Goal: Task Accomplishment & Management: Use online tool/utility

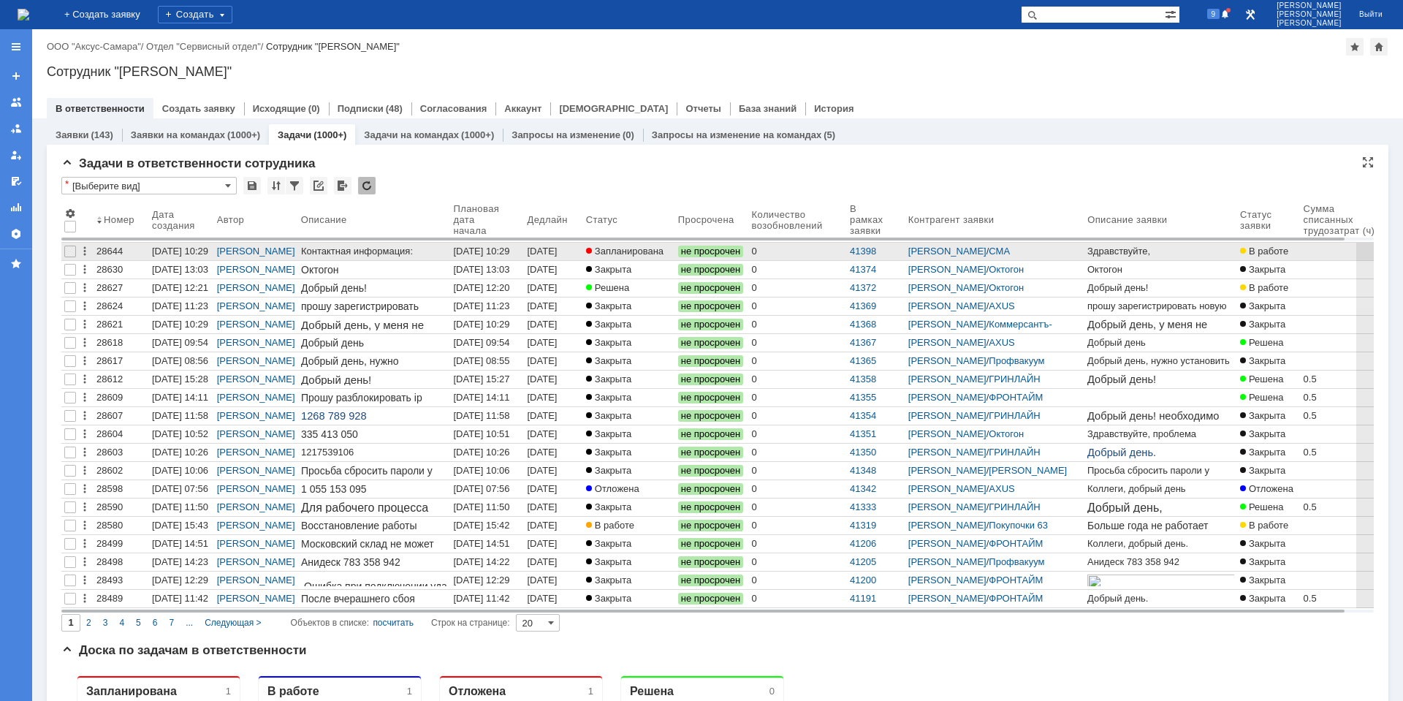
click at [486, 251] on div "[DATE] 10:29" at bounding box center [481, 250] width 56 height 11
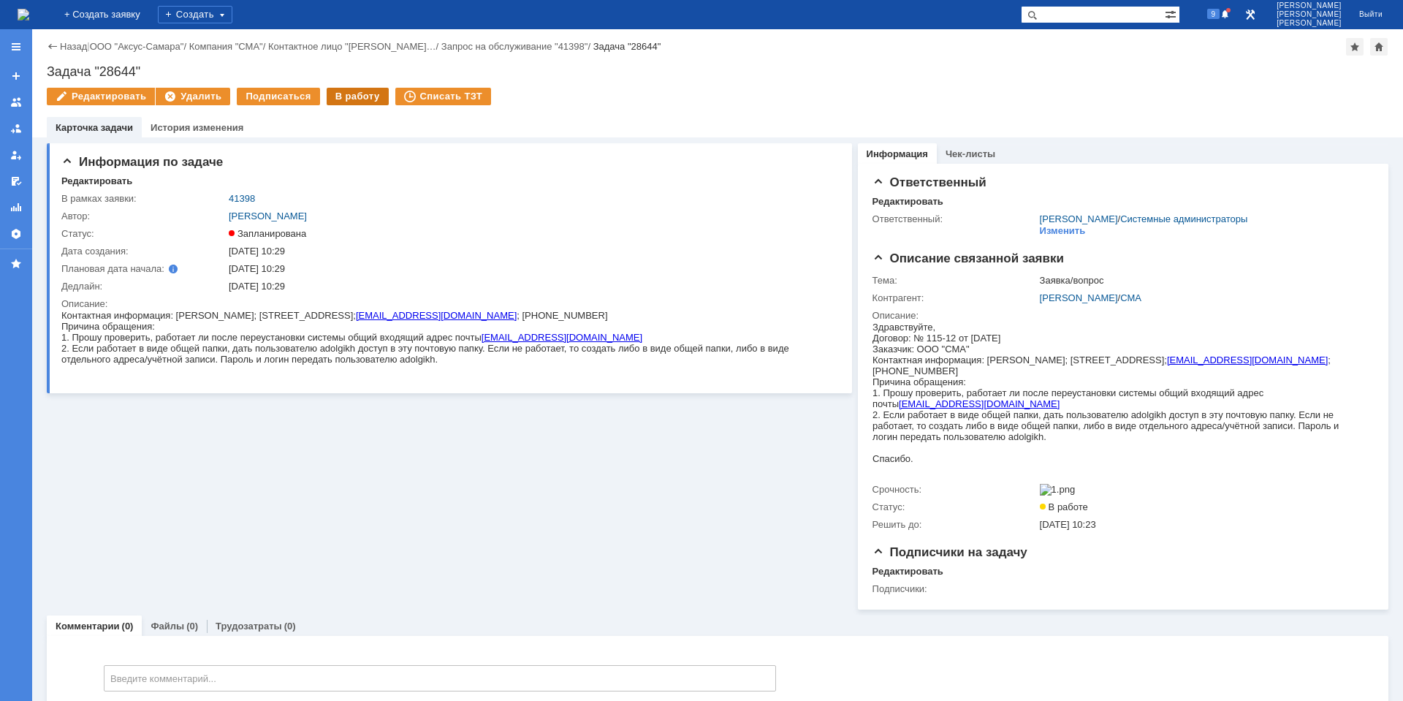
click at [348, 102] on div "В работу" at bounding box center [358, 97] width 62 height 18
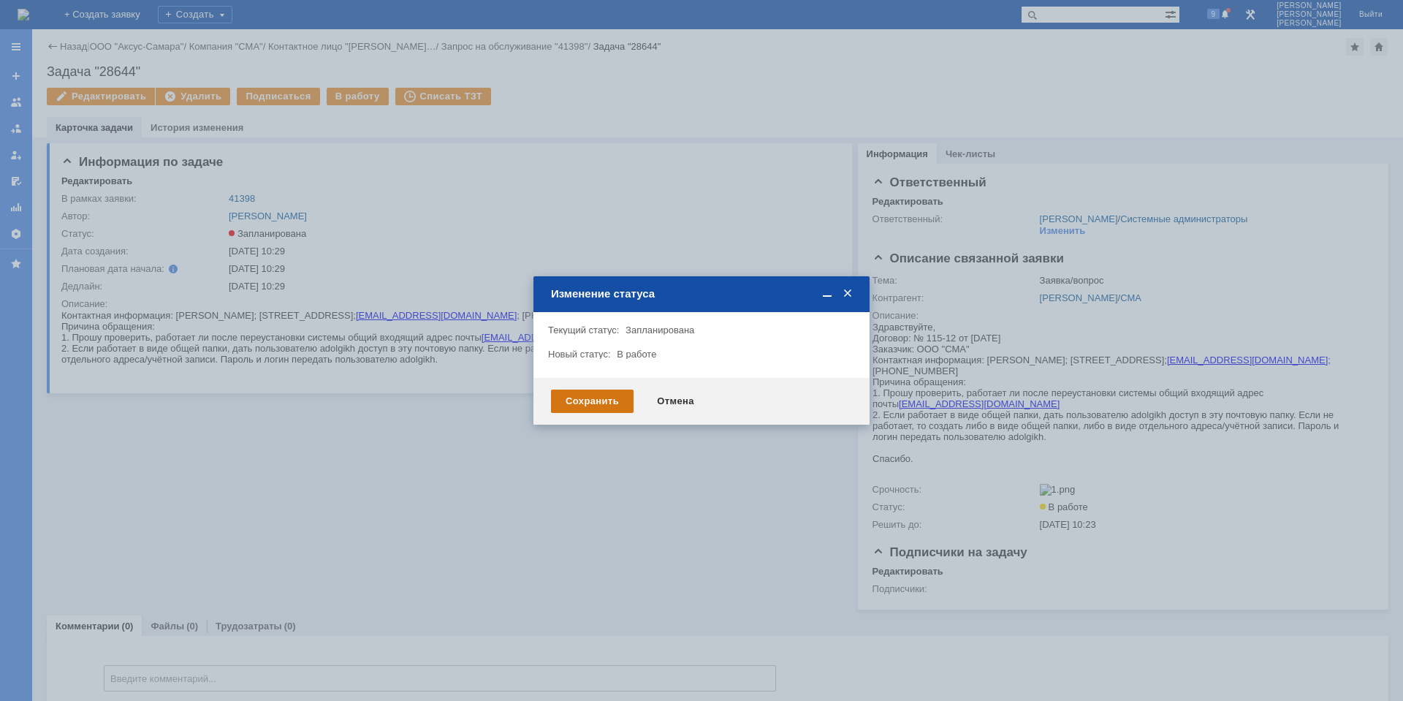
click at [582, 391] on div "Сохранить" at bounding box center [592, 400] width 83 height 23
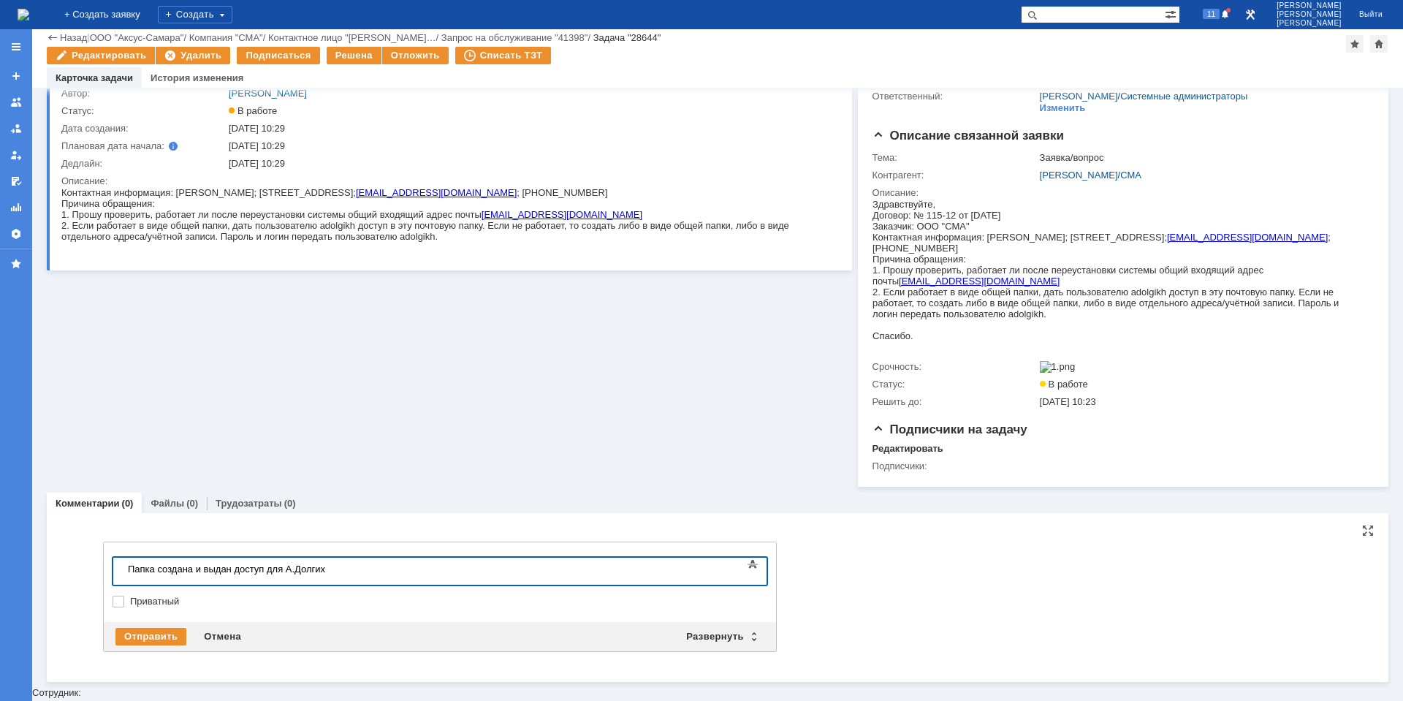
scroll to position [64, 0]
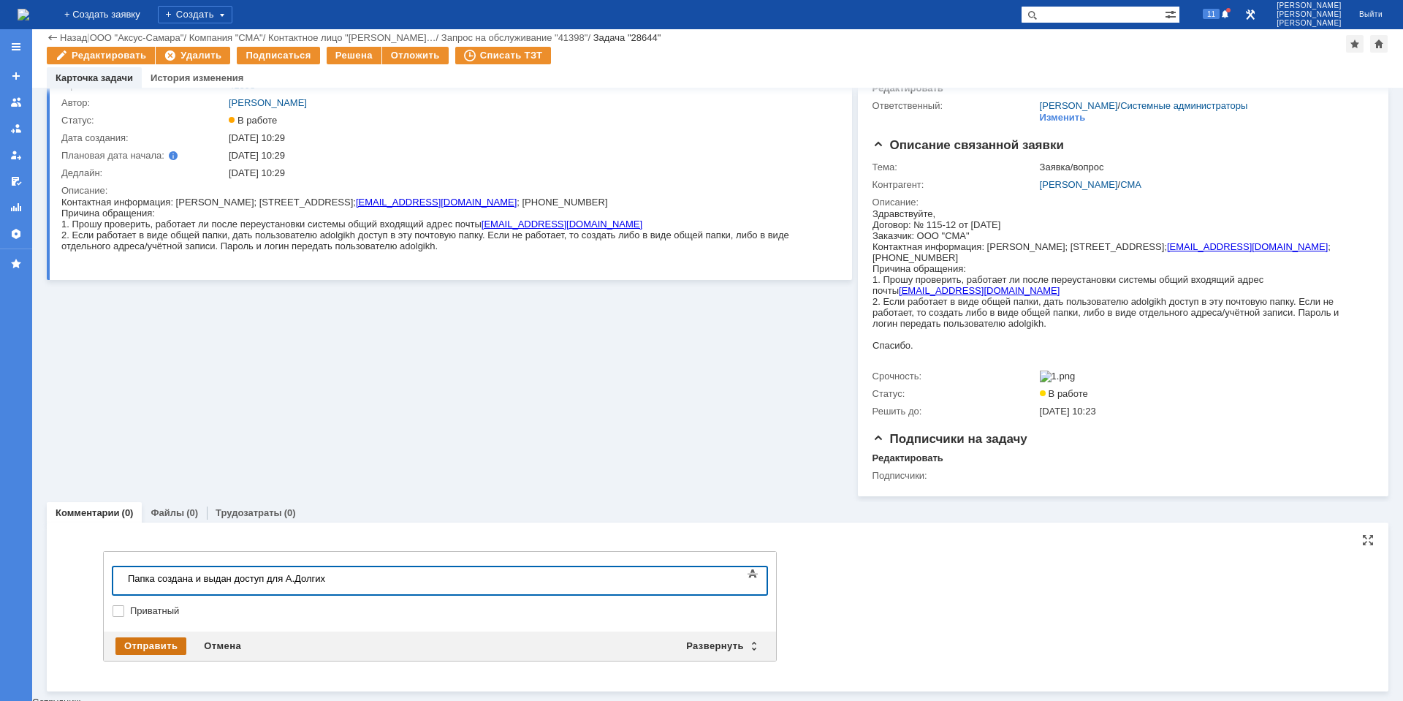
click at [183, 650] on div "Отправить" at bounding box center [150, 646] width 71 height 18
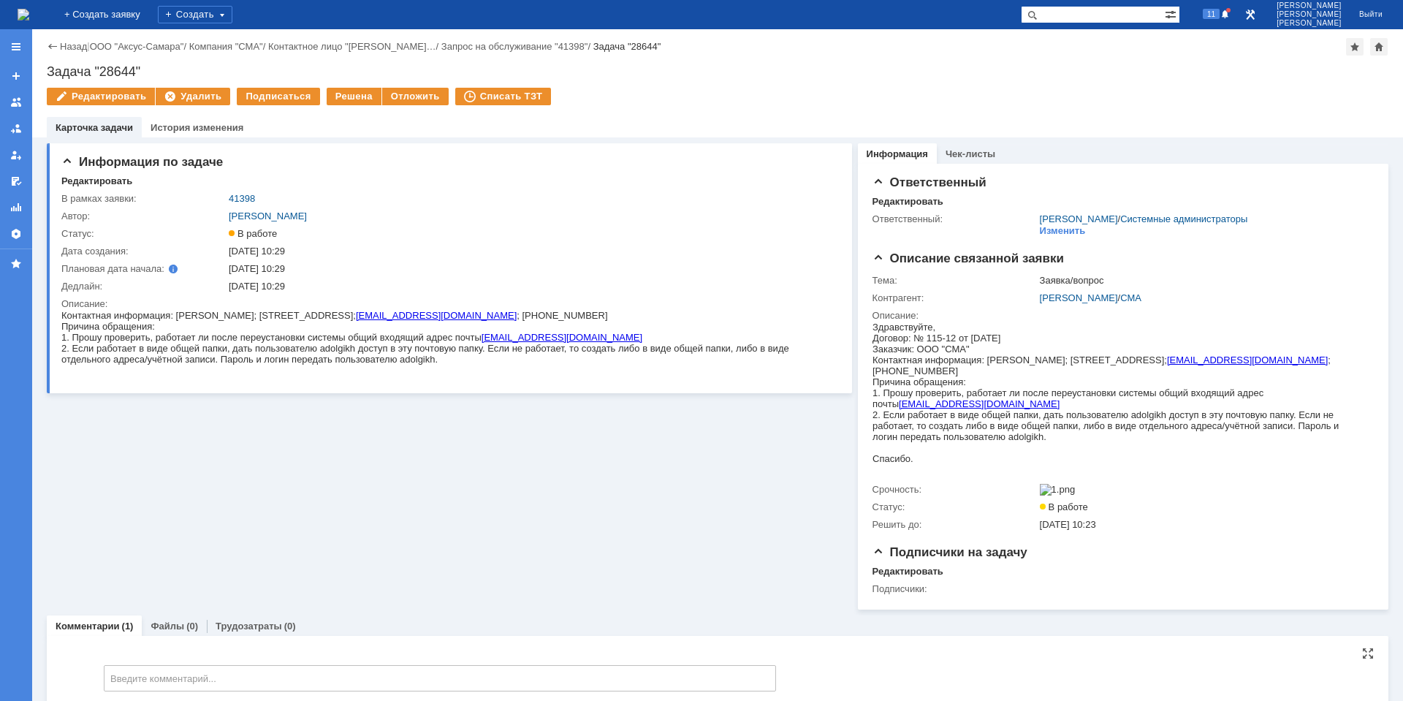
scroll to position [0, 0]
click at [343, 92] on div "Решена" at bounding box center [354, 97] width 55 height 18
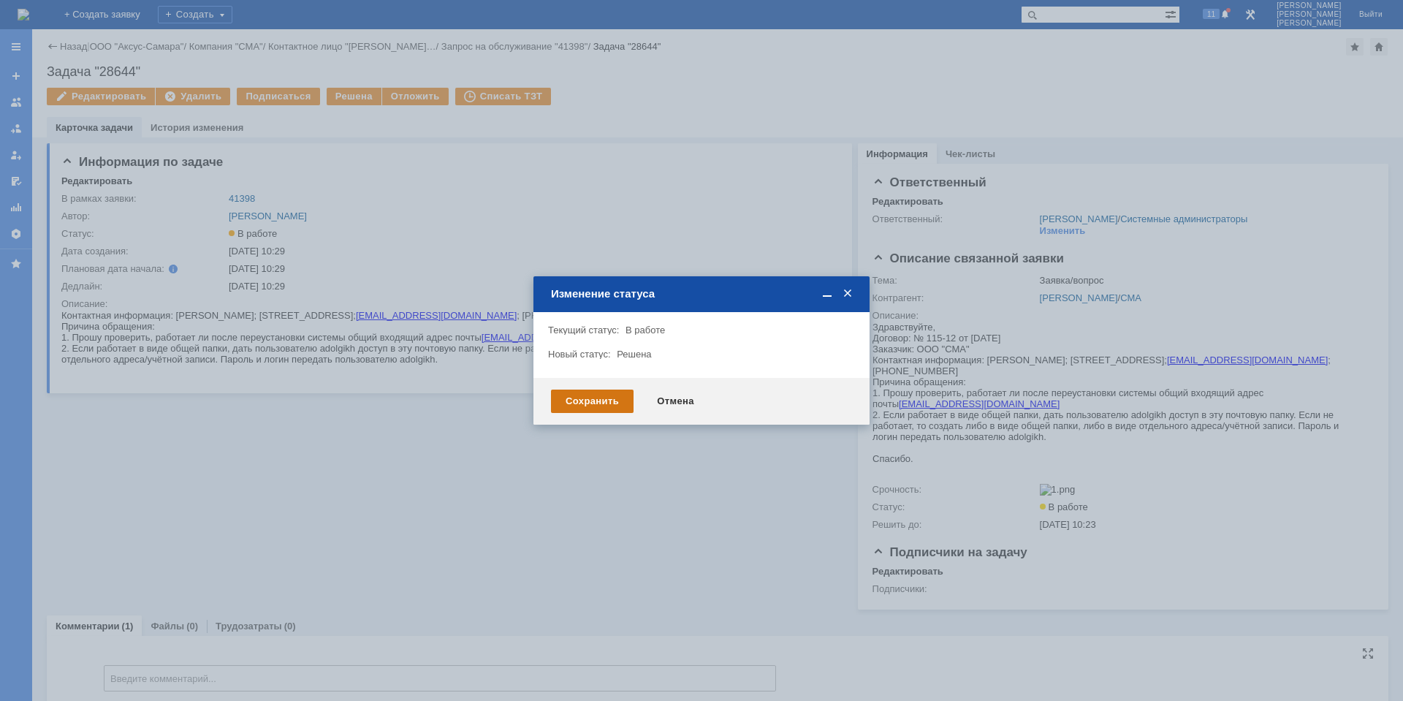
click at [561, 395] on div "Сохранить" at bounding box center [592, 400] width 83 height 23
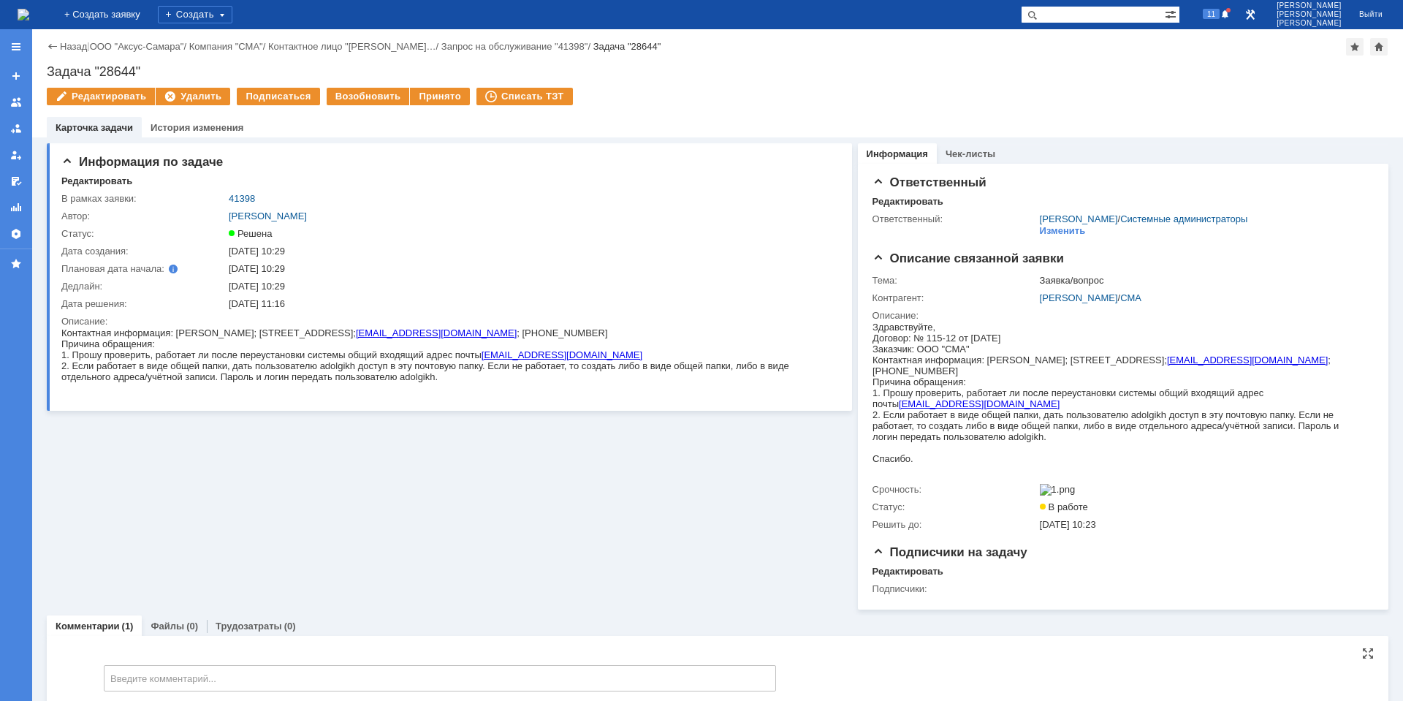
click at [29, 10] on img at bounding box center [24, 15] width 12 height 12
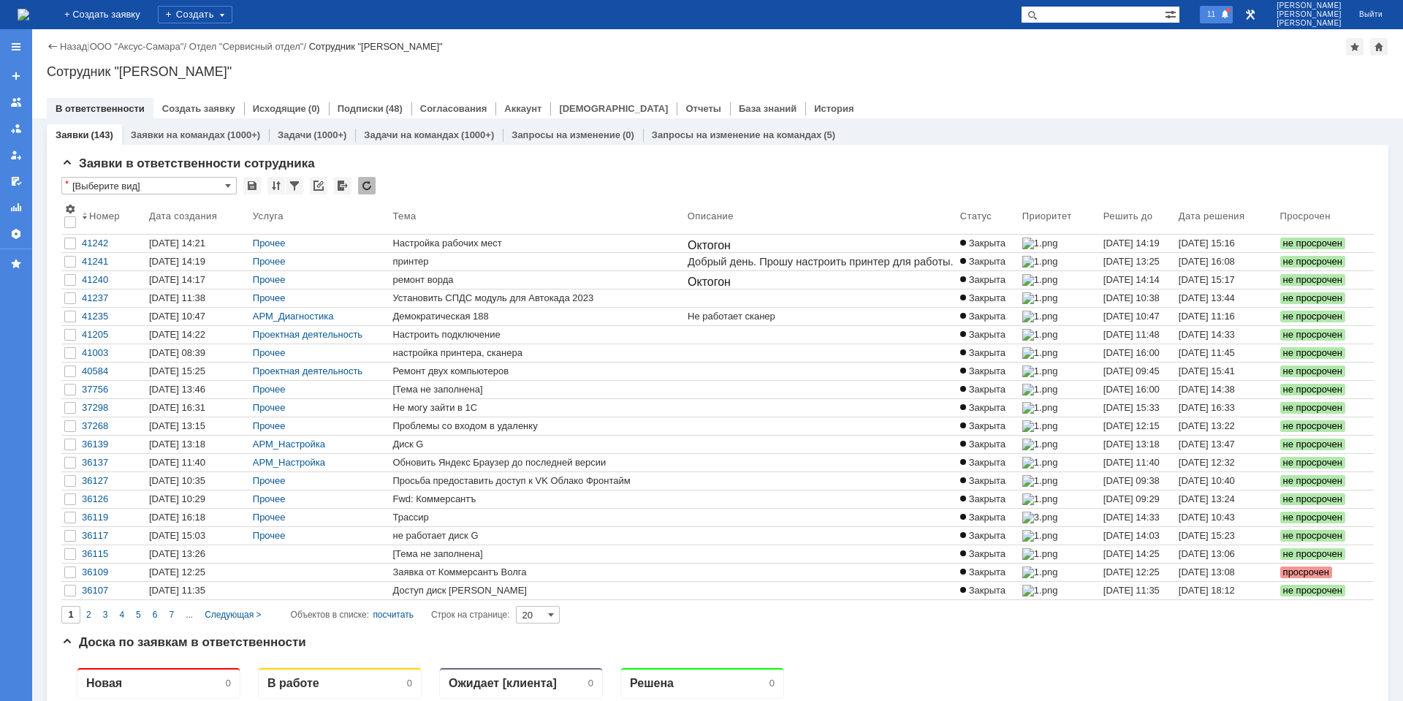
click at [1231, 7] on div "11" at bounding box center [1216, 15] width 33 height 18
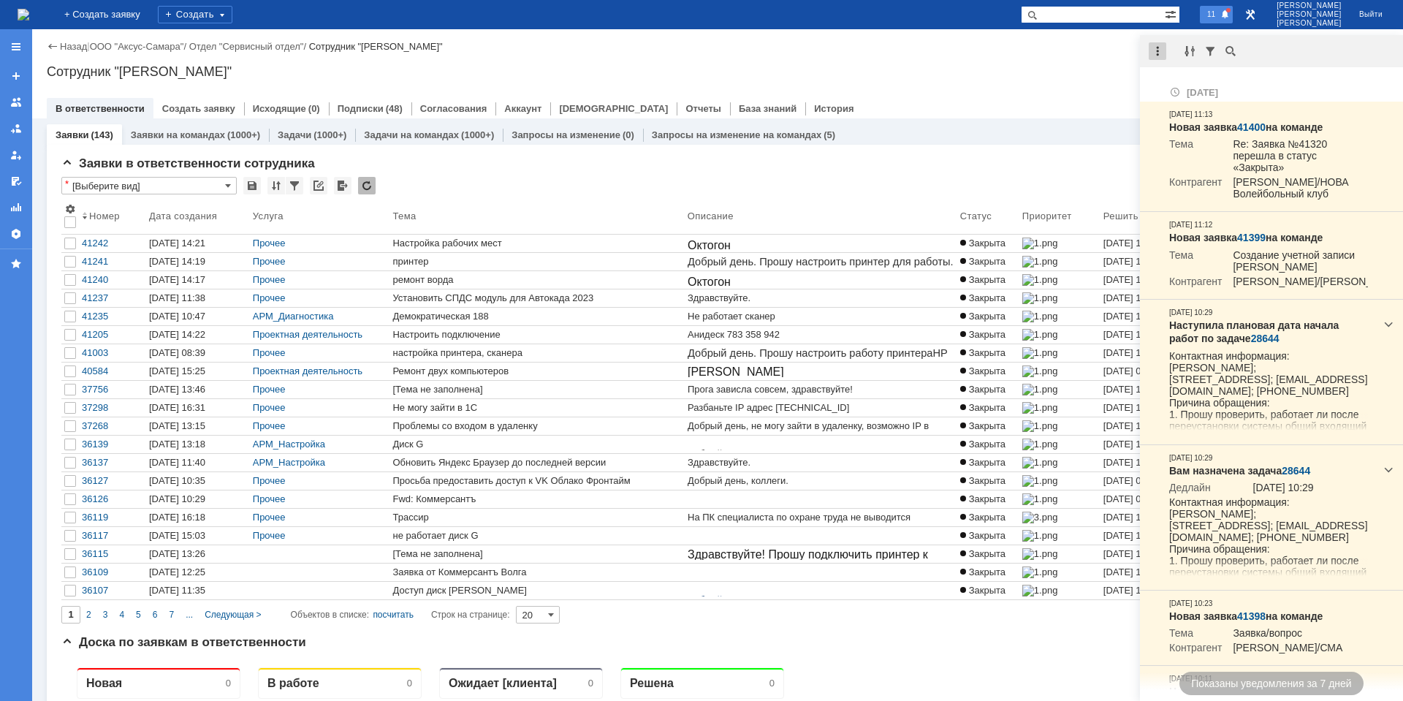
click at [1162, 49] on div at bounding box center [1157, 51] width 18 height 18
click at [1203, 80] on div "Отметить уведомления прочитанными" at bounding box center [1257, 87] width 213 height 21
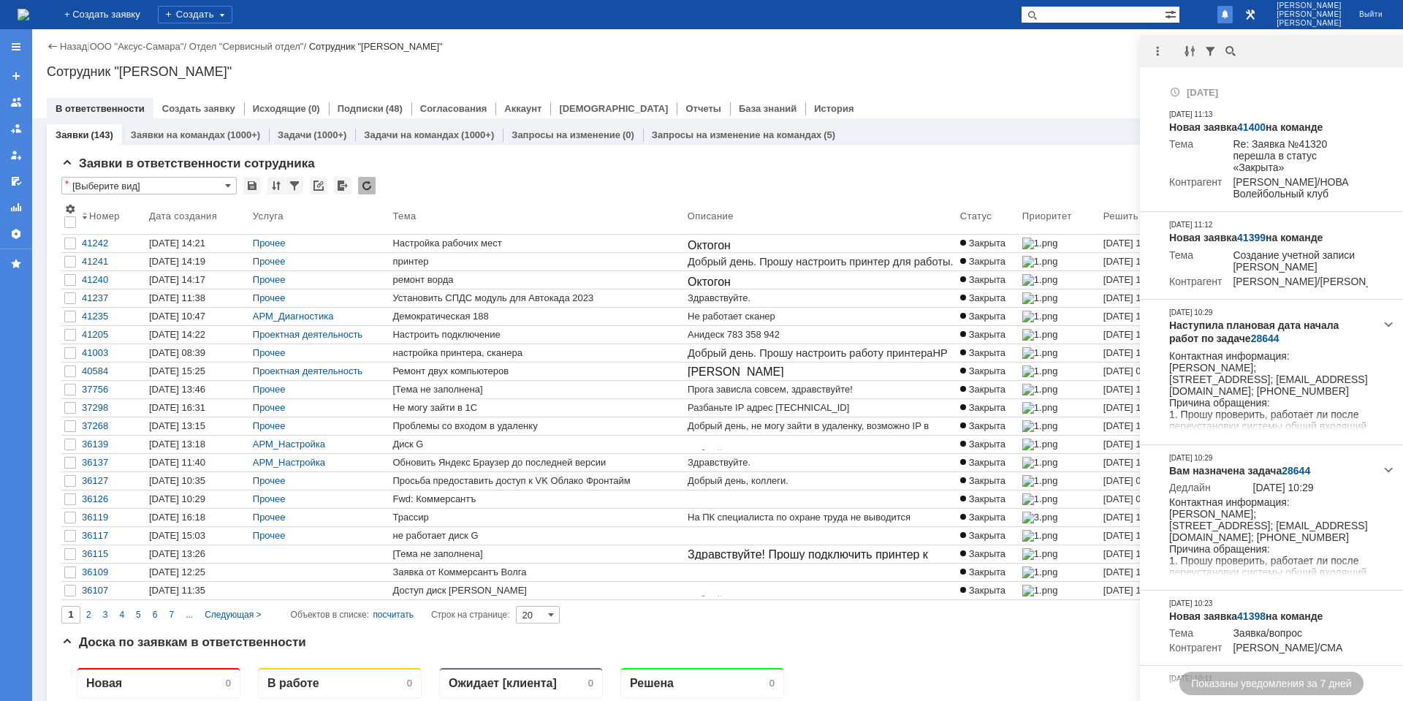
click at [845, 50] on div "Назад | ООО "Аксус-Самара" / Отдел "Сервисный отдел" / Сотрудник "Гавриленко Дм…" at bounding box center [717, 47] width 1341 height 18
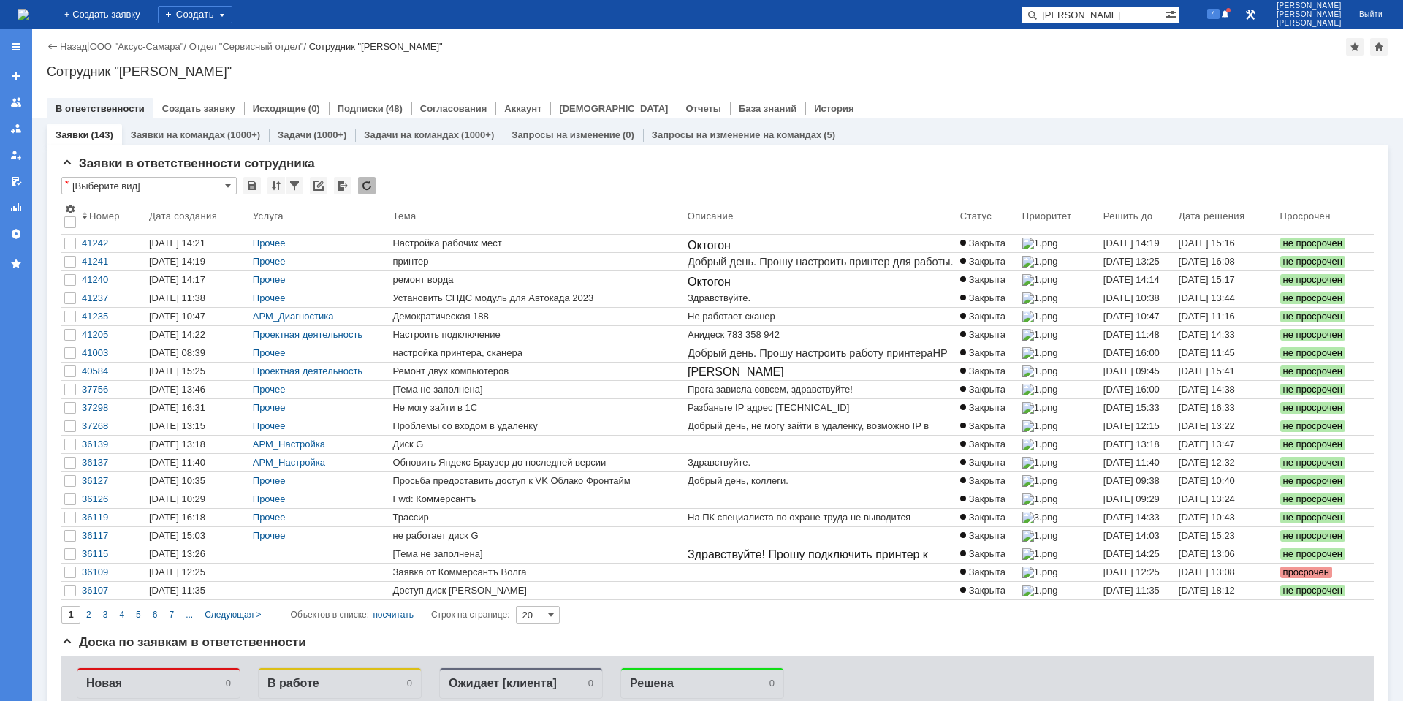
type input "[PERSON_NAME]"
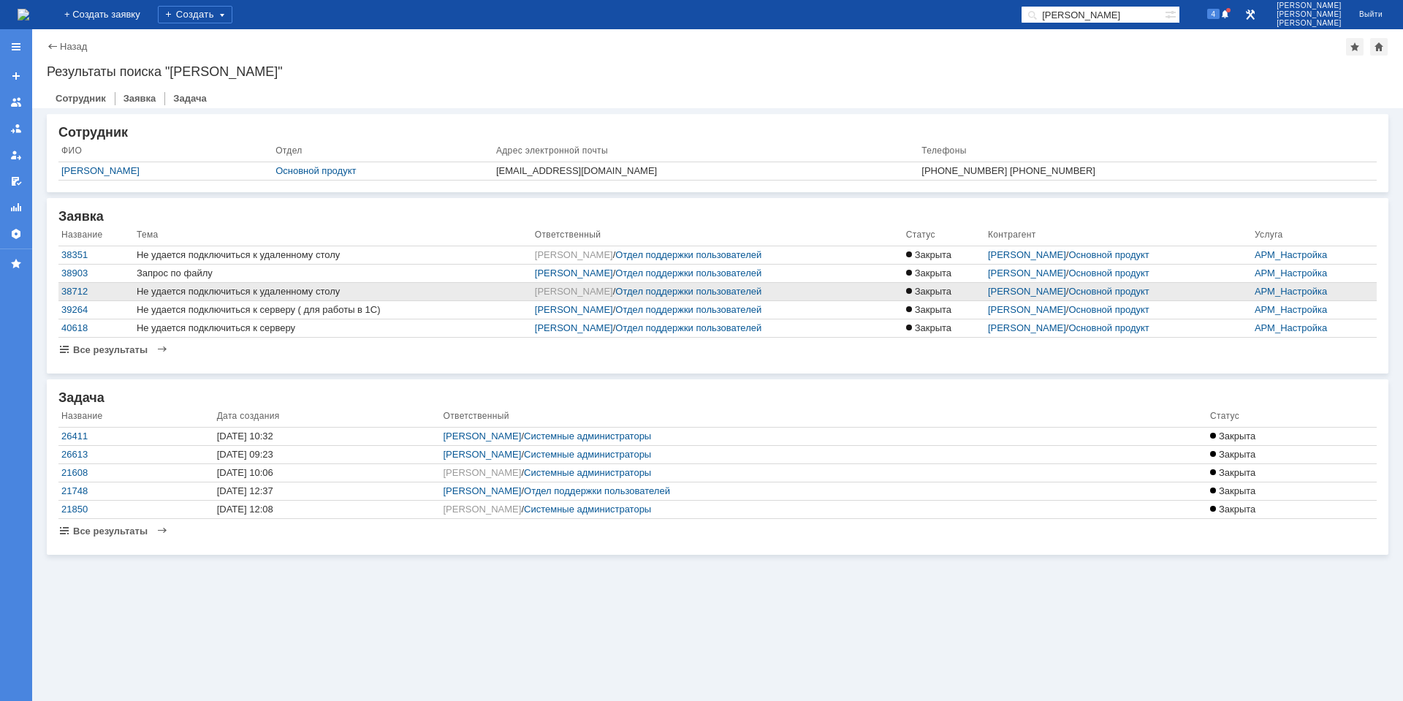
click at [278, 290] on div "Не удается подключиться к удаленному столу" at bounding box center [333, 292] width 392 height 12
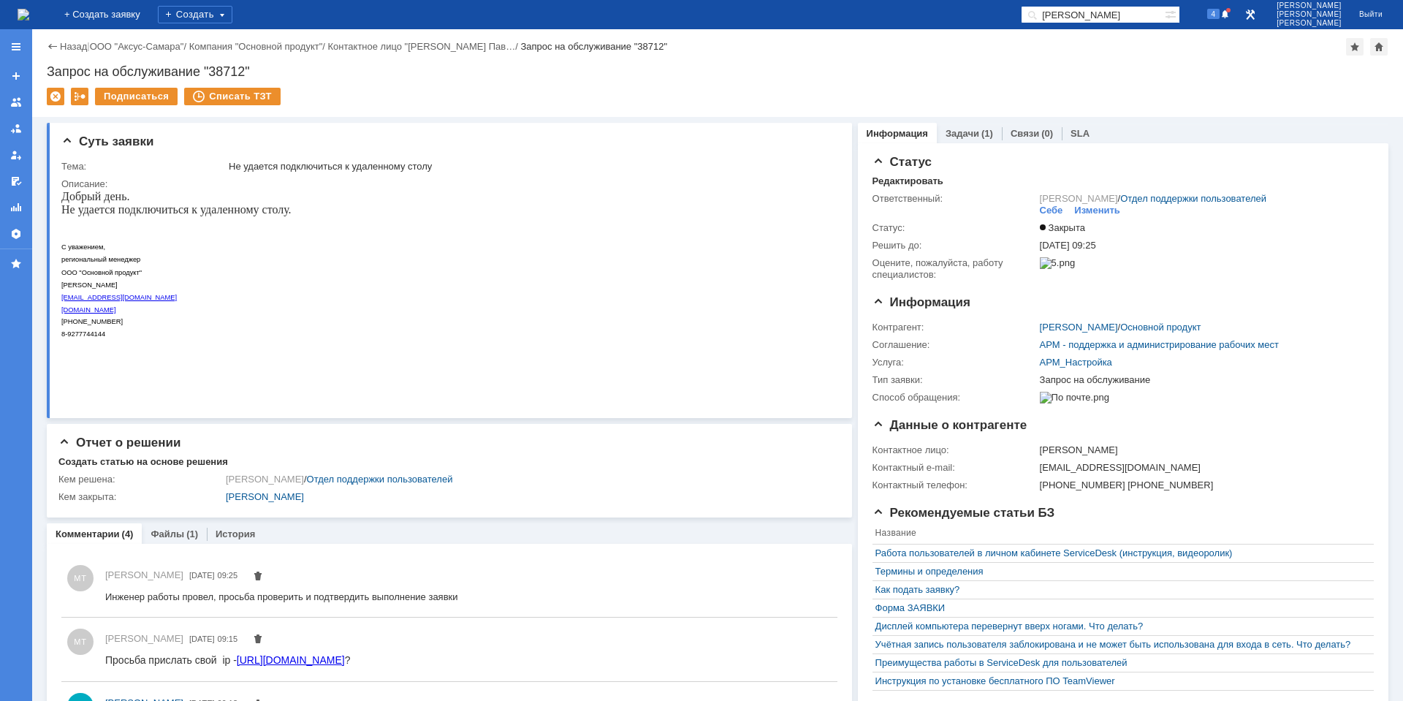
click at [64, 52] on div "Назад | ООО "Аксус-Самара" / Компания "Основной продукт" / Контактное лицо "[PE…" at bounding box center [717, 47] width 1341 height 18
click at [64, 44] on link "Назад" at bounding box center [73, 46] width 27 height 11
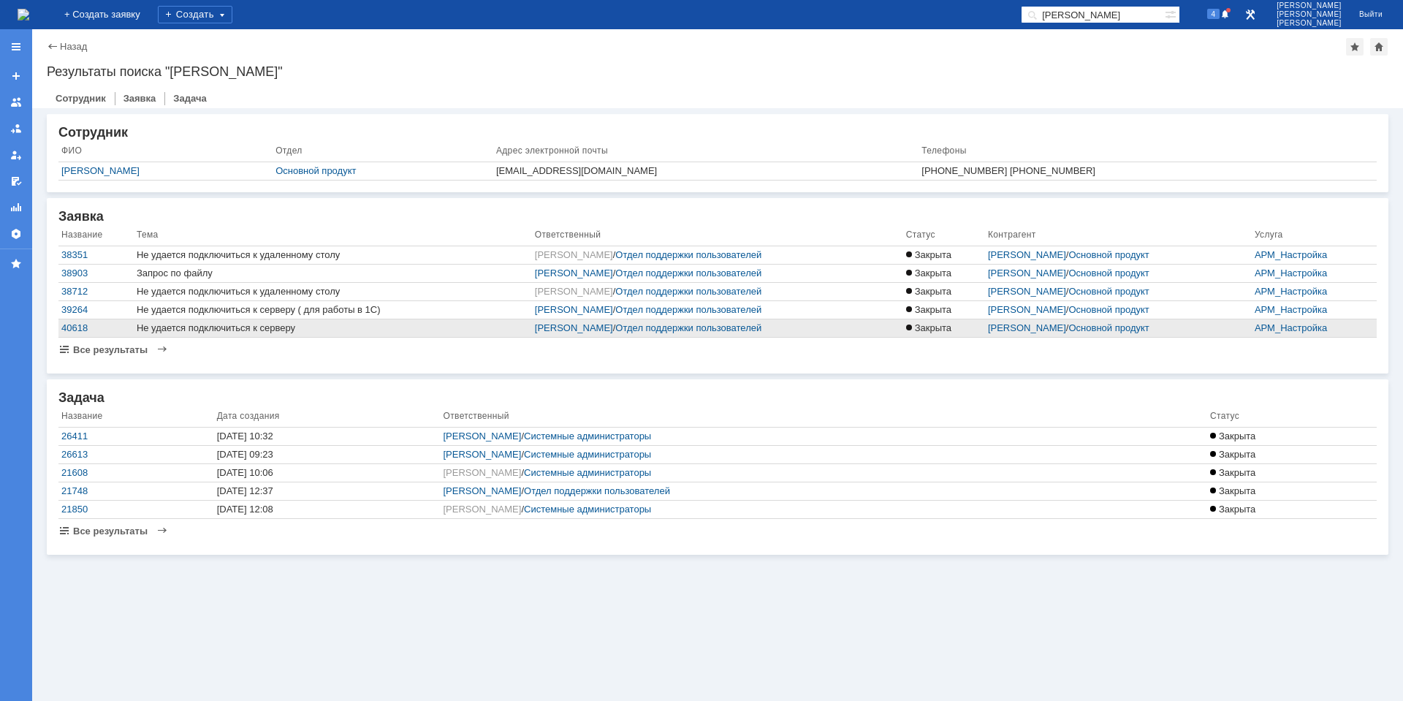
click at [273, 331] on div "Не удается подключиться к серверу" at bounding box center [333, 328] width 392 height 12
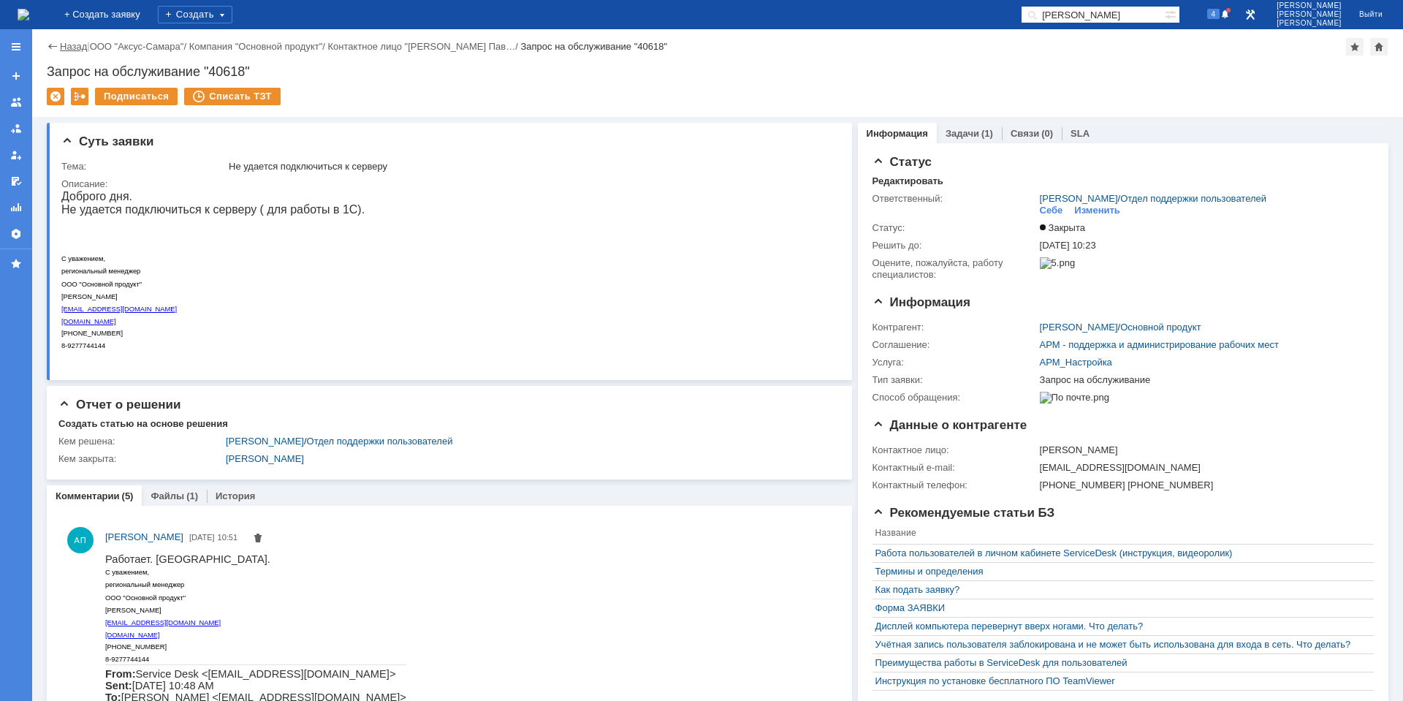
click at [73, 42] on link "Назад" at bounding box center [73, 46] width 27 height 11
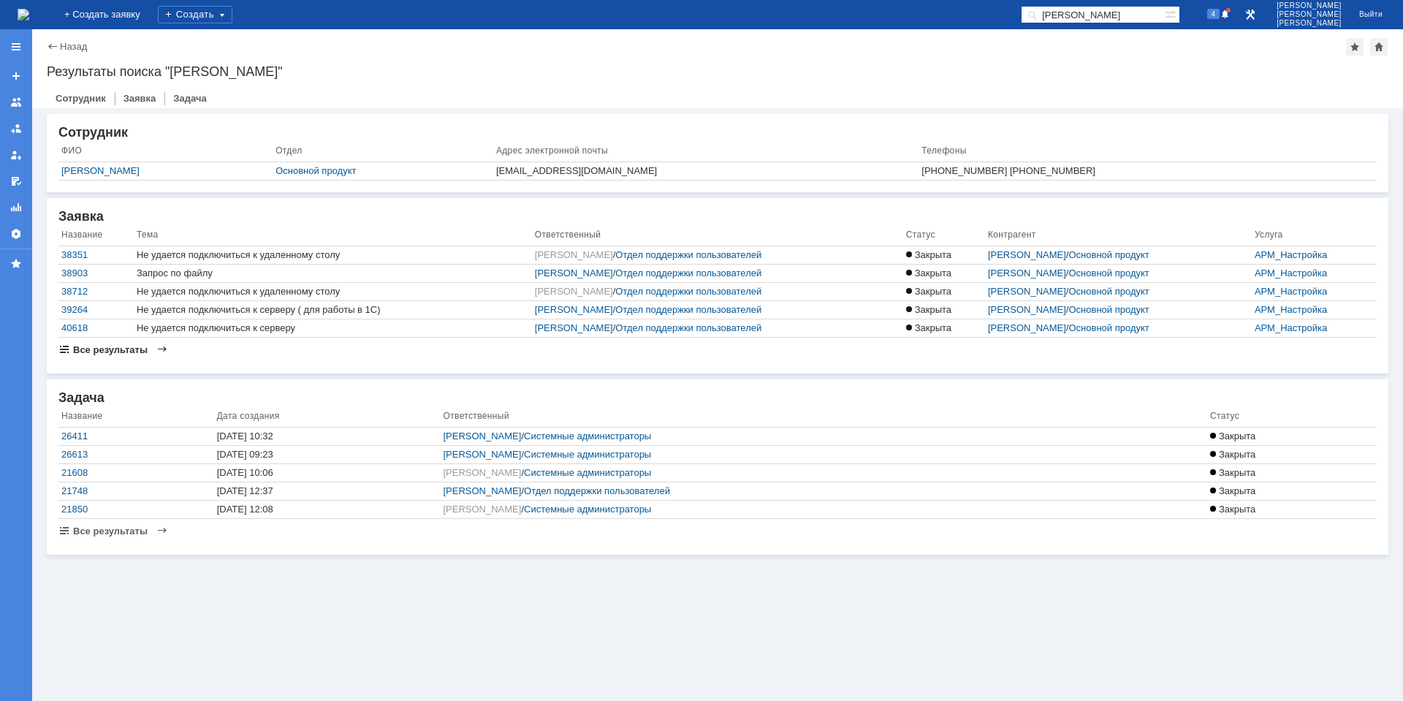
click at [136, 346] on span "Все результаты" at bounding box center [110, 349] width 75 height 11
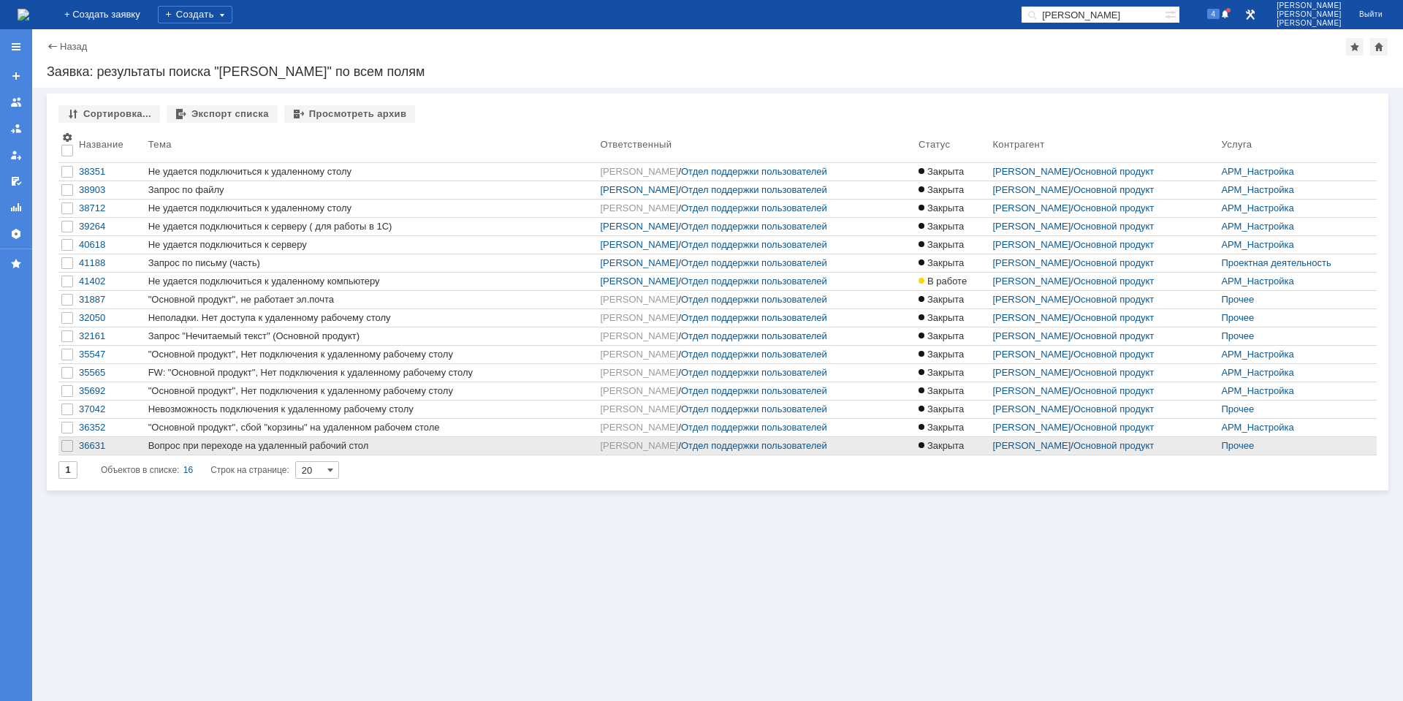
click at [335, 446] on div "Вопрос при переходе на удаленный рабочий стол" at bounding box center [371, 446] width 446 height 12
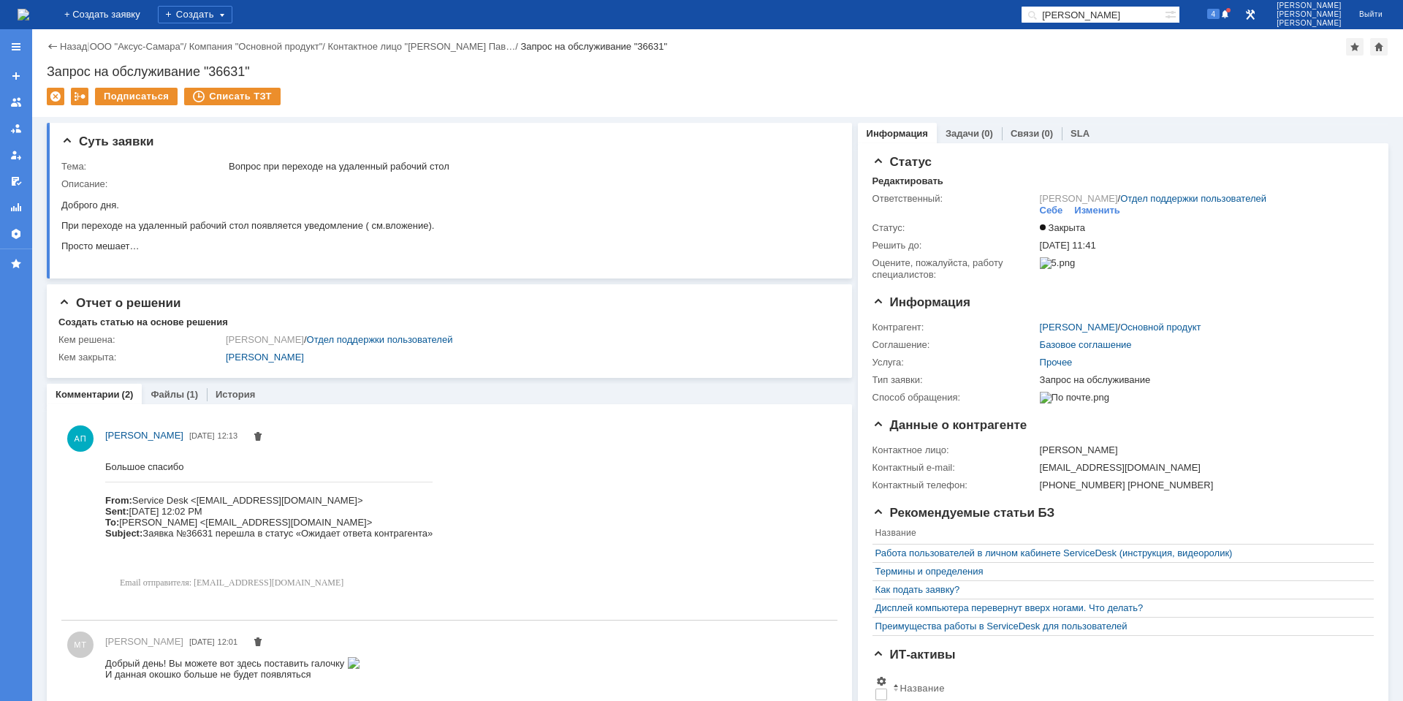
click at [61, 40] on div "Назад | ООО "Аксус-Самара" / Компания "Основной продукт" / Контактное лицо "[PE…" at bounding box center [717, 47] width 1341 height 18
click at [68, 47] on link "Назад" at bounding box center [73, 46] width 27 height 11
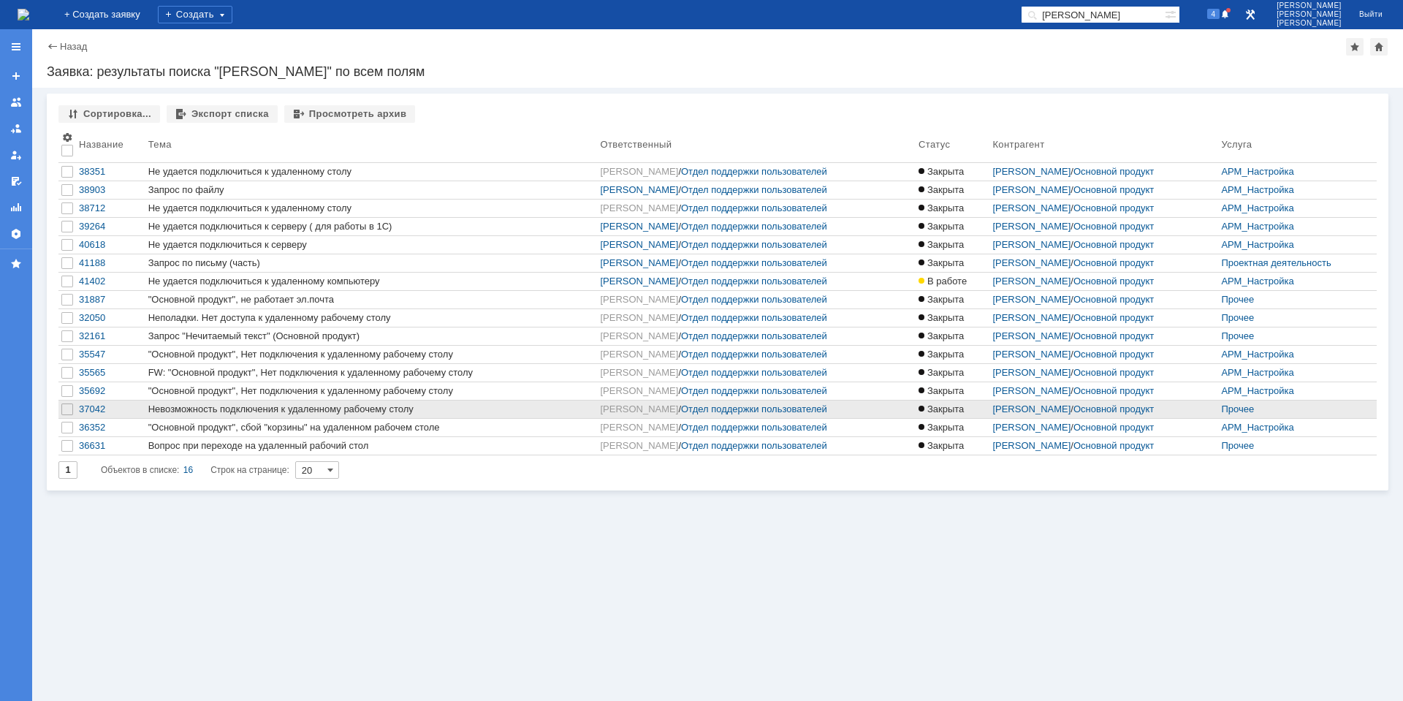
click at [367, 412] on div "Невозможность подключения к удаленному рабочему столу" at bounding box center [371, 409] width 446 height 12
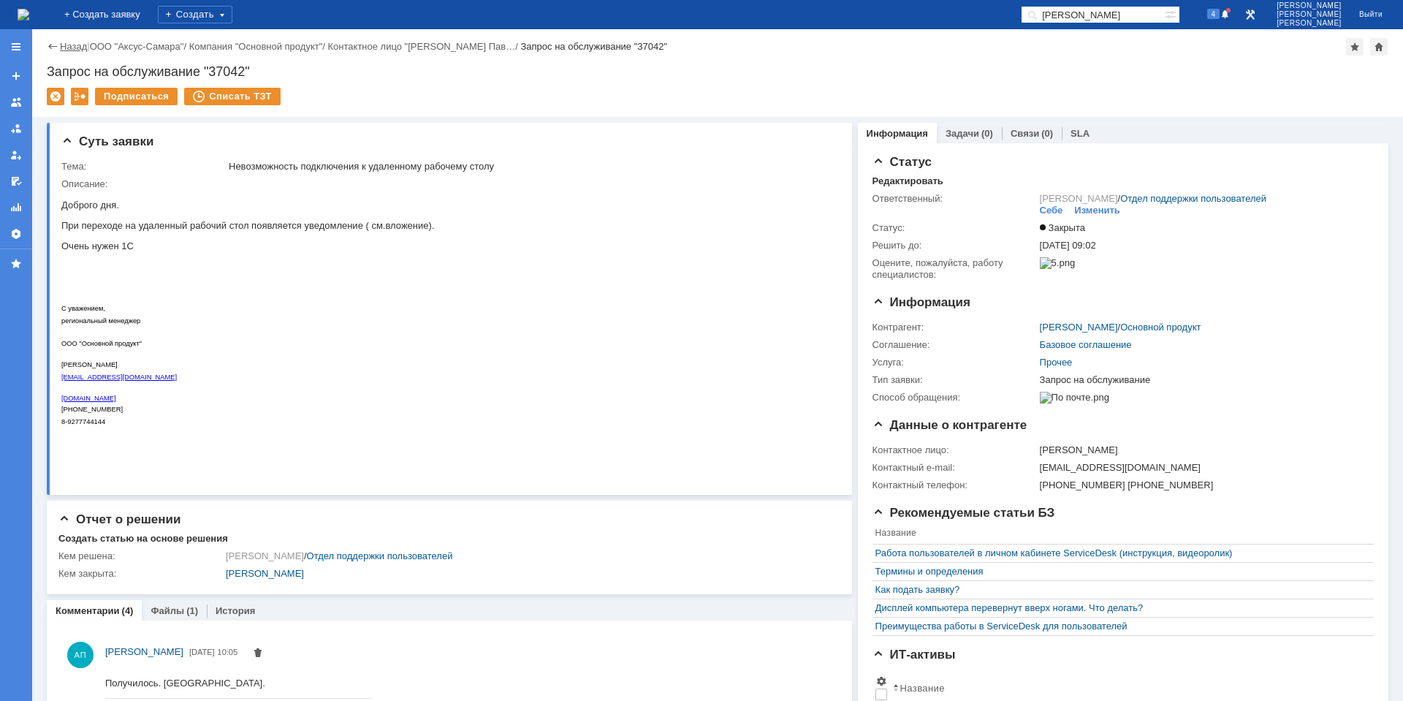
click at [66, 42] on link "Назад" at bounding box center [73, 46] width 27 height 11
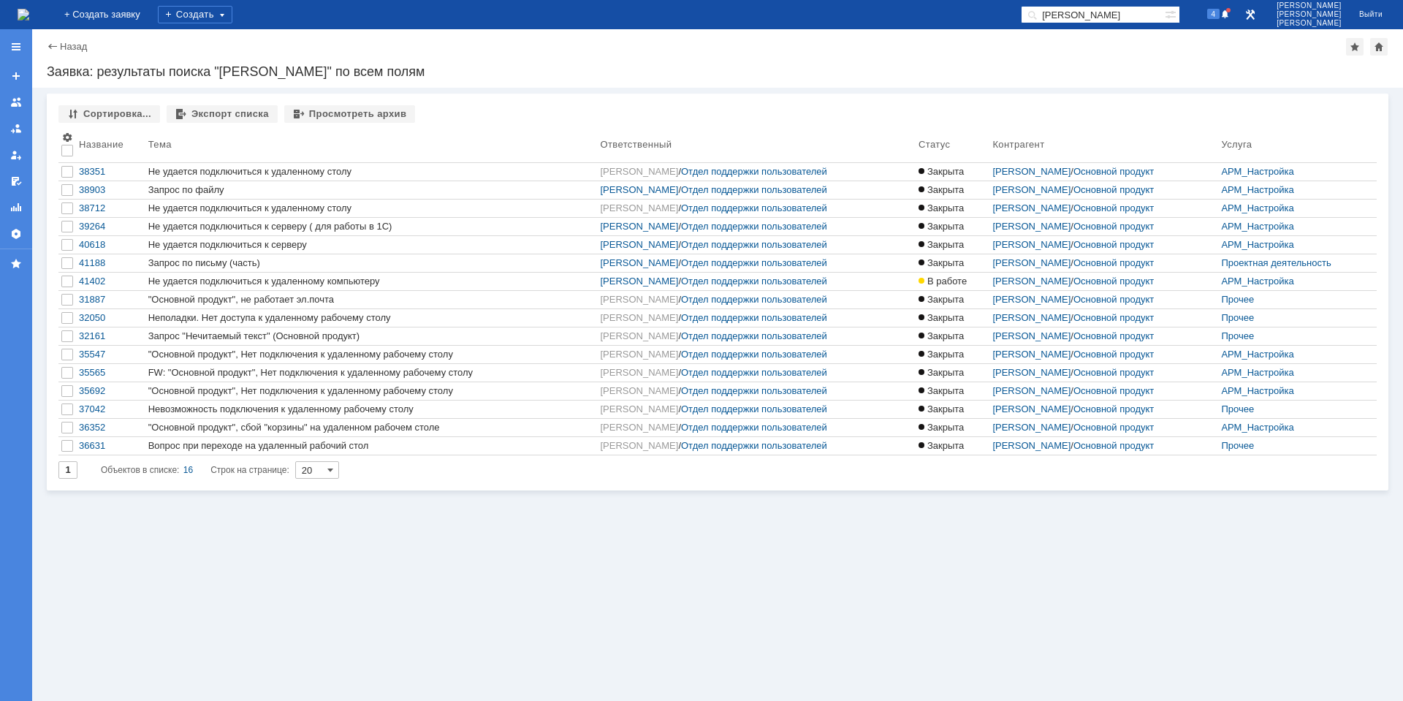
drag, startPoint x: 1163, startPoint y: 18, endPoint x: 1081, endPoint y: 18, distance: 82.6
click at [1081, 18] on input "[PERSON_NAME]" at bounding box center [1093, 15] width 144 height 18
paste input "paleshechkin"
type input "paleshechkin"
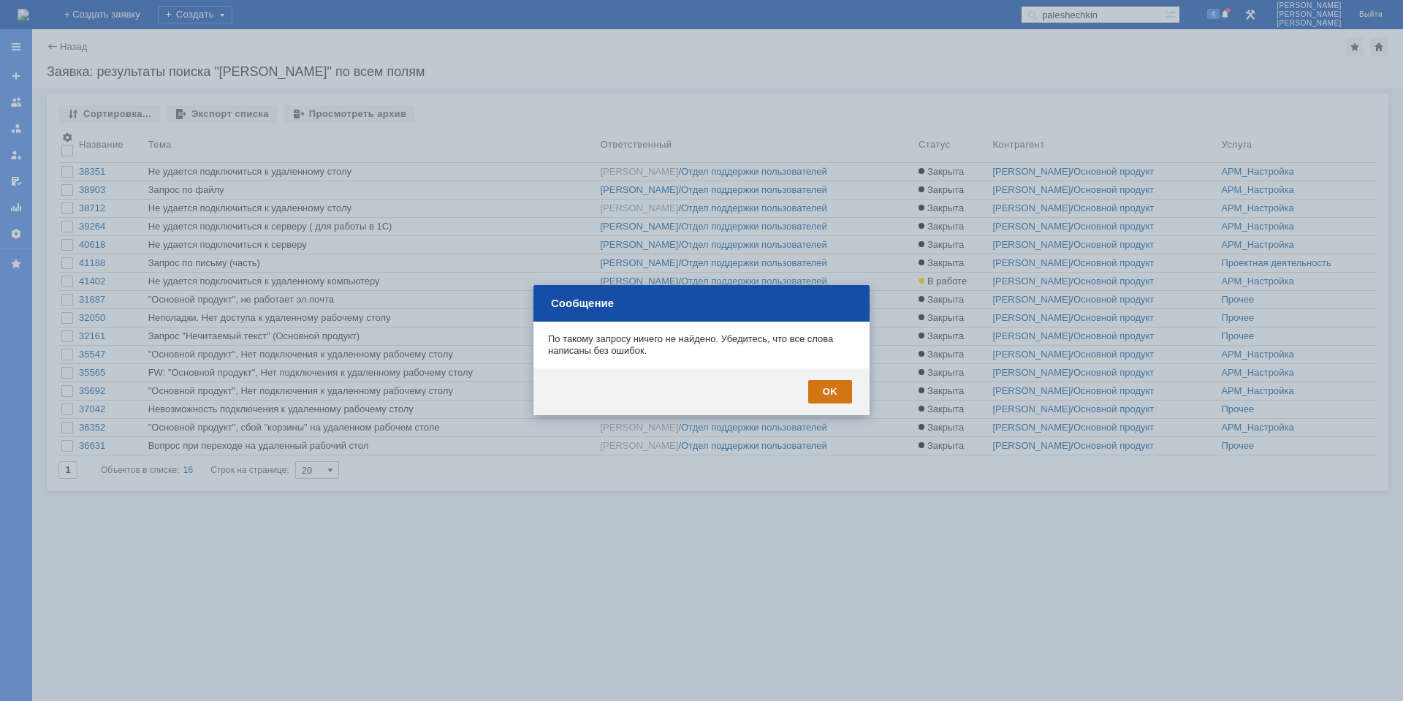
click at [831, 397] on div "OK" at bounding box center [830, 391] width 44 height 23
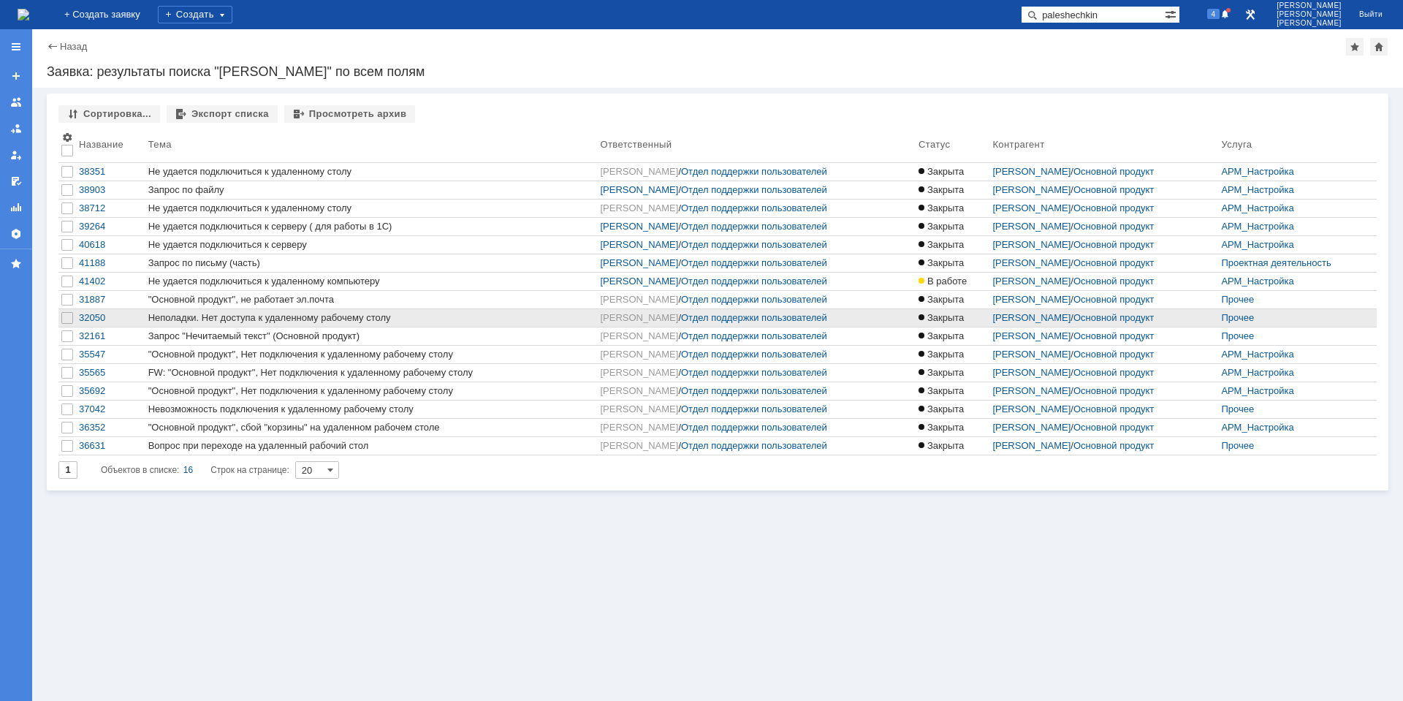
click at [235, 317] on div "Неполадки. Нет доступа к удаленному рабочему столу" at bounding box center [371, 318] width 446 height 12
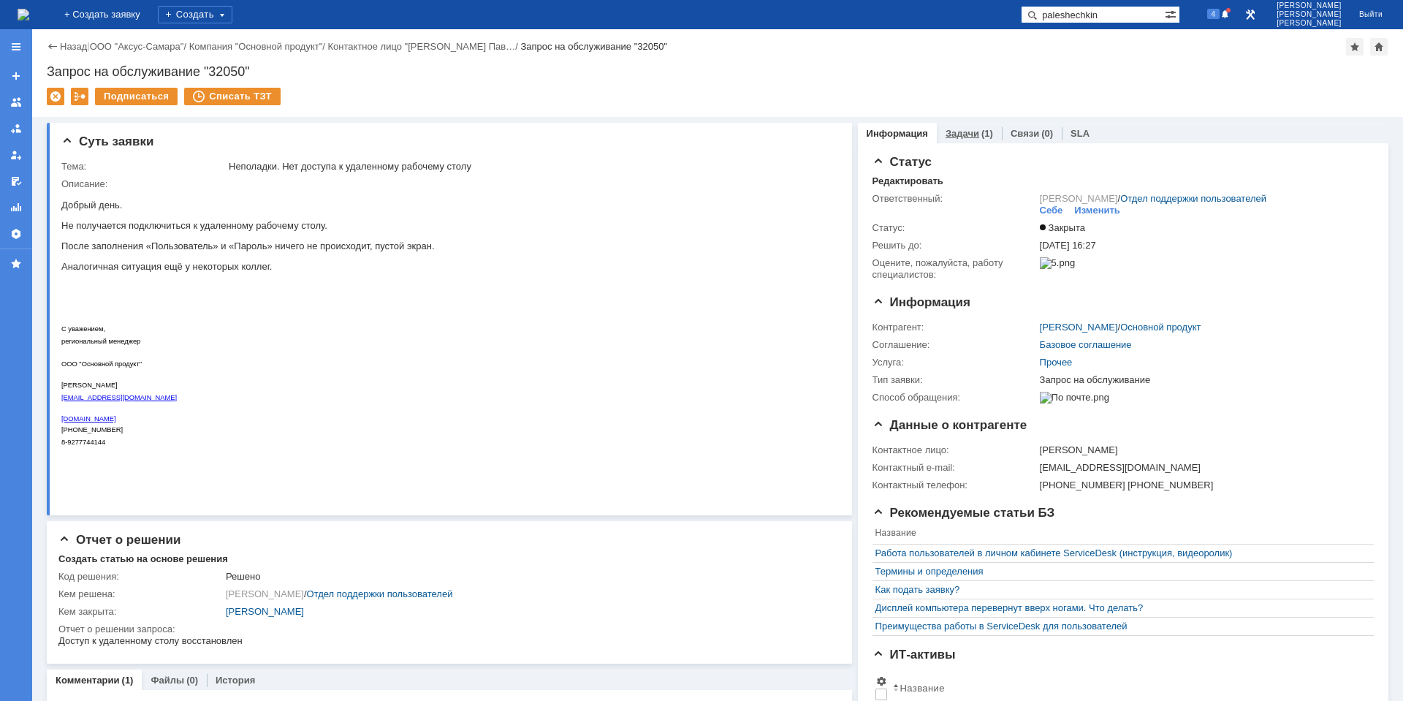
click at [948, 134] on link "Задачи" at bounding box center [962, 133] width 34 height 11
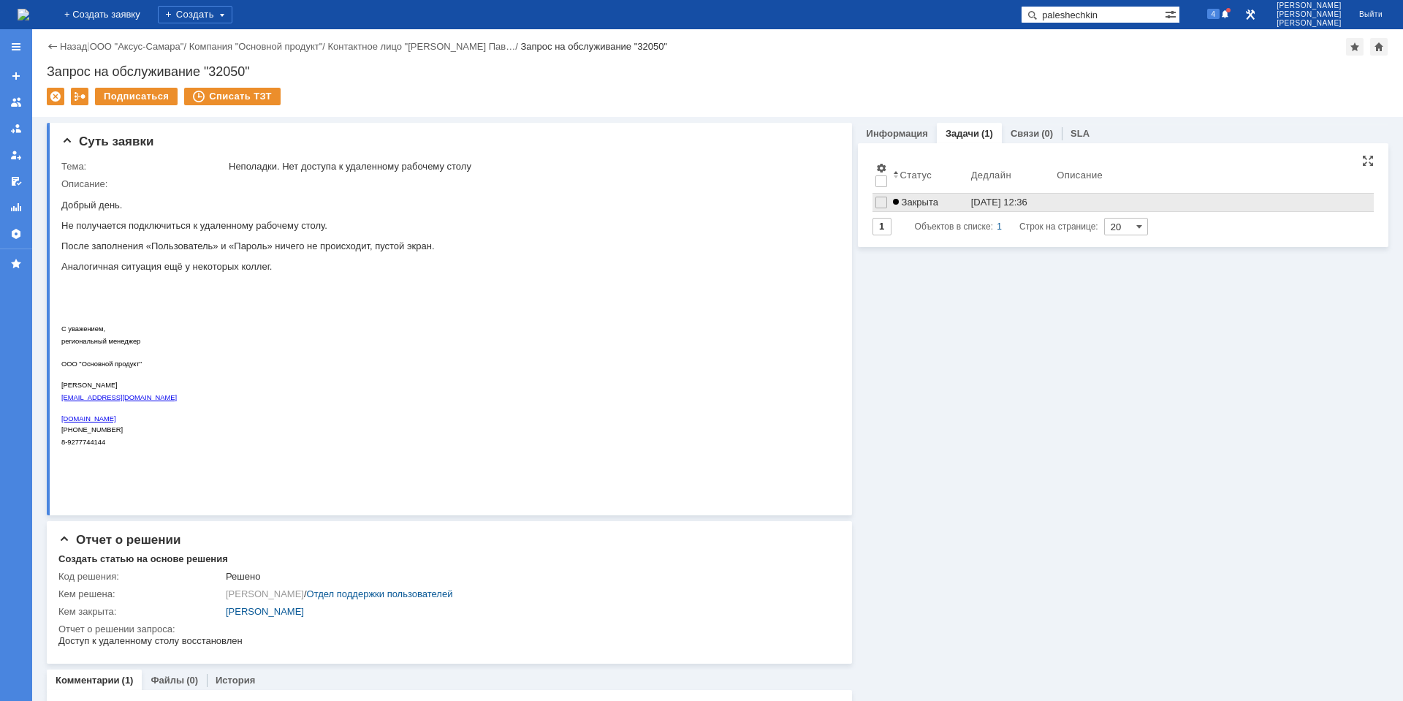
click at [950, 200] on div "Закрыта" at bounding box center [929, 203] width 72 height 12
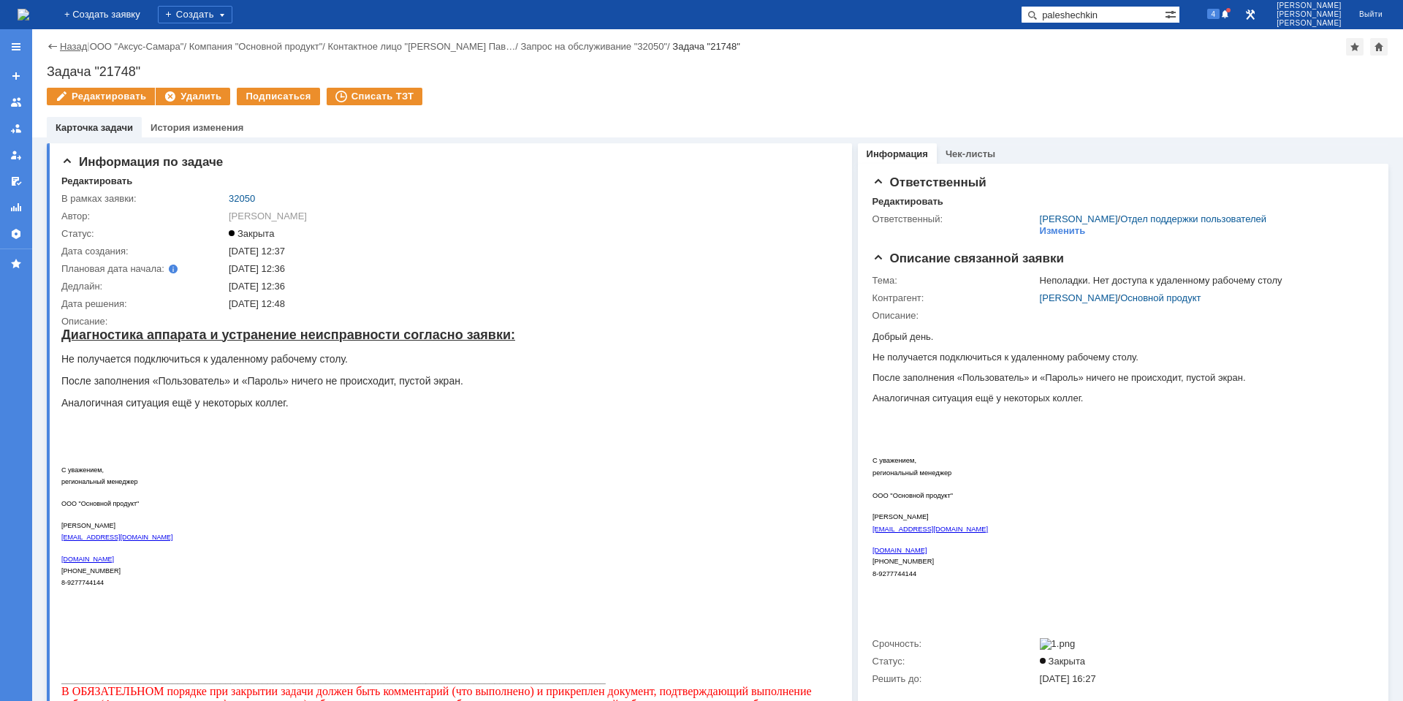
click at [74, 45] on link "Назад" at bounding box center [73, 46] width 27 height 11
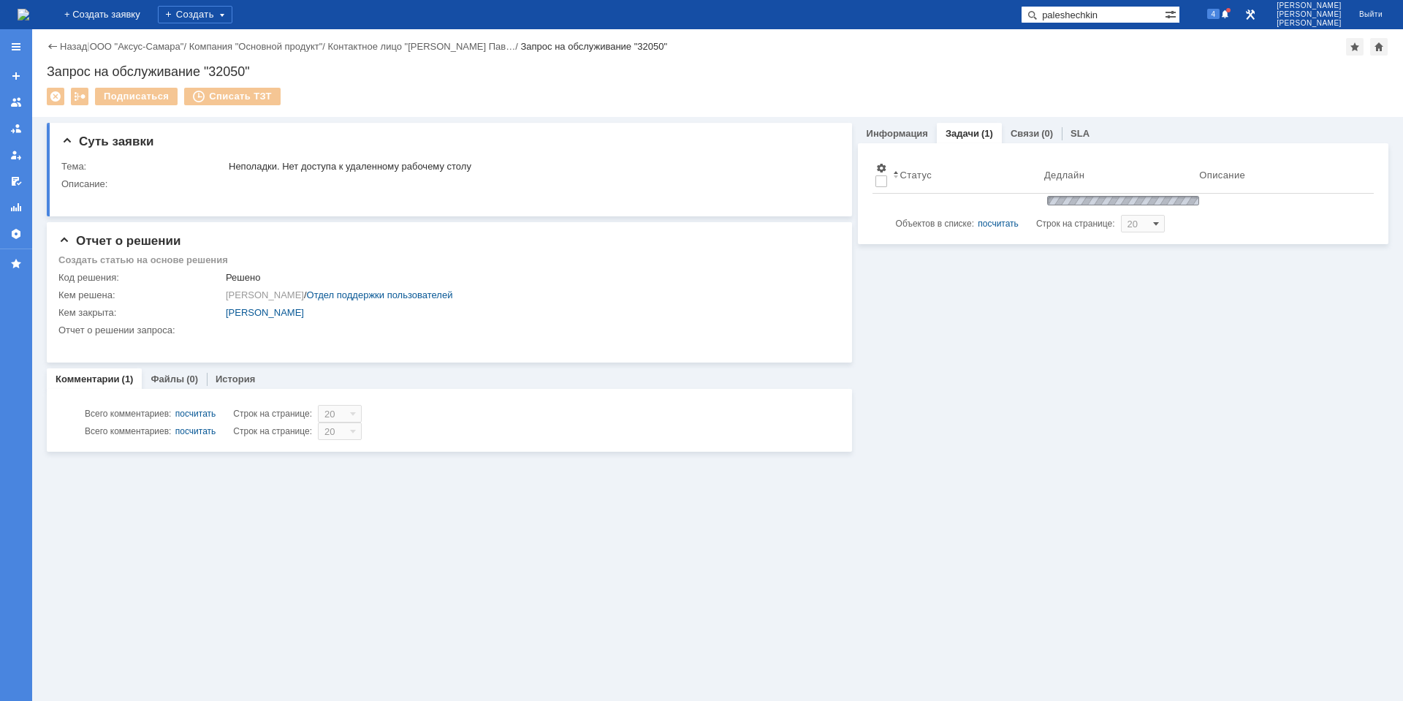
click at [74, 45] on link "Назад" at bounding box center [73, 46] width 27 height 11
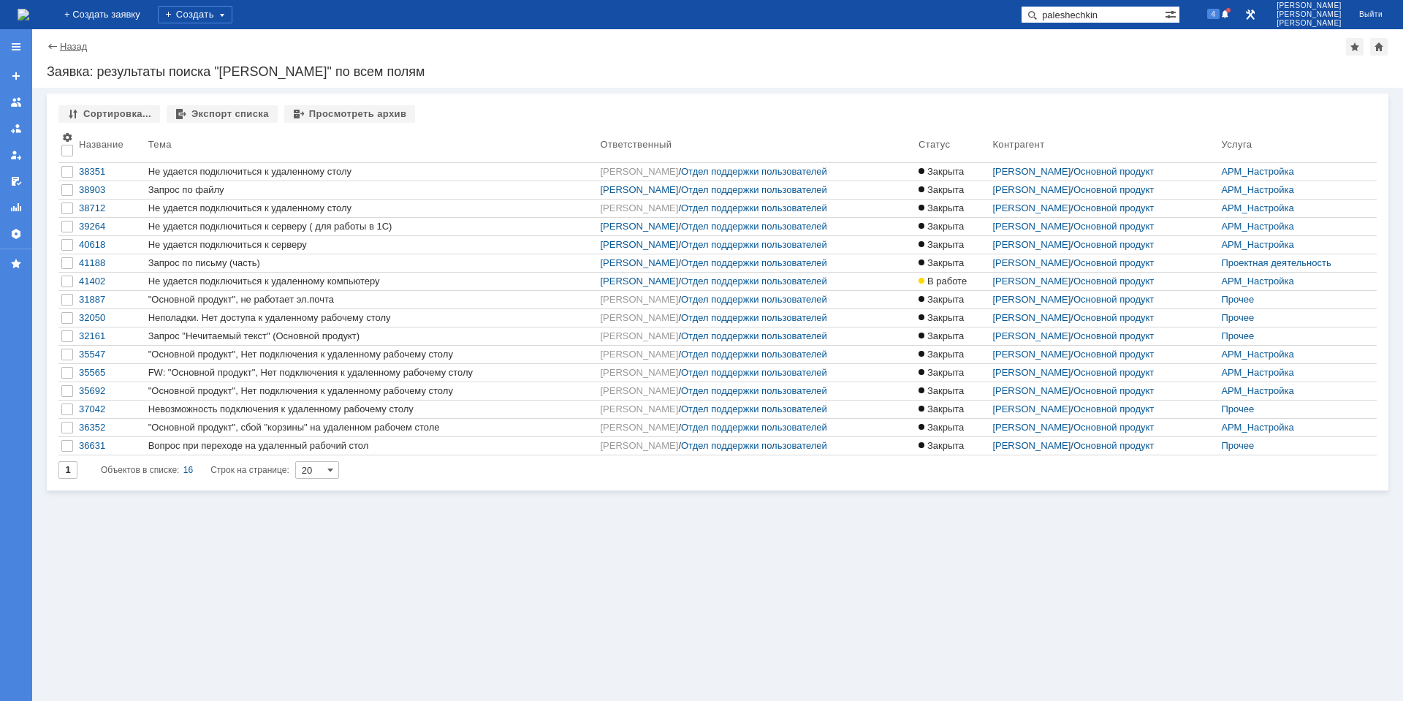
click at [72, 44] on link "Назад" at bounding box center [73, 46] width 27 height 11
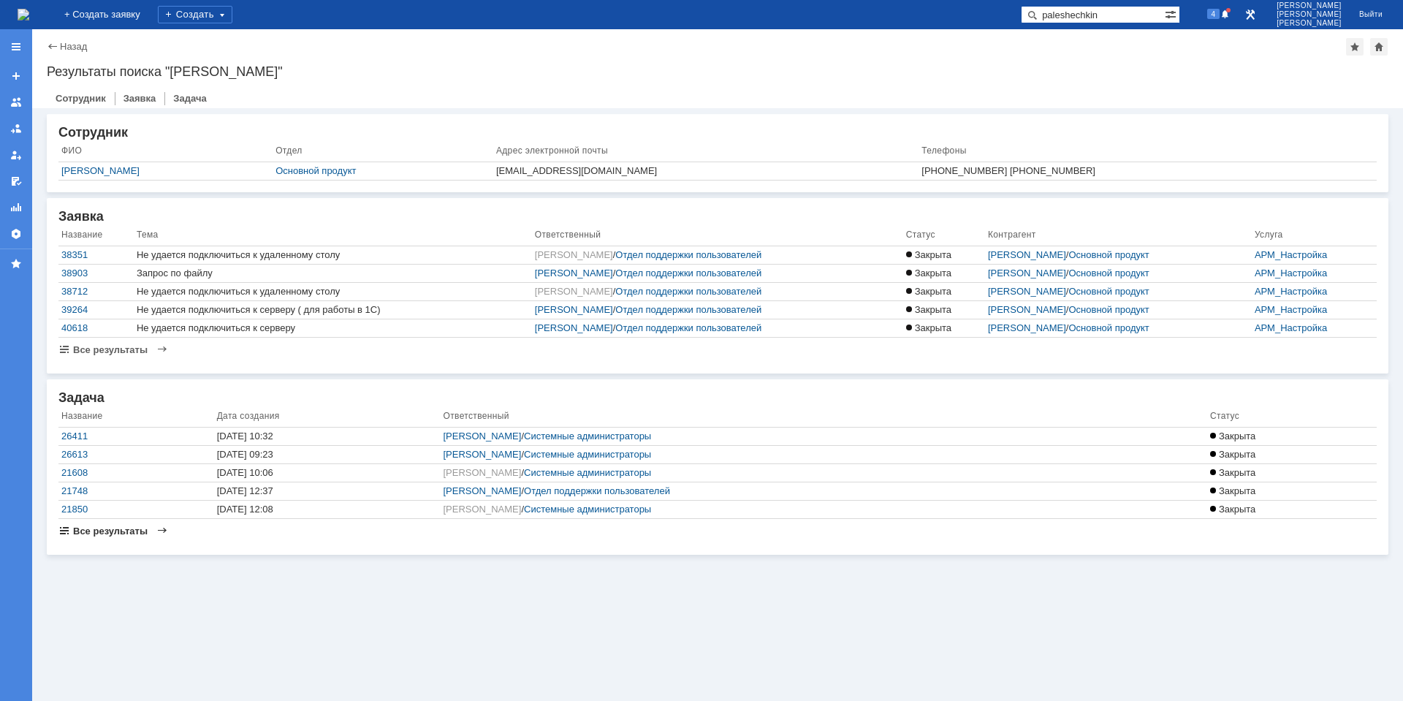
click at [123, 533] on span "Все результаты" at bounding box center [110, 530] width 75 height 11
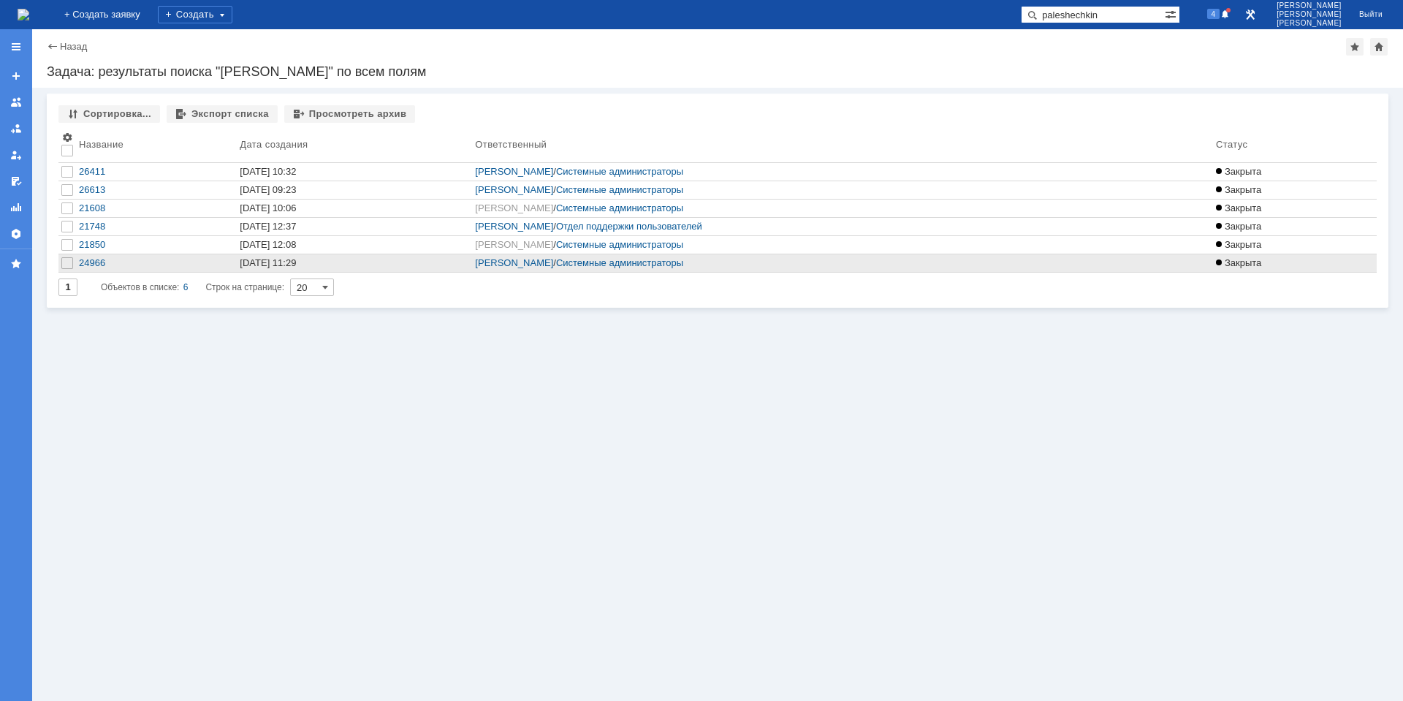
click at [256, 265] on div "[DATE] 11:29" at bounding box center [268, 262] width 56 height 11
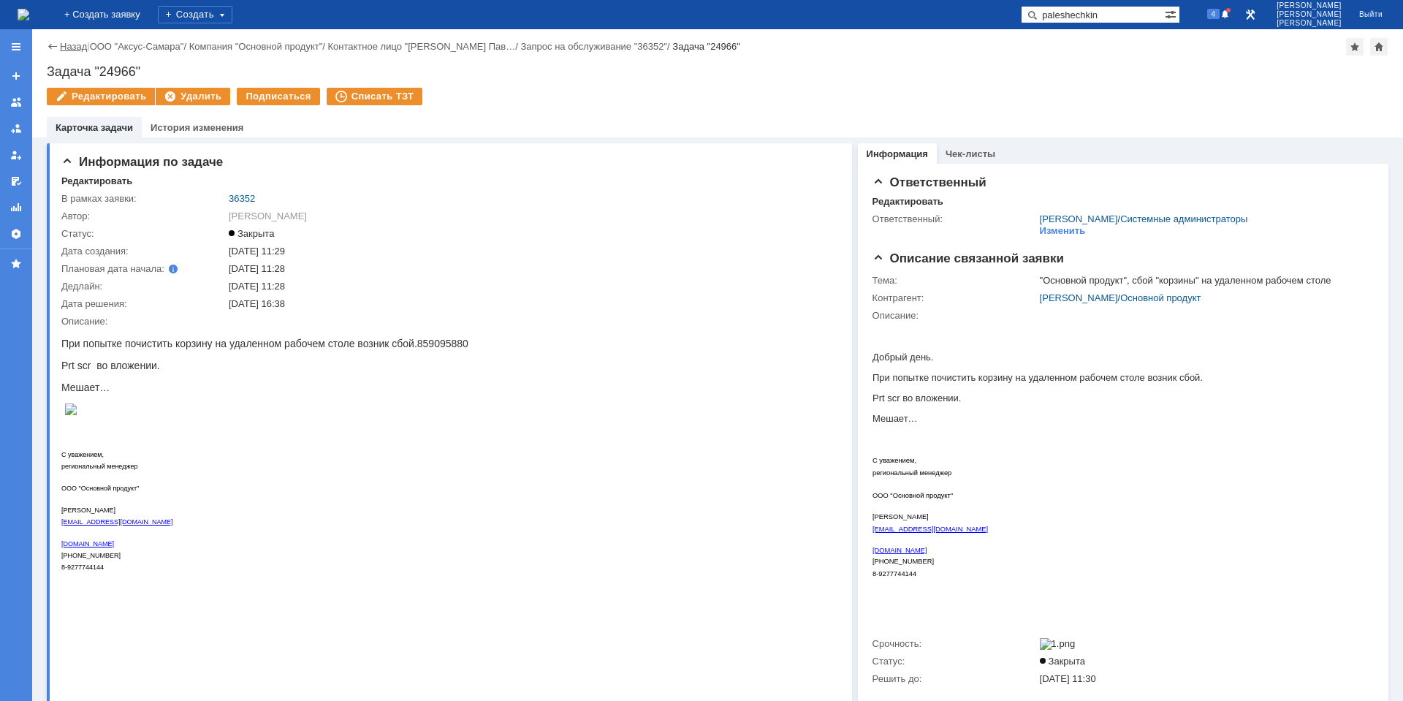
click at [77, 45] on link "Назад" at bounding box center [73, 46] width 27 height 11
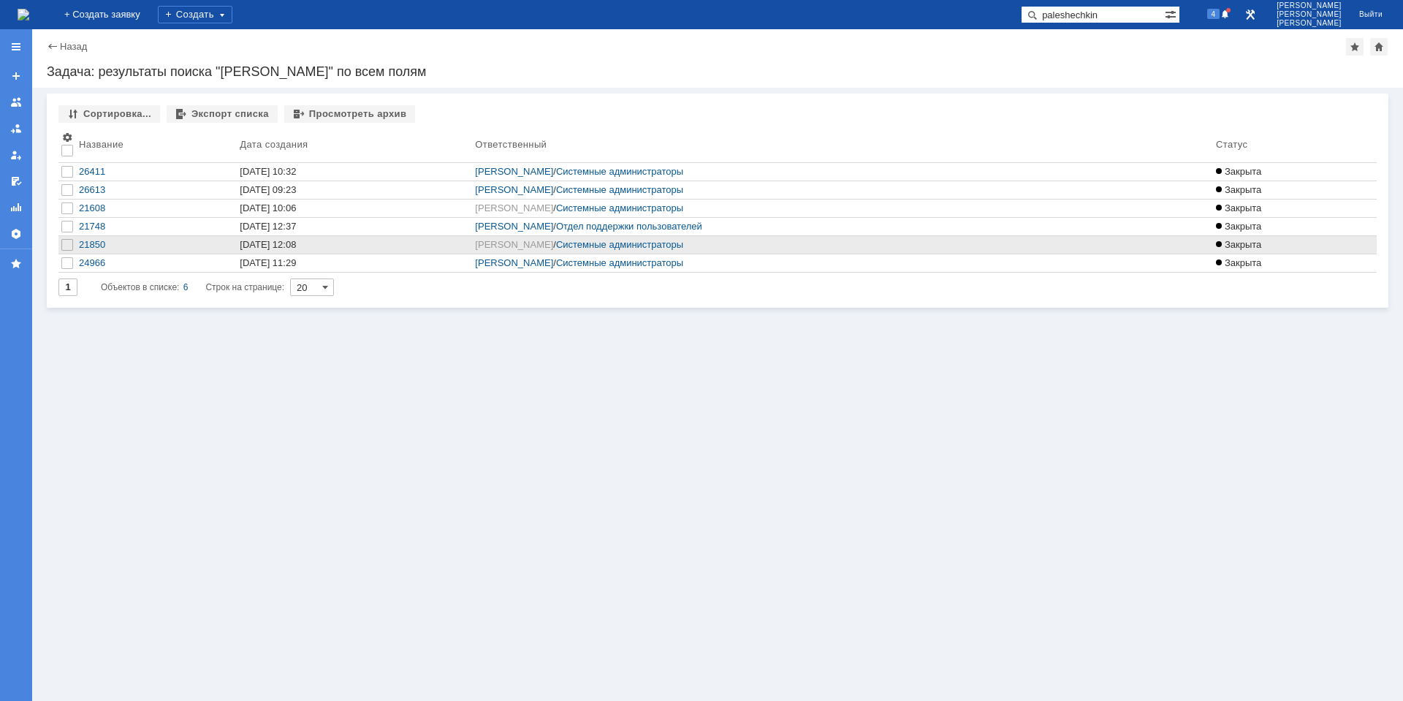
click at [237, 246] on link "[DATE] 12:08" at bounding box center [354, 245] width 235 height 18
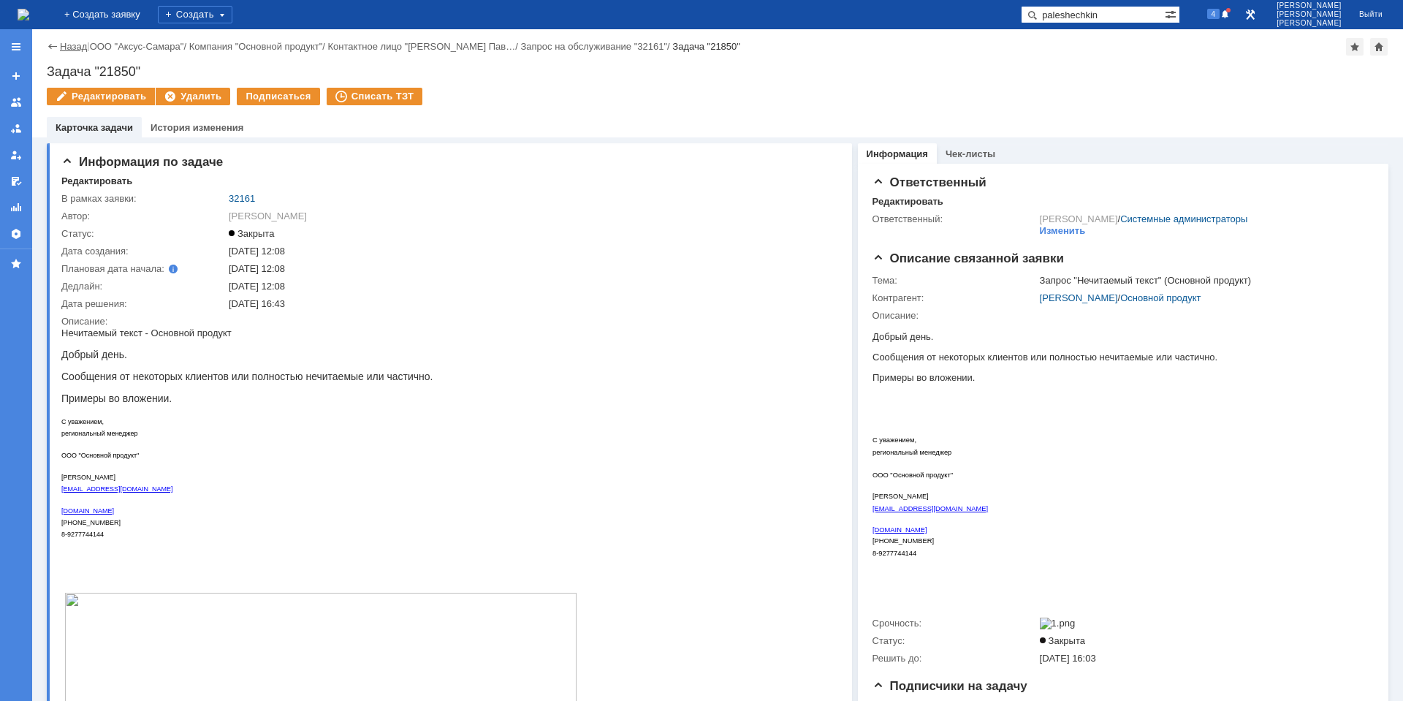
click at [84, 50] on link "Назад" at bounding box center [73, 46] width 27 height 11
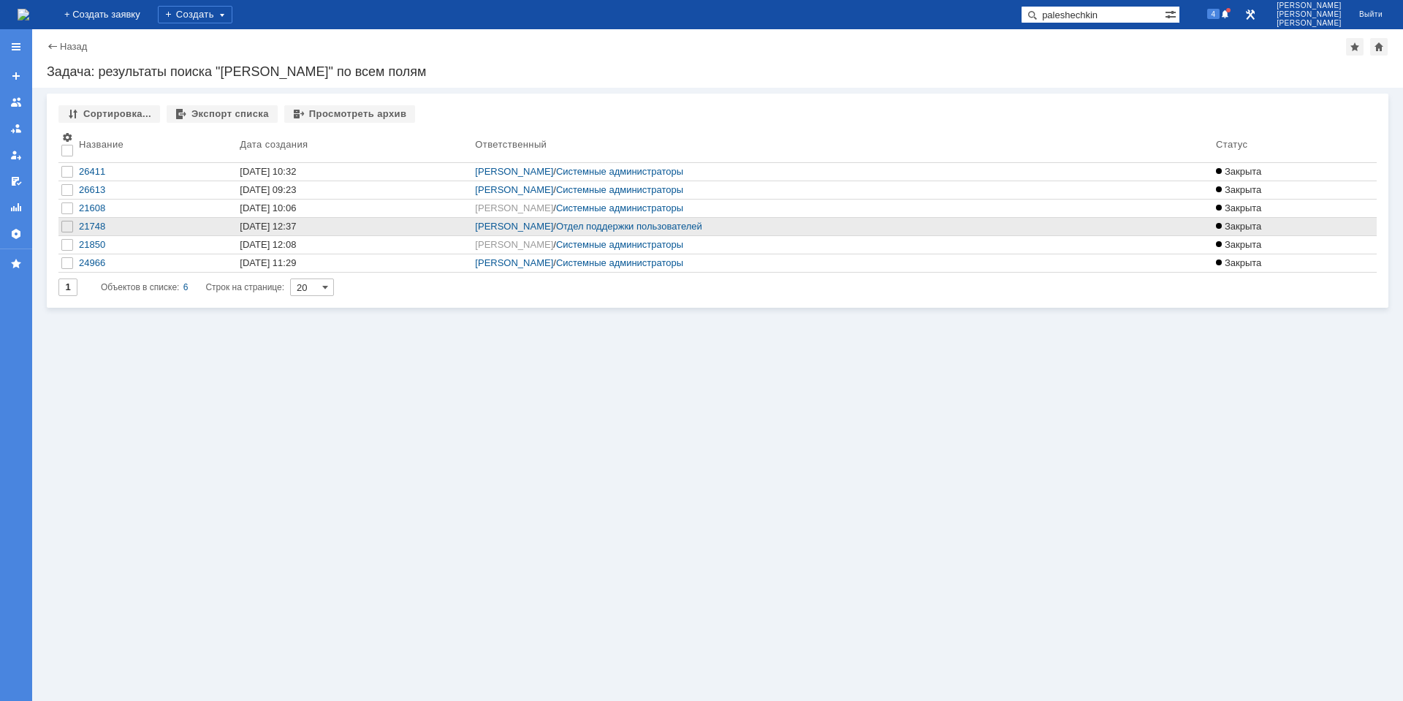
click at [329, 229] on div "[DATE] 12:37" at bounding box center [354, 227] width 229 height 12
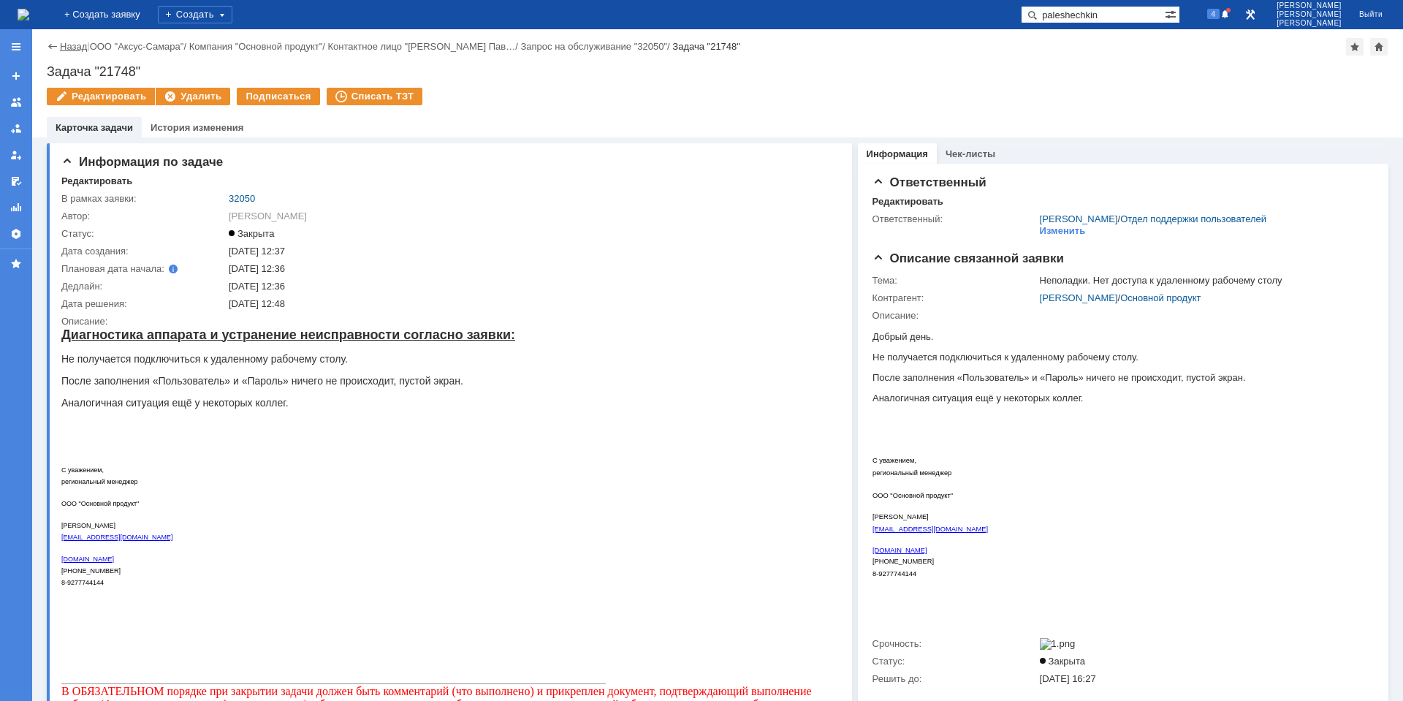
click at [69, 51] on link "Назад" at bounding box center [73, 46] width 27 height 11
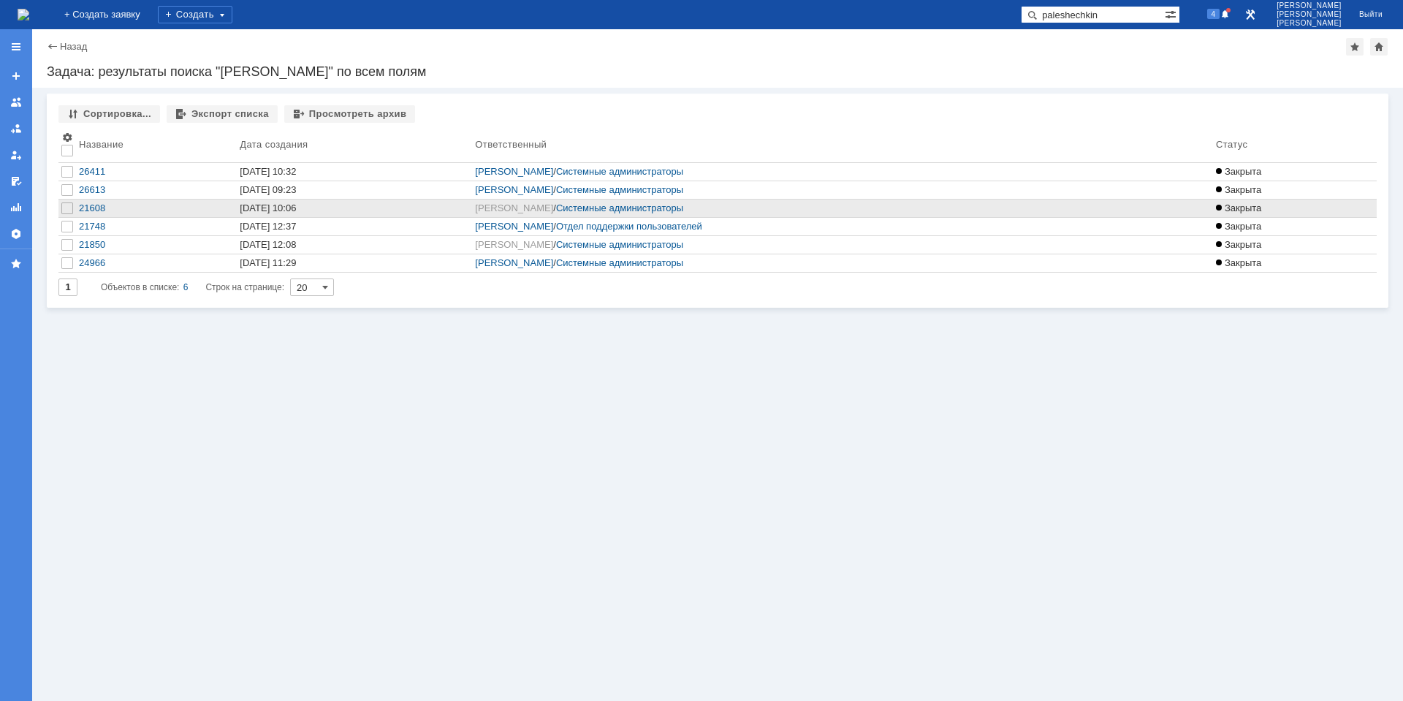
click at [248, 209] on div "[DATE] 10:06" at bounding box center [268, 207] width 56 height 11
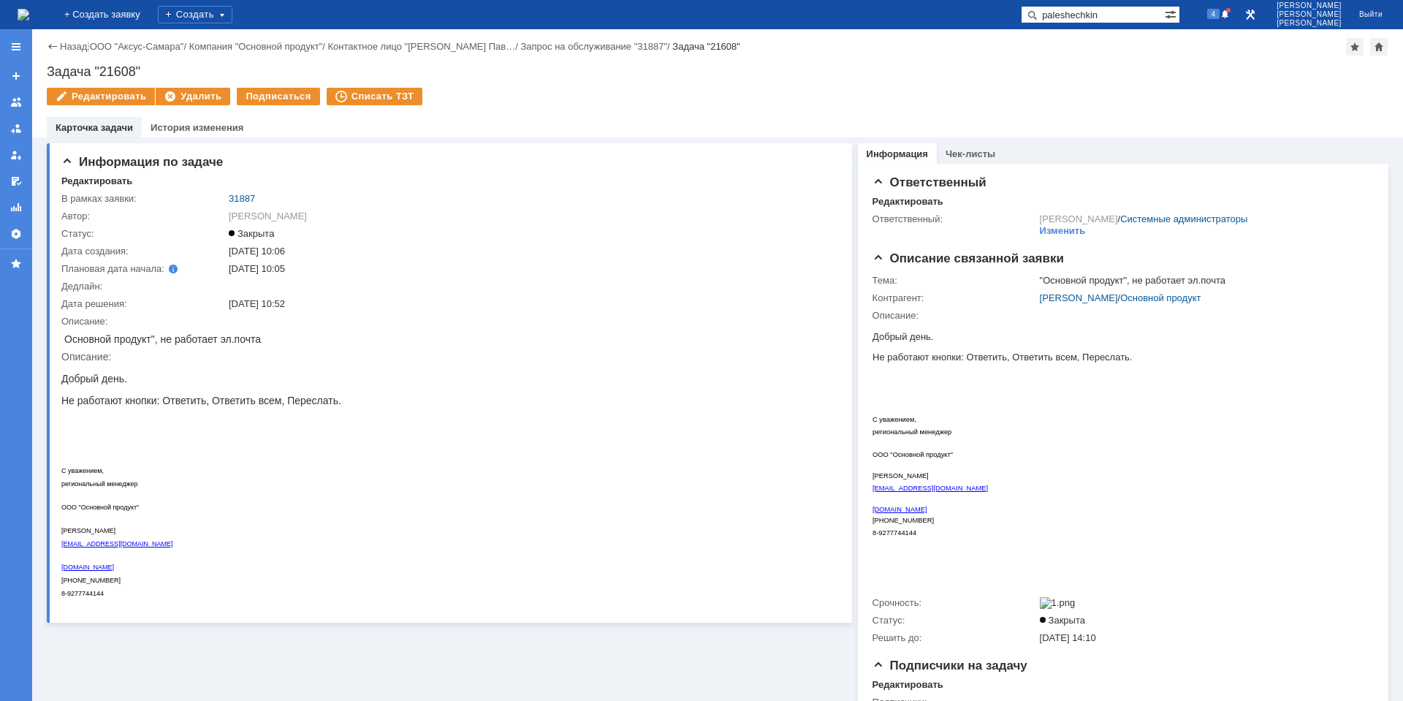
click at [74, 53] on div "Назад | ООО "Аксус-Самара" / Компания "Основной продукт" / Контактное лицо "[PE…" at bounding box center [717, 47] width 1341 height 18
click at [74, 49] on link "Назад" at bounding box center [73, 46] width 27 height 11
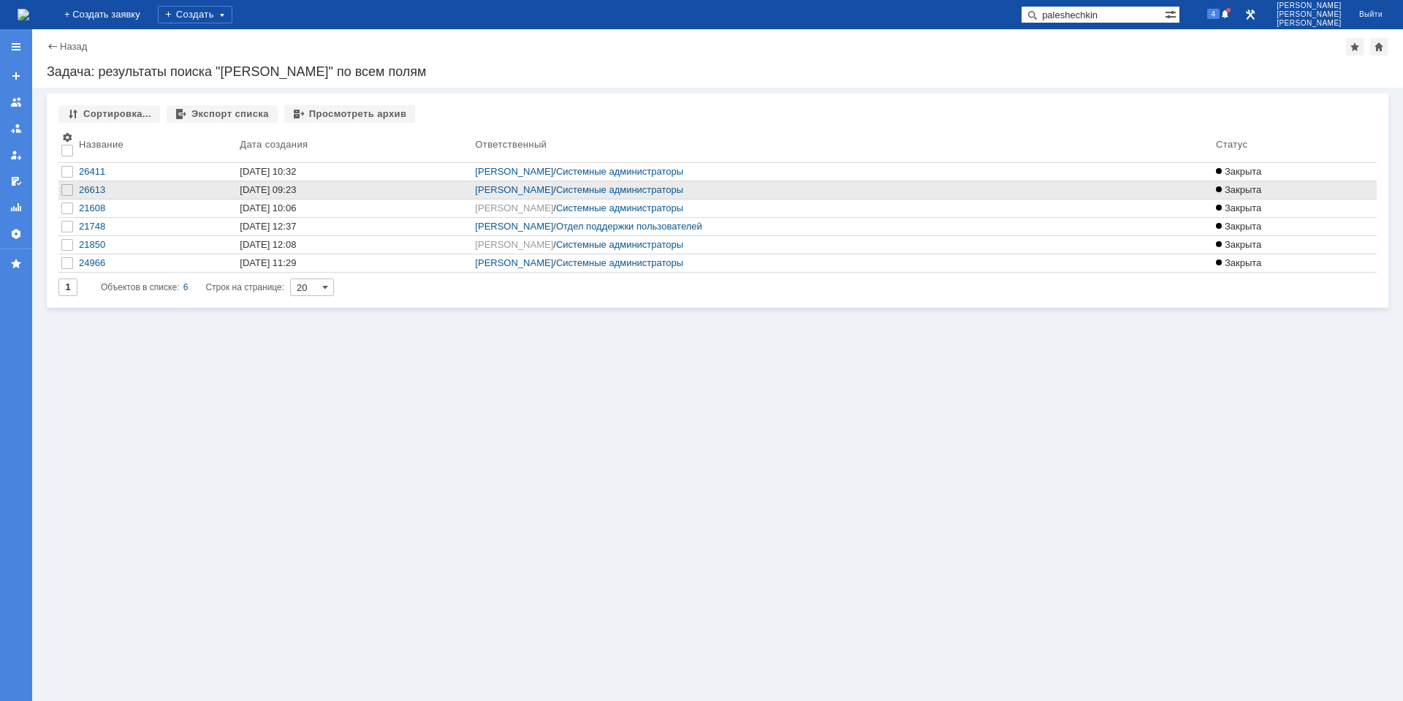
click at [284, 199] on td "[DATE] 09:23" at bounding box center [354, 190] width 235 height 18
click at [274, 193] on div "[DATE] 09:23" at bounding box center [268, 189] width 56 height 11
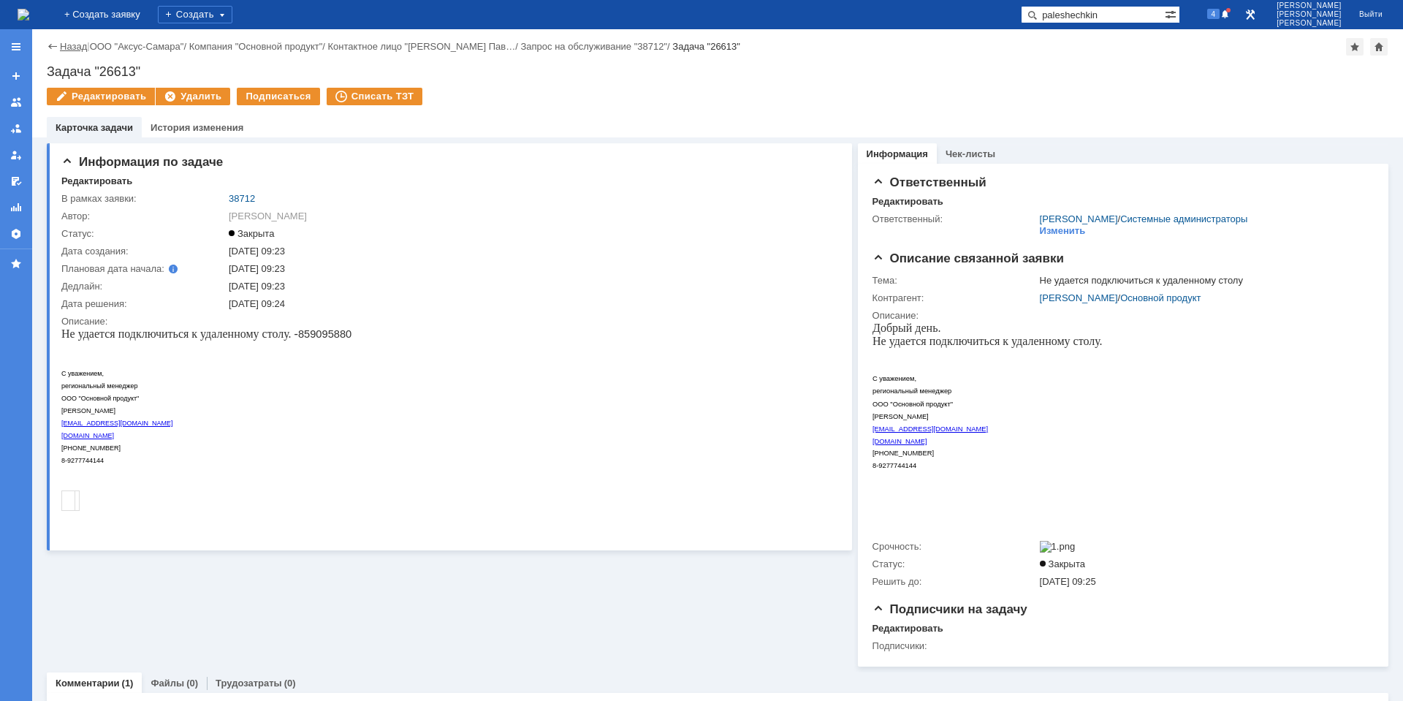
click at [72, 44] on link "Назад" at bounding box center [73, 46] width 27 height 11
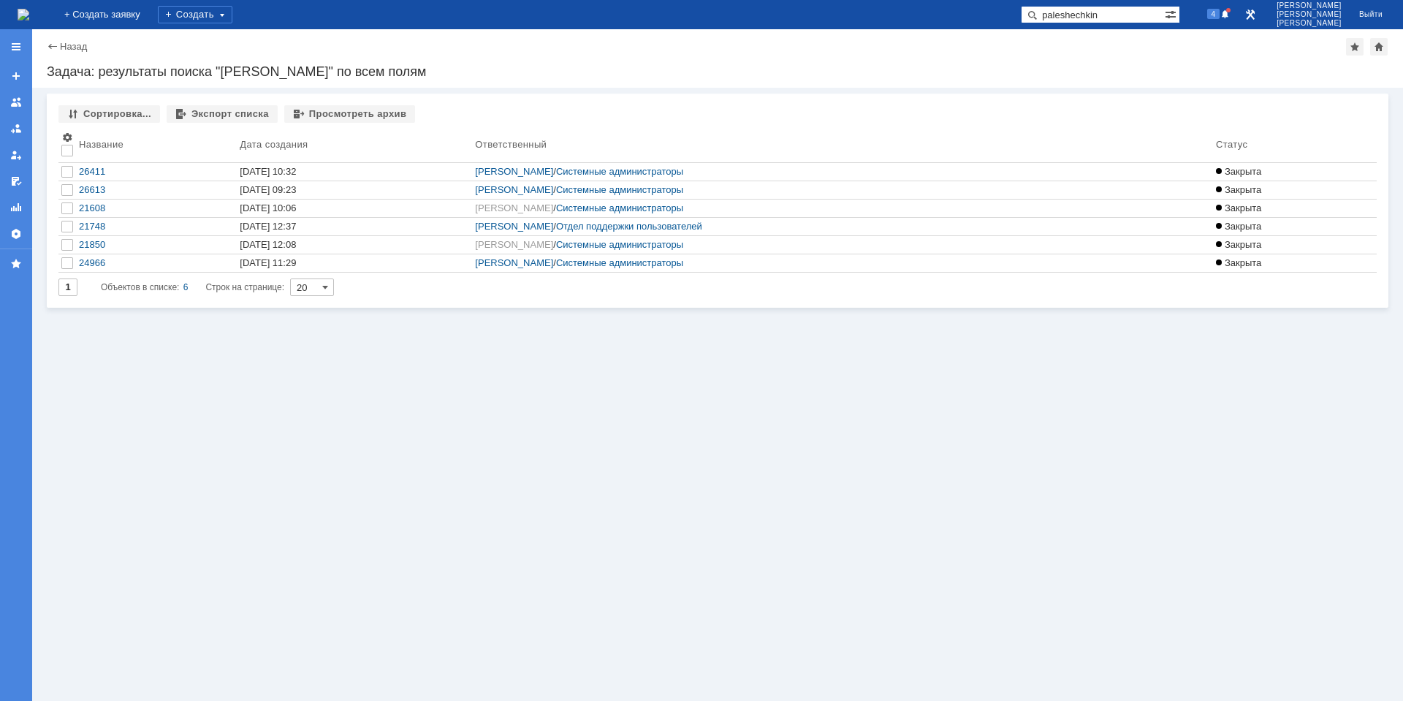
click at [29, 20] on img at bounding box center [24, 15] width 12 height 12
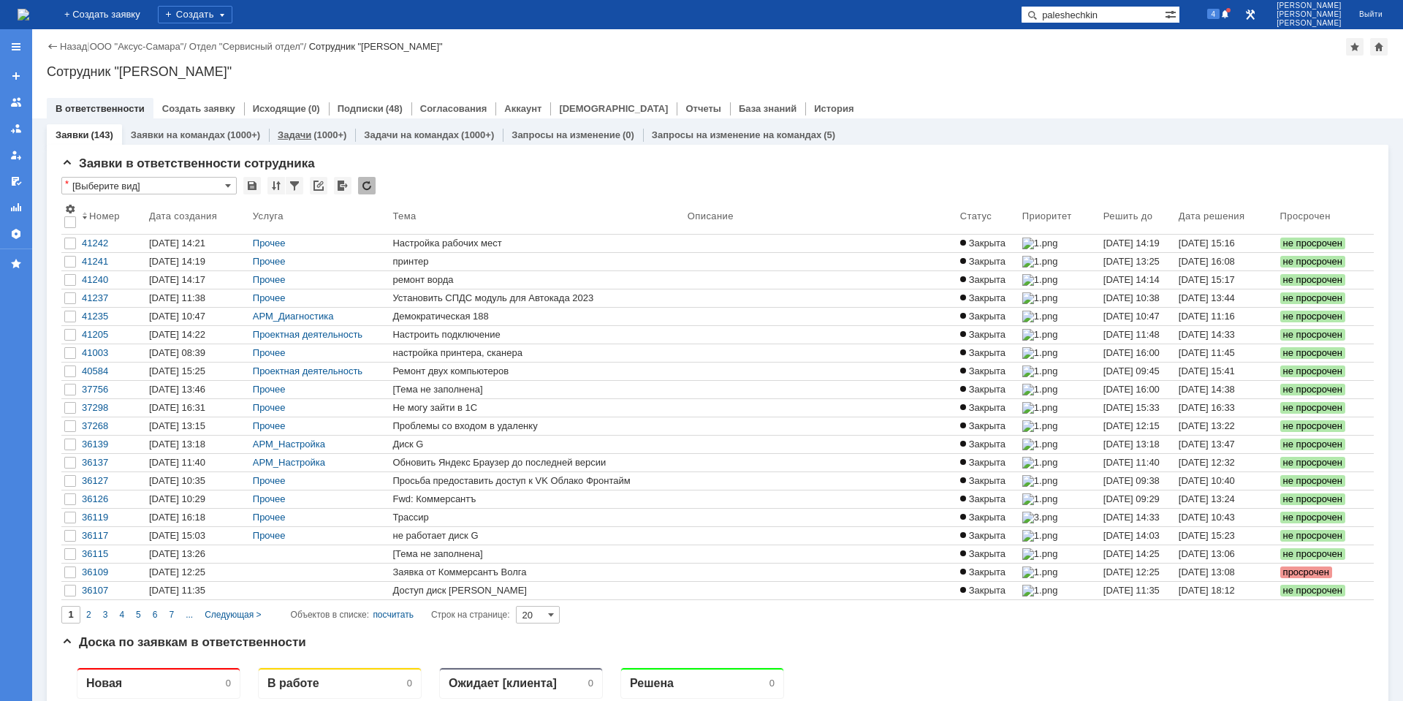
click at [307, 137] on link "Задачи" at bounding box center [295, 134] width 34 height 11
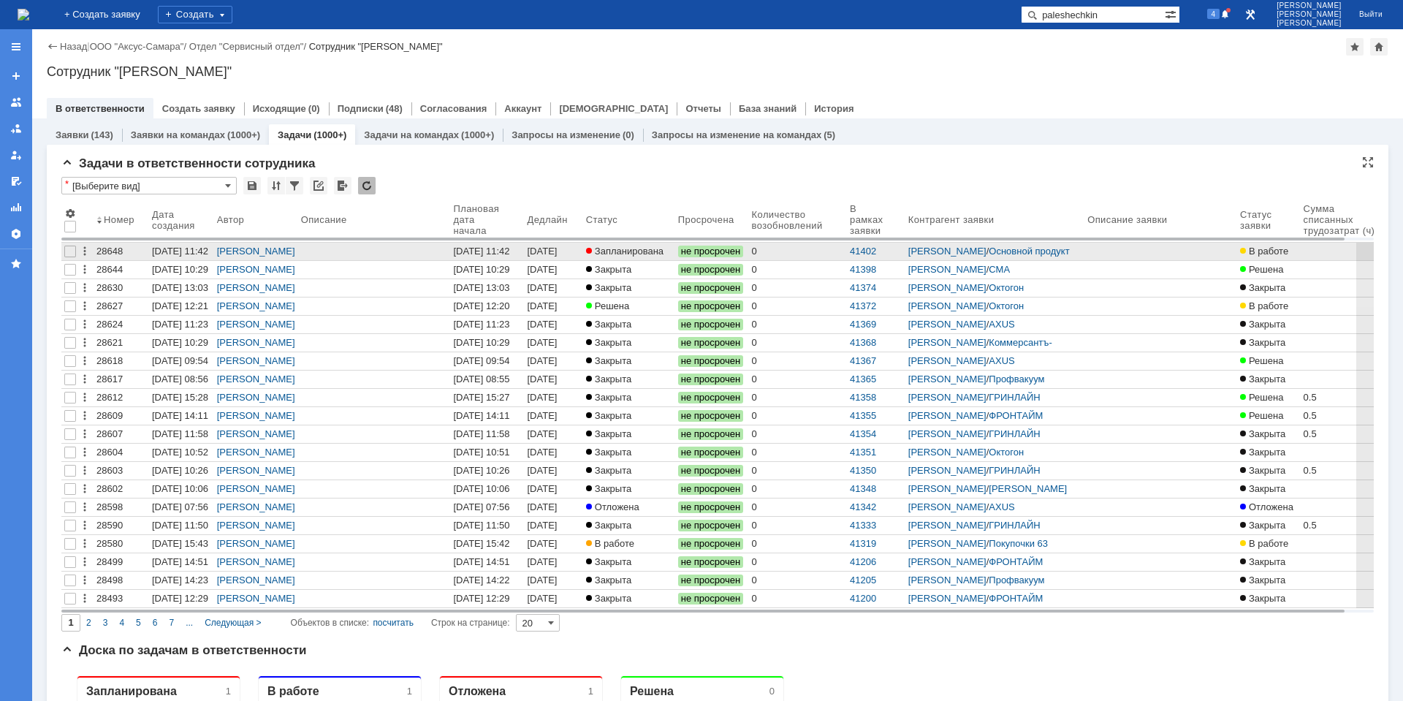
click at [592, 249] on div at bounding box center [589, 251] width 6 height 6
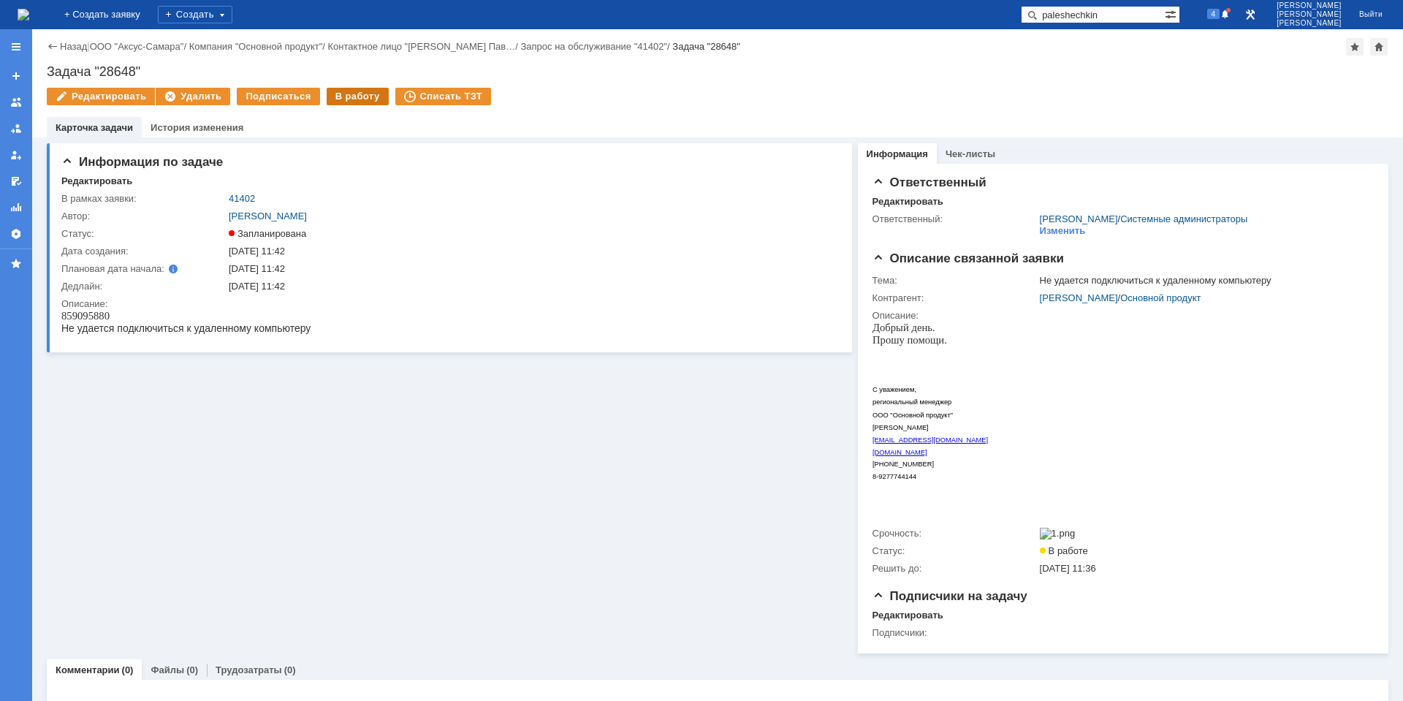
click at [340, 104] on div "В работу" at bounding box center [358, 97] width 62 height 18
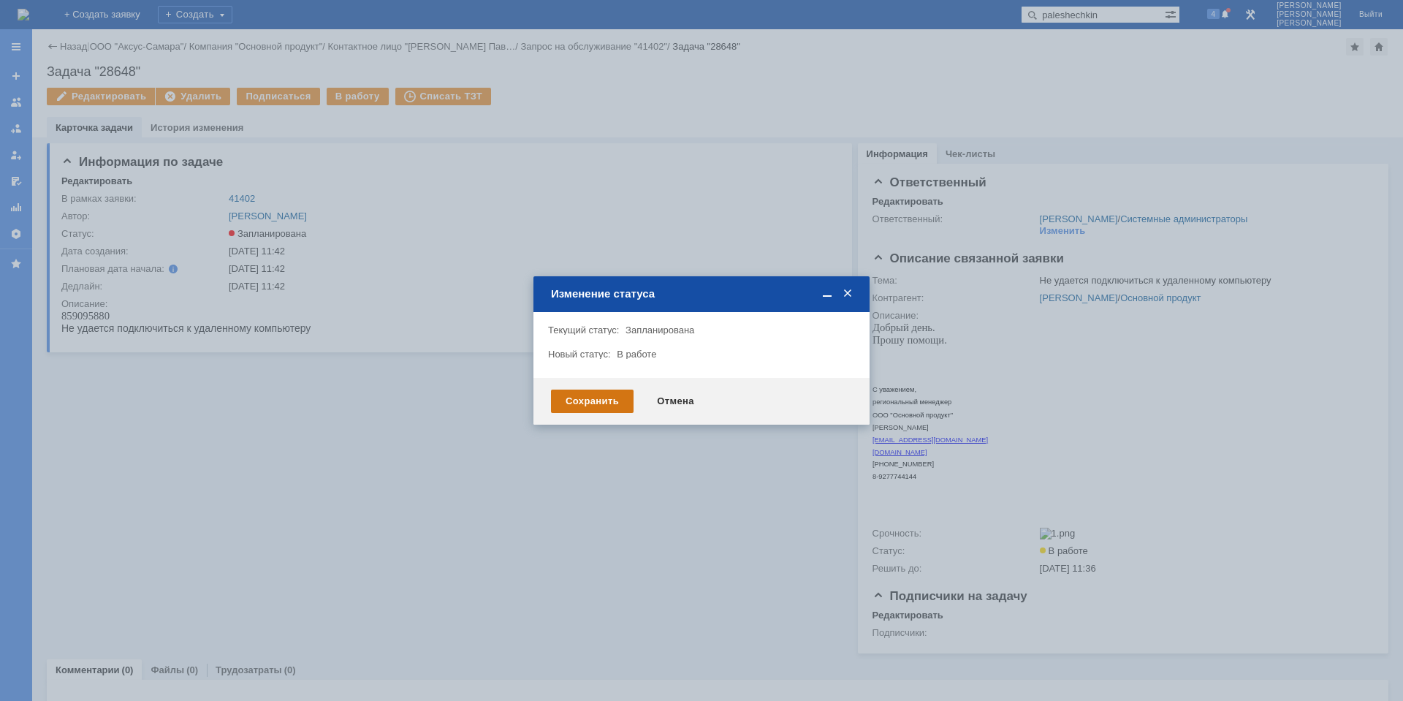
click at [594, 401] on div "Сохранить" at bounding box center [592, 400] width 83 height 23
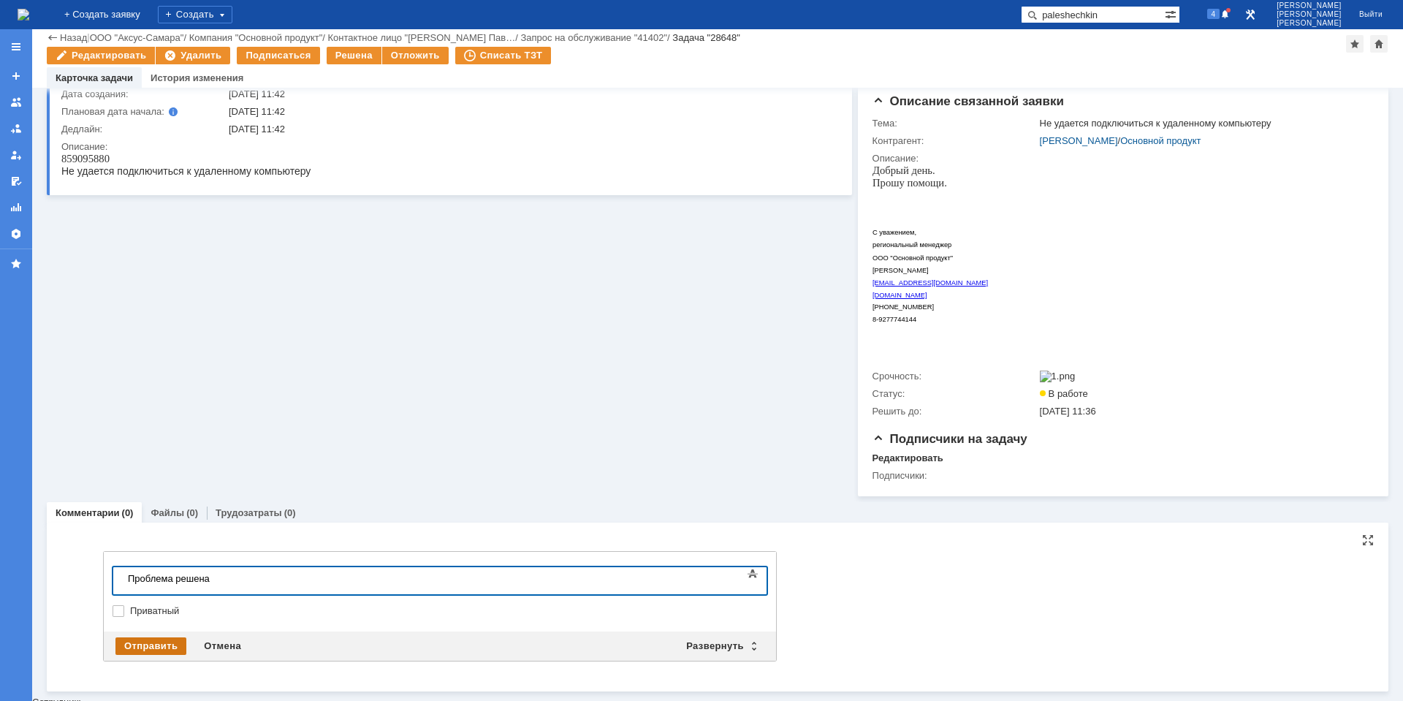
click at [161, 652] on div "Отправить" at bounding box center [150, 646] width 71 height 18
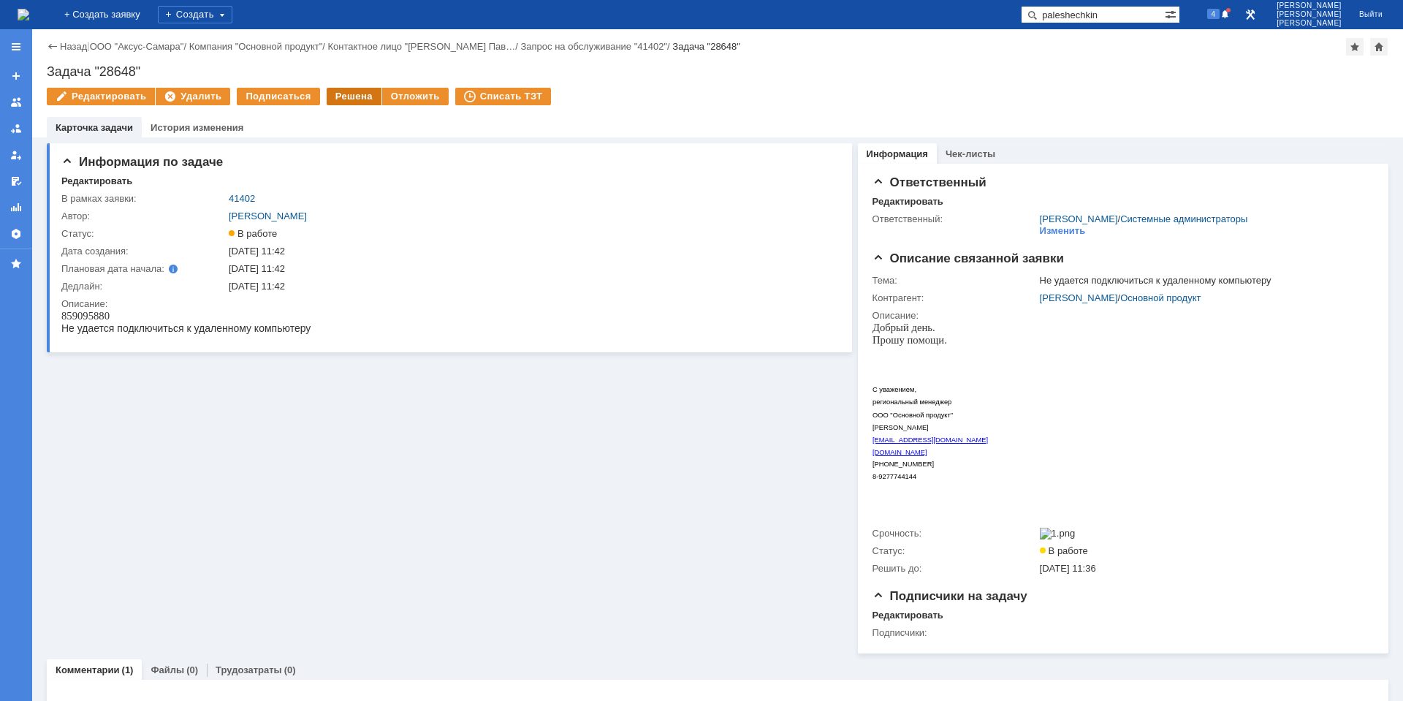
click at [354, 102] on div "Решена" at bounding box center [354, 97] width 55 height 18
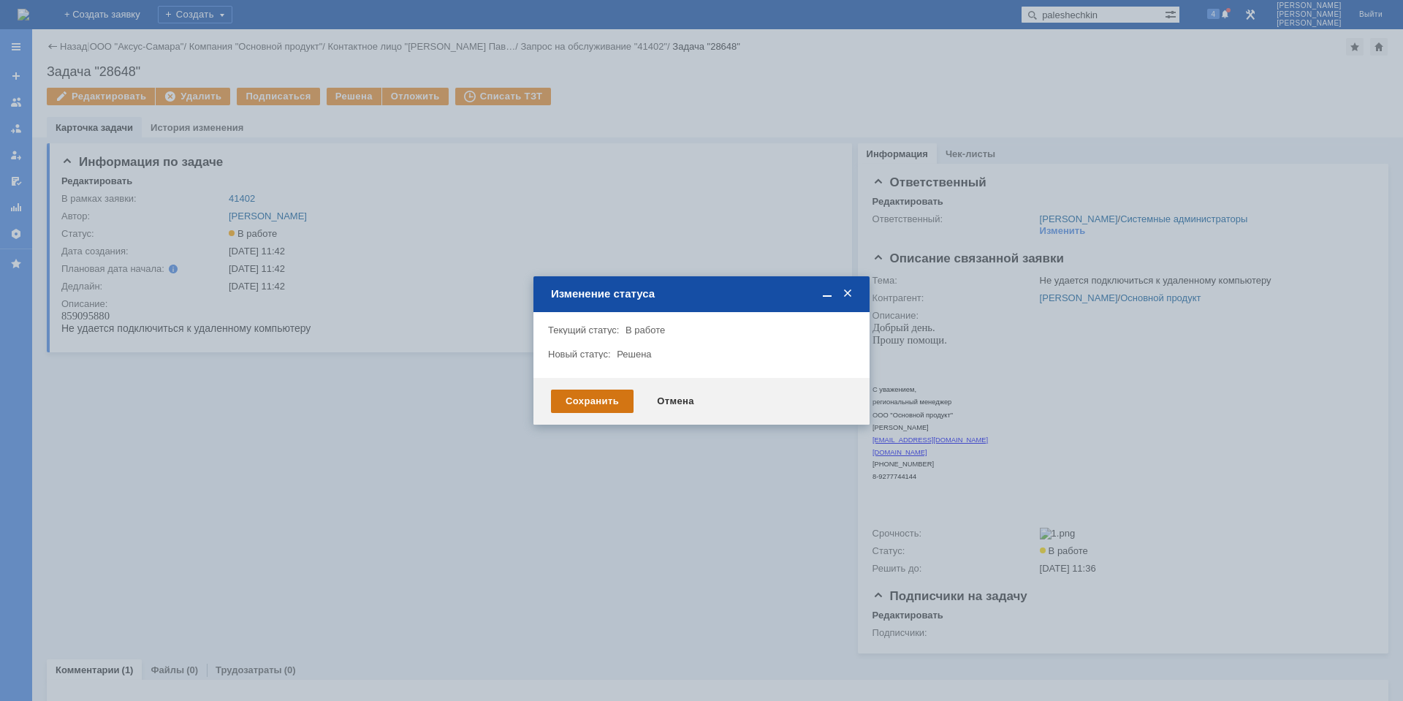
click at [603, 399] on div "Сохранить" at bounding box center [592, 400] width 83 height 23
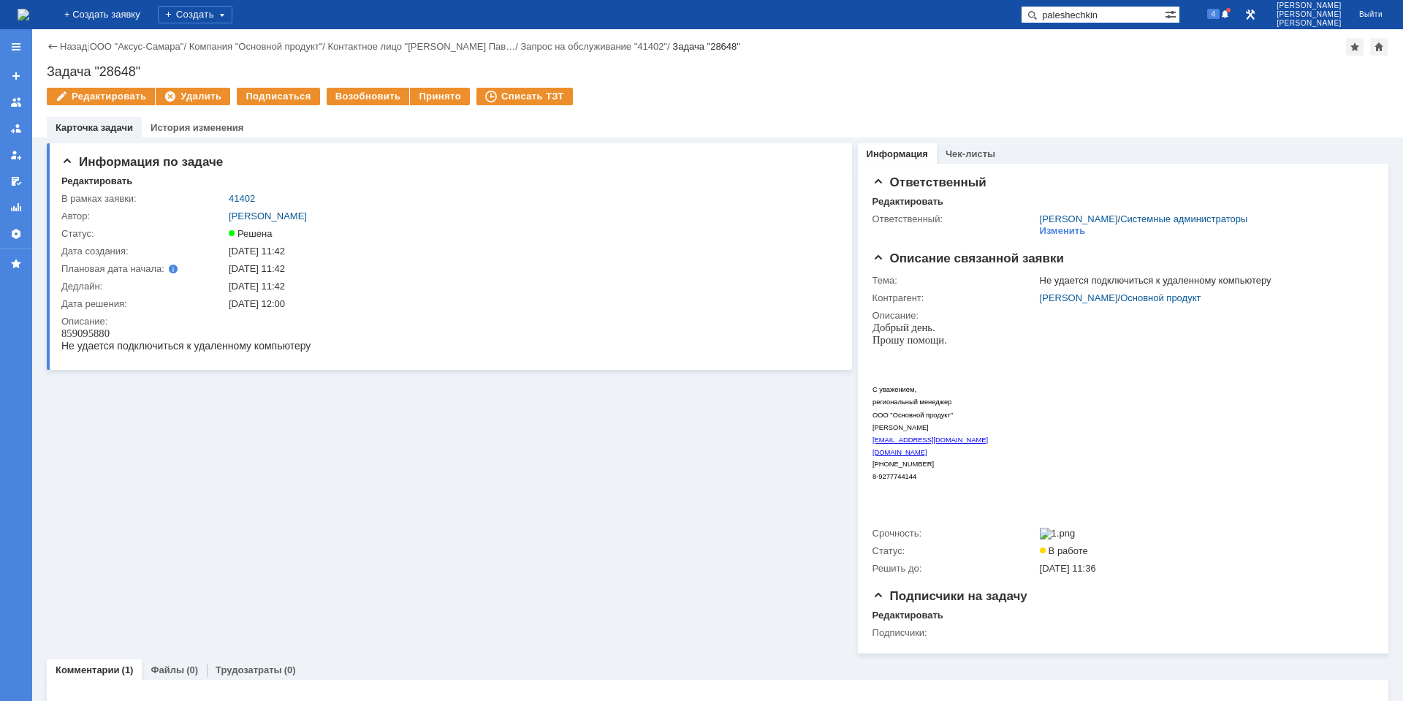
click at [29, 20] on img at bounding box center [24, 15] width 12 height 12
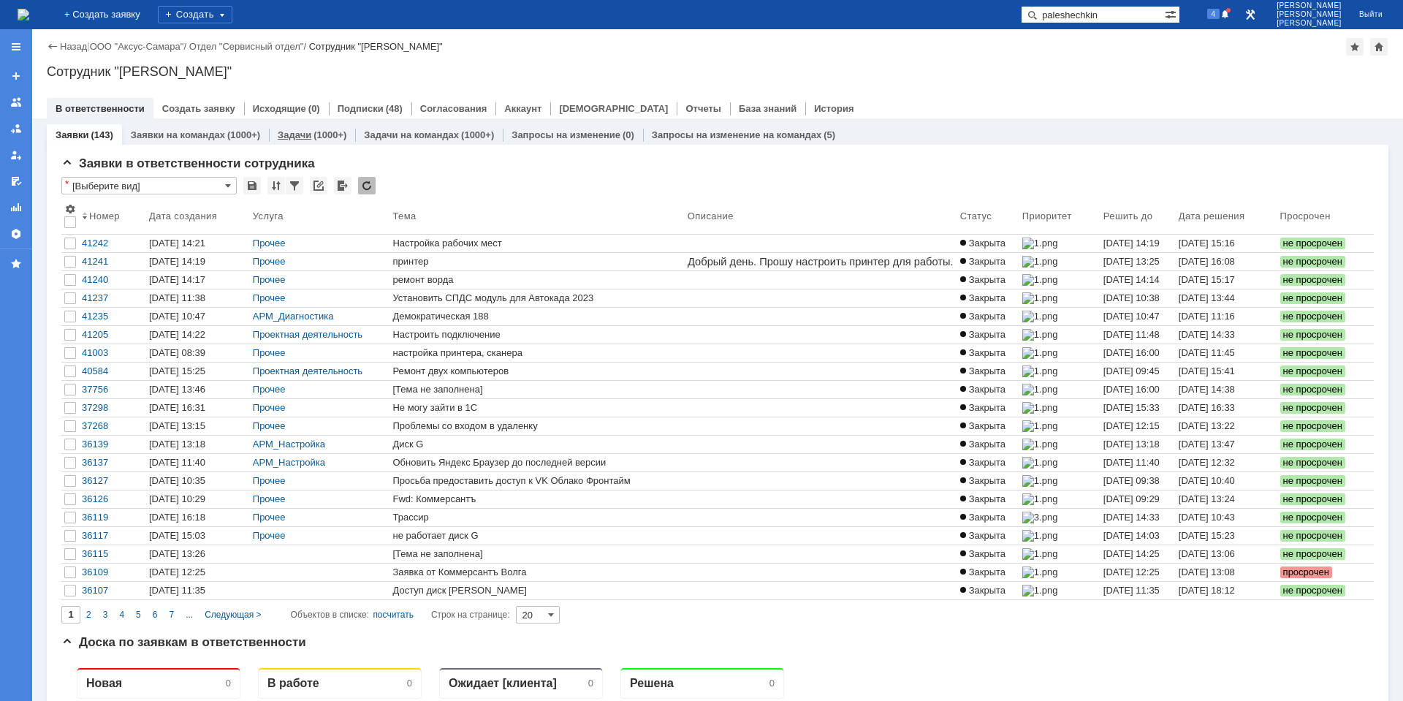
click at [333, 138] on div "(1000+)" at bounding box center [329, 134] width 33 height 11
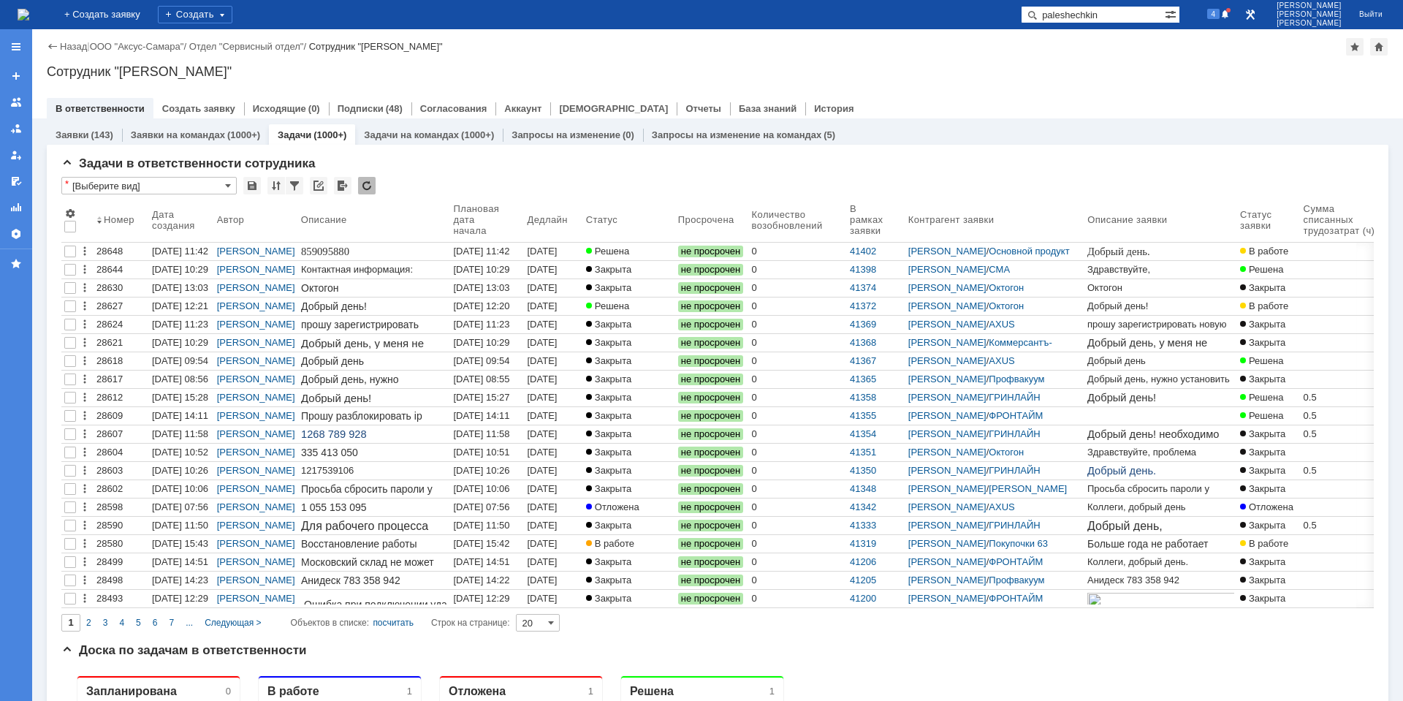
drag, startPoint x: 1141, startPoint y: 14, endPoint x: 999, endPoint y: 18, distance: 141.8
click at [1069, 18] on div "paleshechkin" at bounding box center [1093, 15] width 144 height 18
click at [1220, 16] on span "4" at bounding box center [1213, 14] width 13 height 10
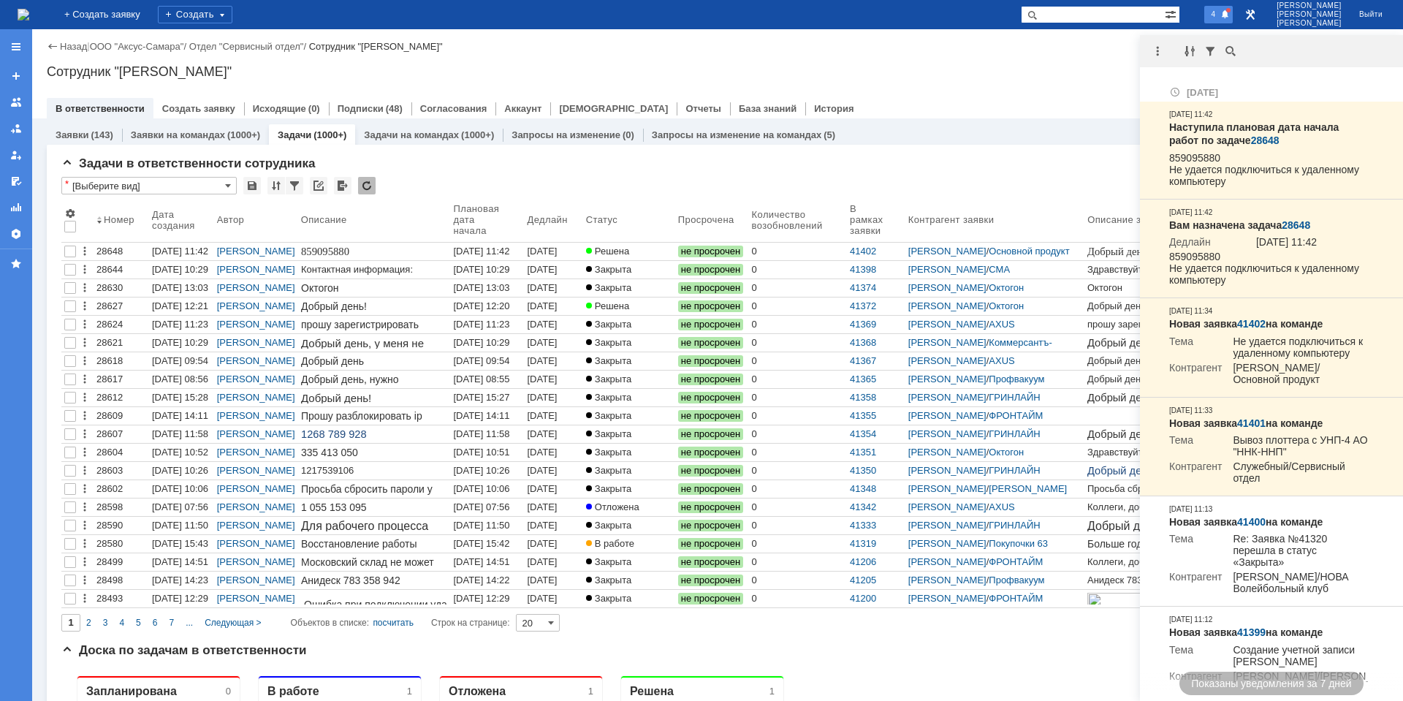
click at [1146, 58] on div at bounding box center [1160, 51] width 41 height 18
click at [1150, 58] on div at bounding box center [1157, 51] width 18 height 18
click at [1178, 80] on div "Отметить уведомления прочитанными" at bounding box center [1257, 87] width 213 height 21
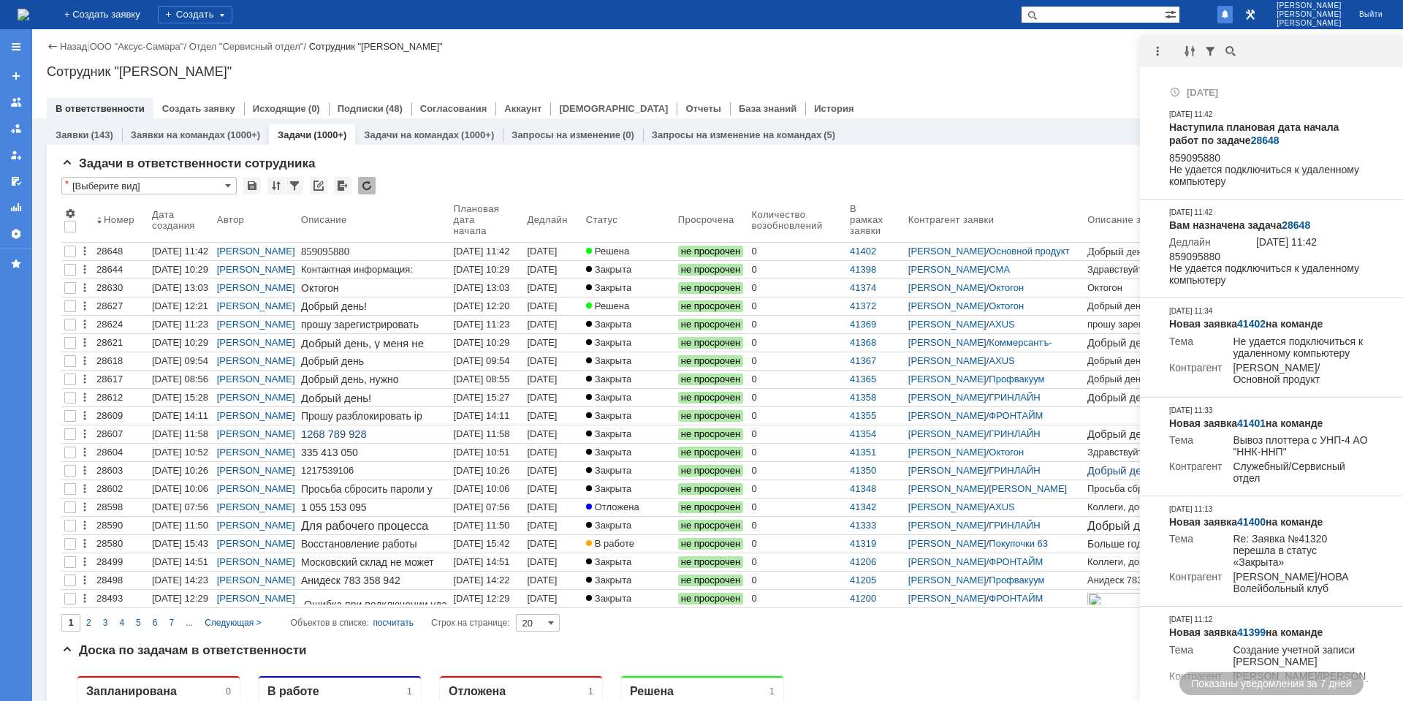
click at [1082, 74] on div "Сотрудник "[PERSON_NAME]"" at bounding box center [717, 71] width 1341 height 15
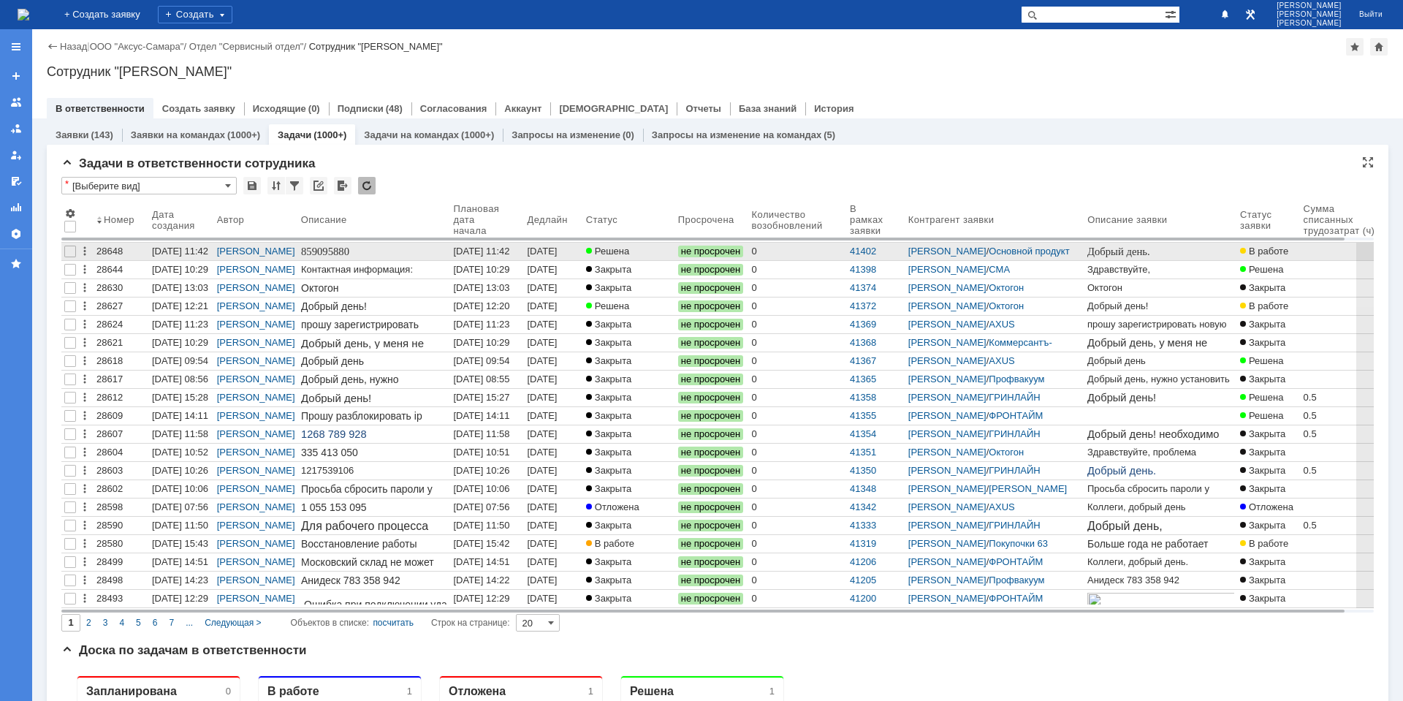
click at [478, 254] on div "[DATE] 11:42" at bounding box center [481, 250] width 56 height 11
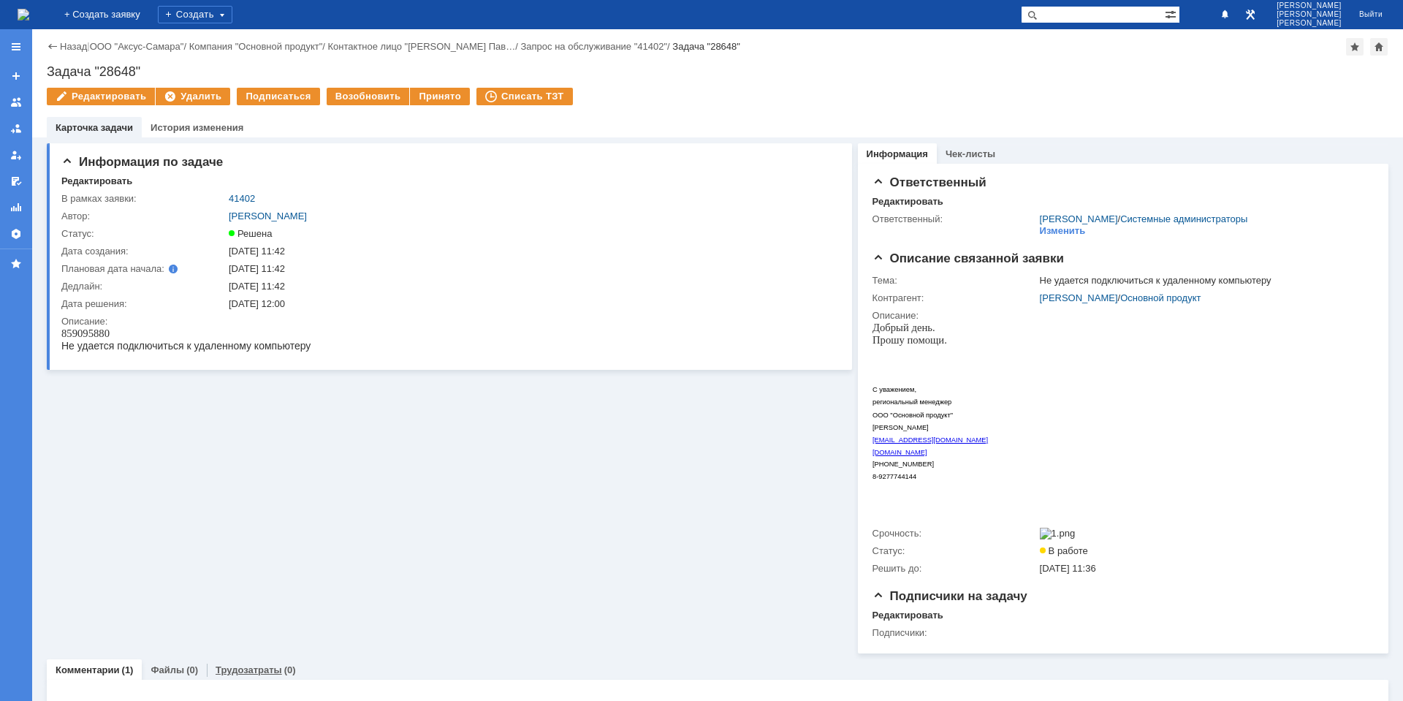
click at [276, 672] on link "Трудозатраты" at bounding box center [249, 669] width 66 height 11
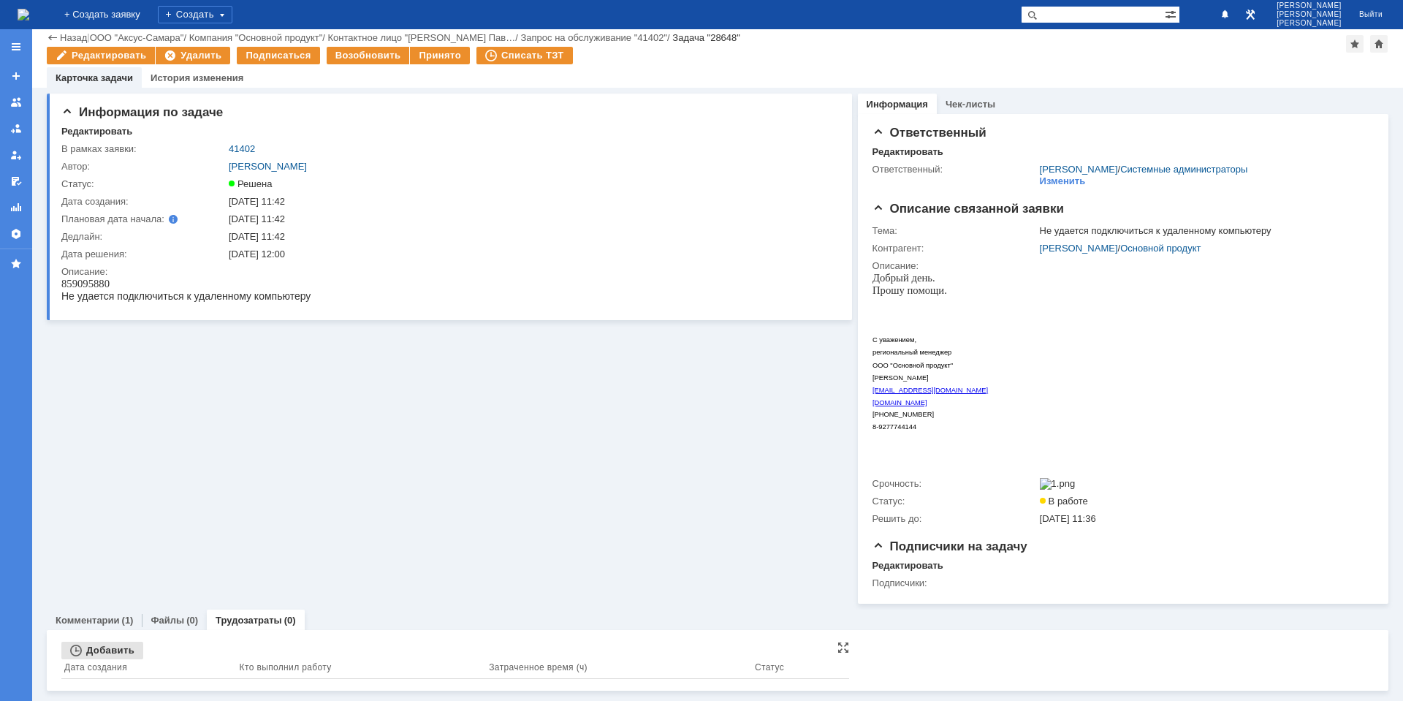
click at [110, 651] on div "Добавить" at bounding box center [102, 650] width 82 height 18
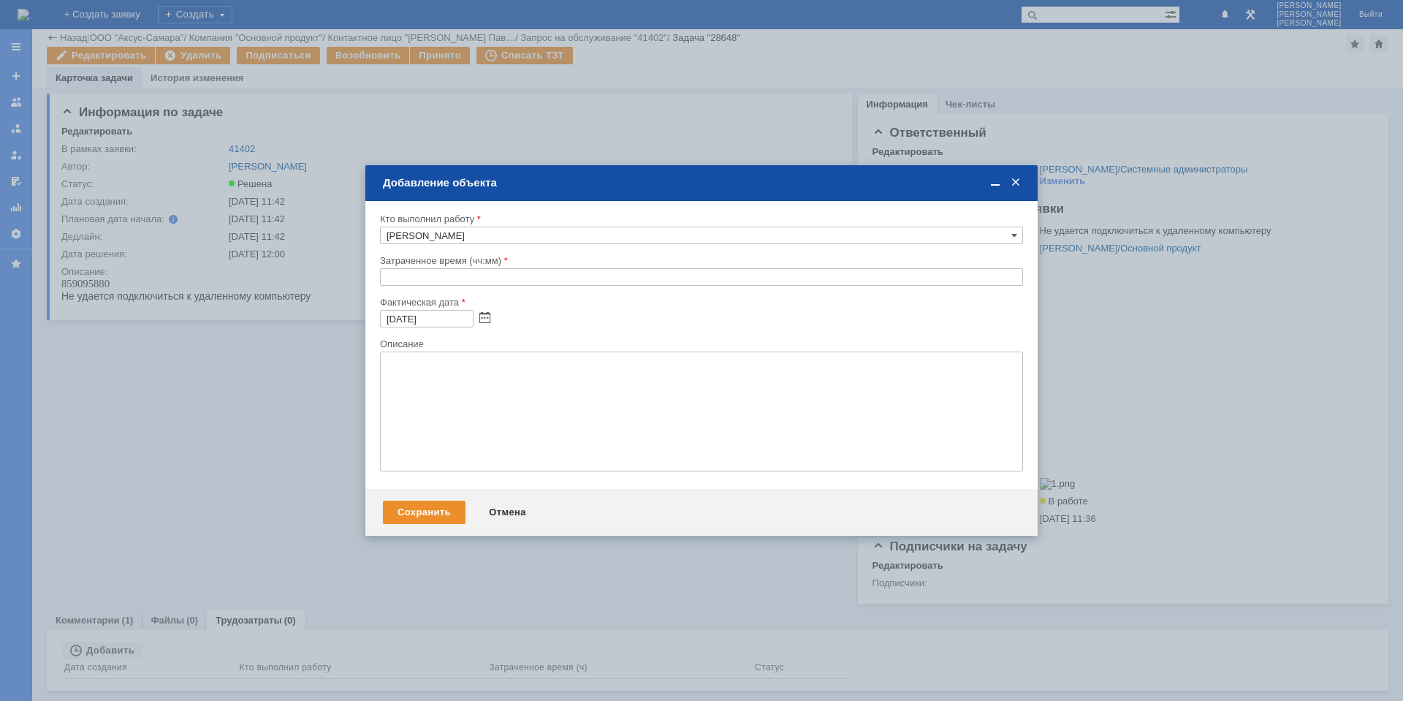
click at [403, 278] on input "text" at bounding box center [701, 277] width 643 height 18
type input "00:30"
click at [495, 402] on textarea at bounding box center [701, 411] width 643 height 120
type textarea "Проблема решена"
click at [434, 508] on div "Сохранить" at bounding box center [424, 511] width 83 height 23
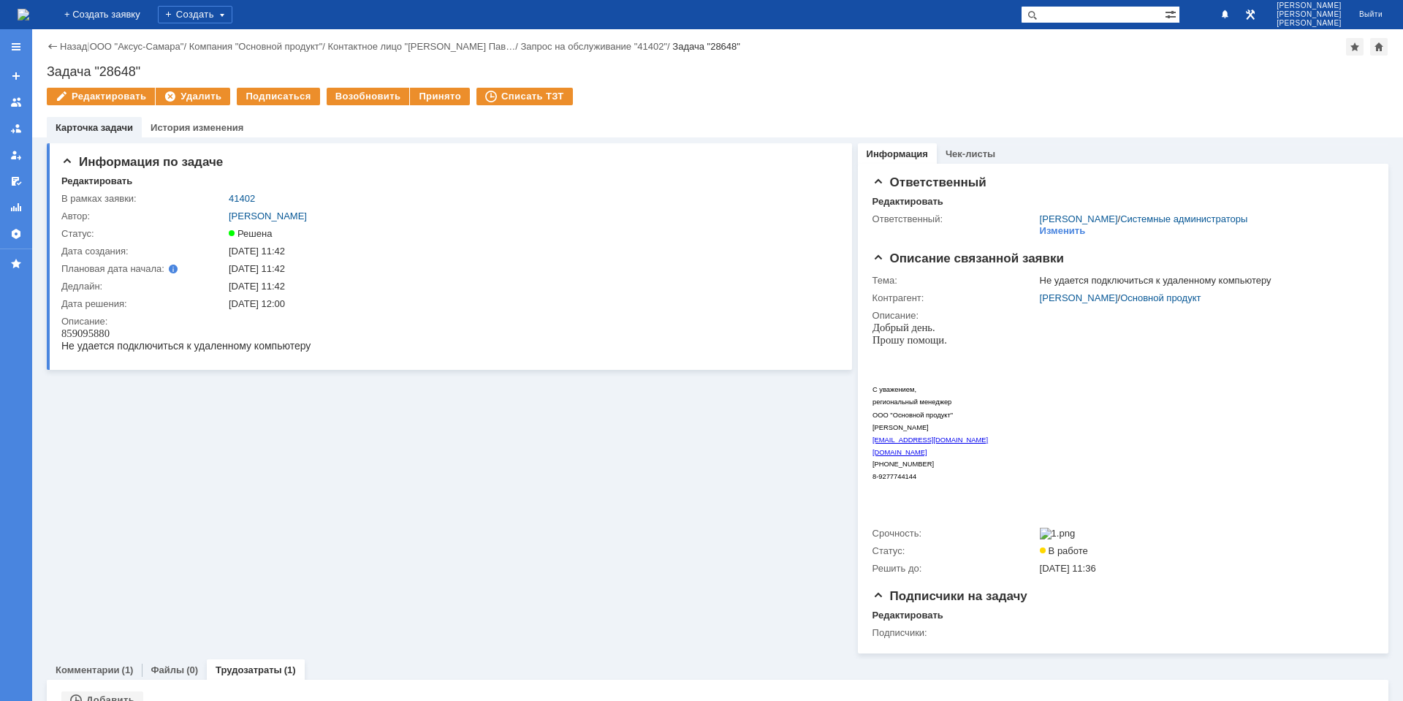
click at [63, 15] on div "На домашнюю + Создать заявку Создать [PERSON_NAME]" at bounding box center [701, 14] width 1403 height 29
click at [29, 18] on img at bounding box center [24, 15] width 12 height 12
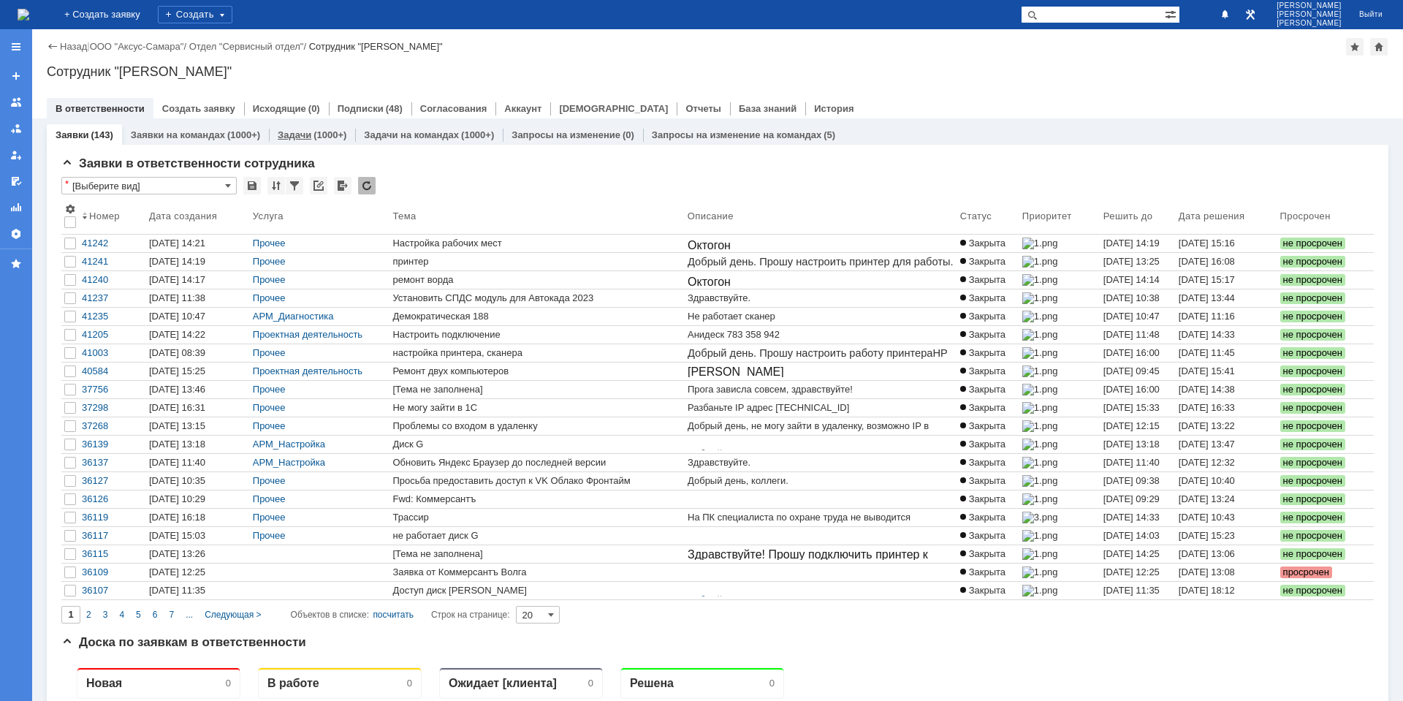
click at [317, 129] on div "(1000+)" at bounding box center [329, 134] width 33 height 11
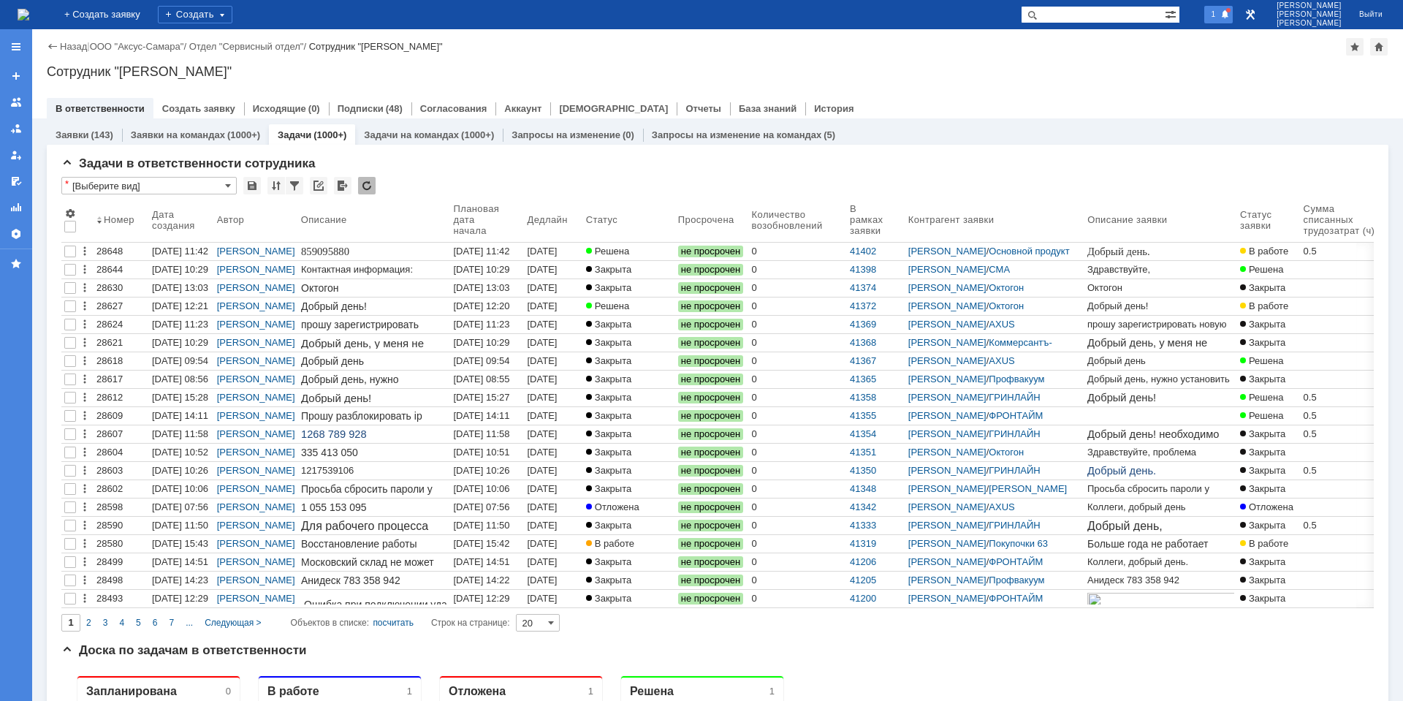
click at [1219, 12] on div "1" at bounding box center [1218, 15] width 29 height 18
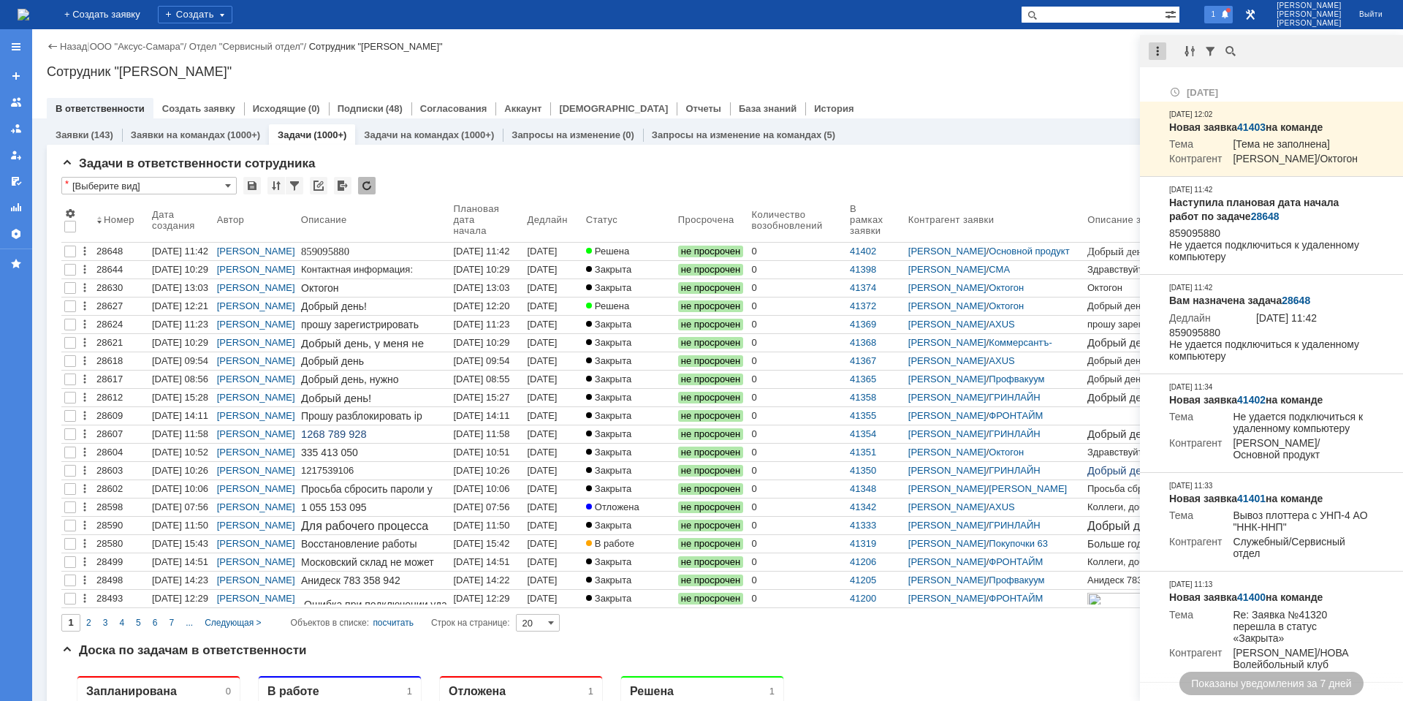
click at [1158, 53] on div at bounding box center [1157, 51] width 18 height 18
click at [1177, 78] on div "Отметить уведомления прочитанными" at bounding box center [1257, 87] width 213 height 21
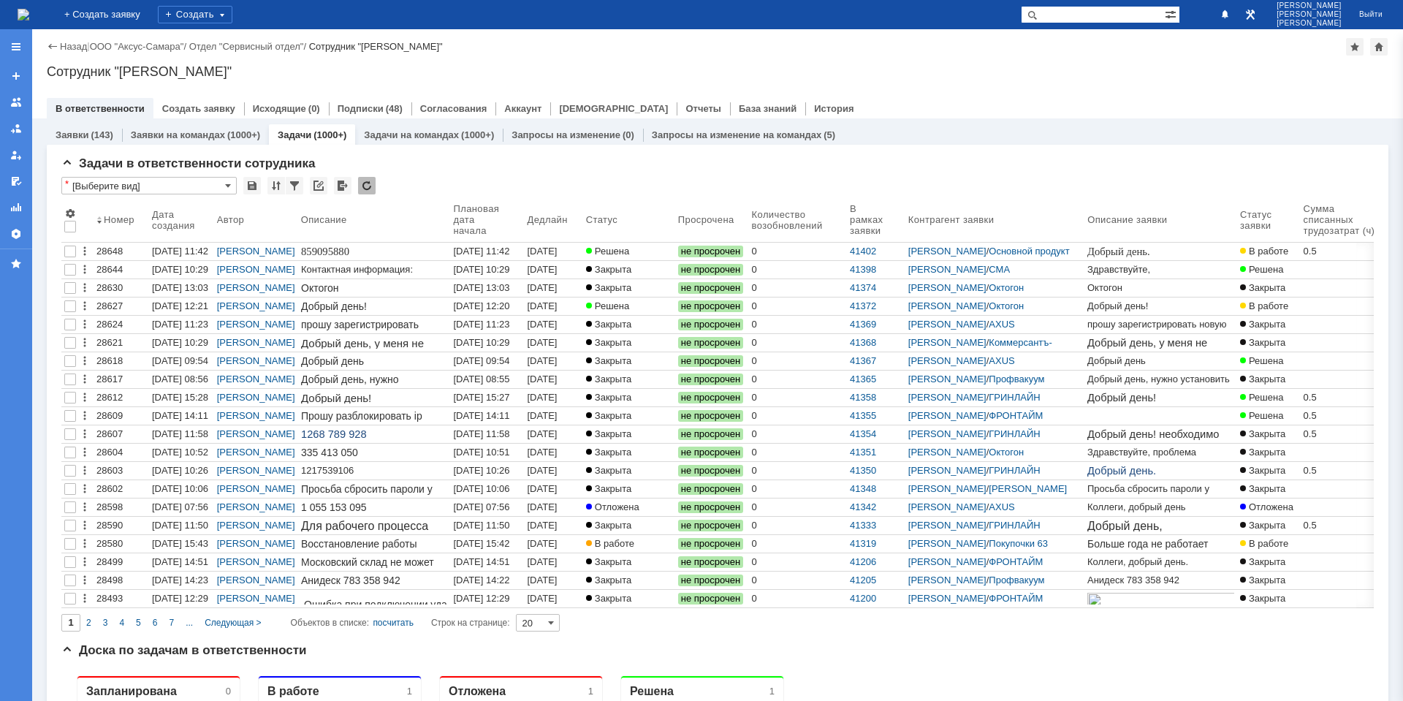
click at [1087, 77] on div "Сотрудник "[PERSON_NAME]"" at bounding box center [717, 71] width 1341 height 15
click at [200, 129] on div "Заявки на командах (1000+)" at bounding box center [195, 134] width 147 height 21
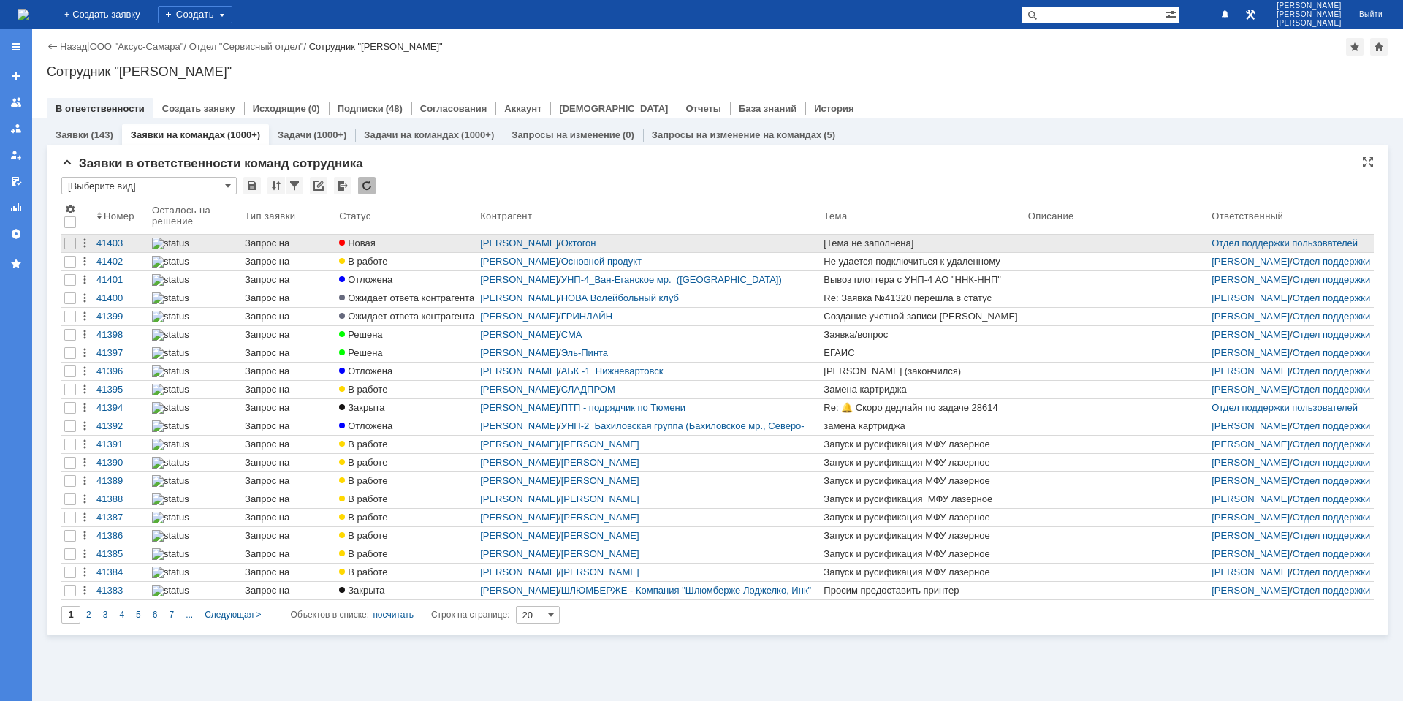
click at [419, 241] on div "Новая" at bounding box center [406, 243] width 135 height 12
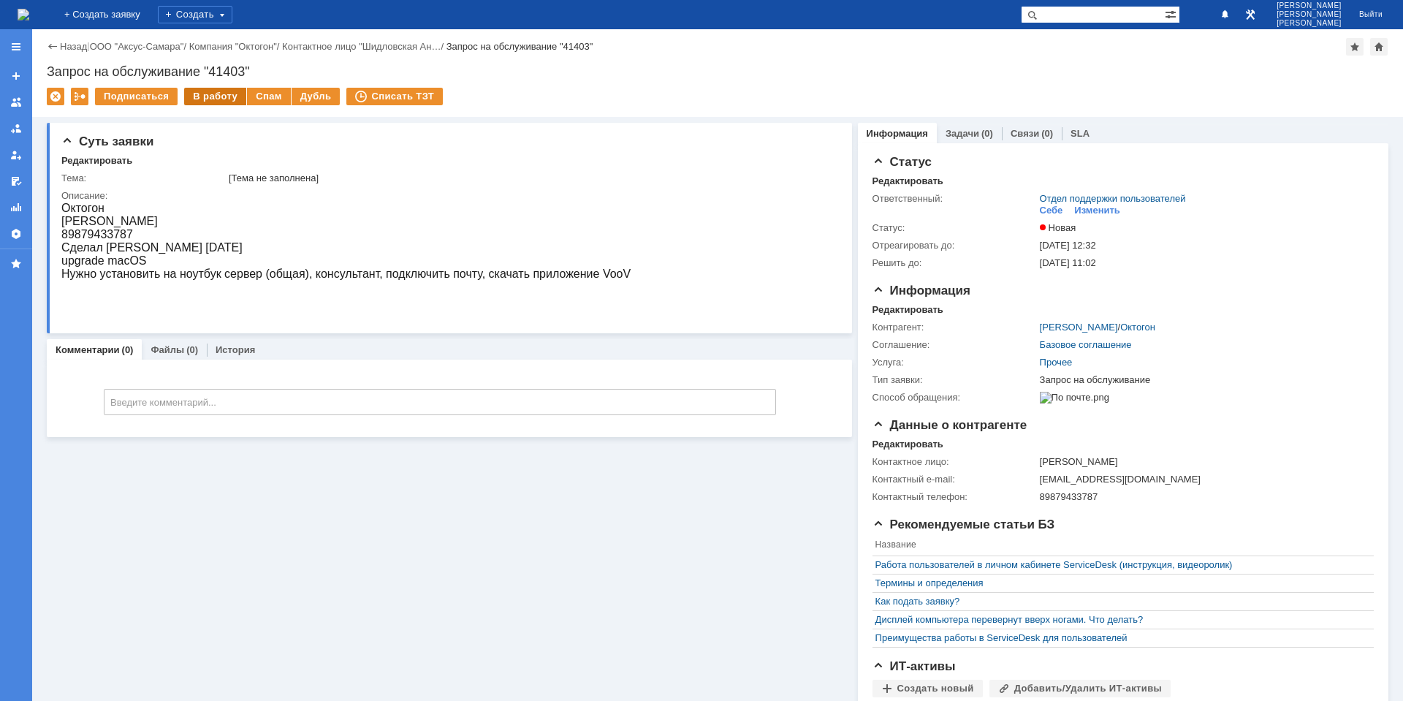
click at [204, 96] on div "В работу" at bounding box center [215, 97] width 62 height 18
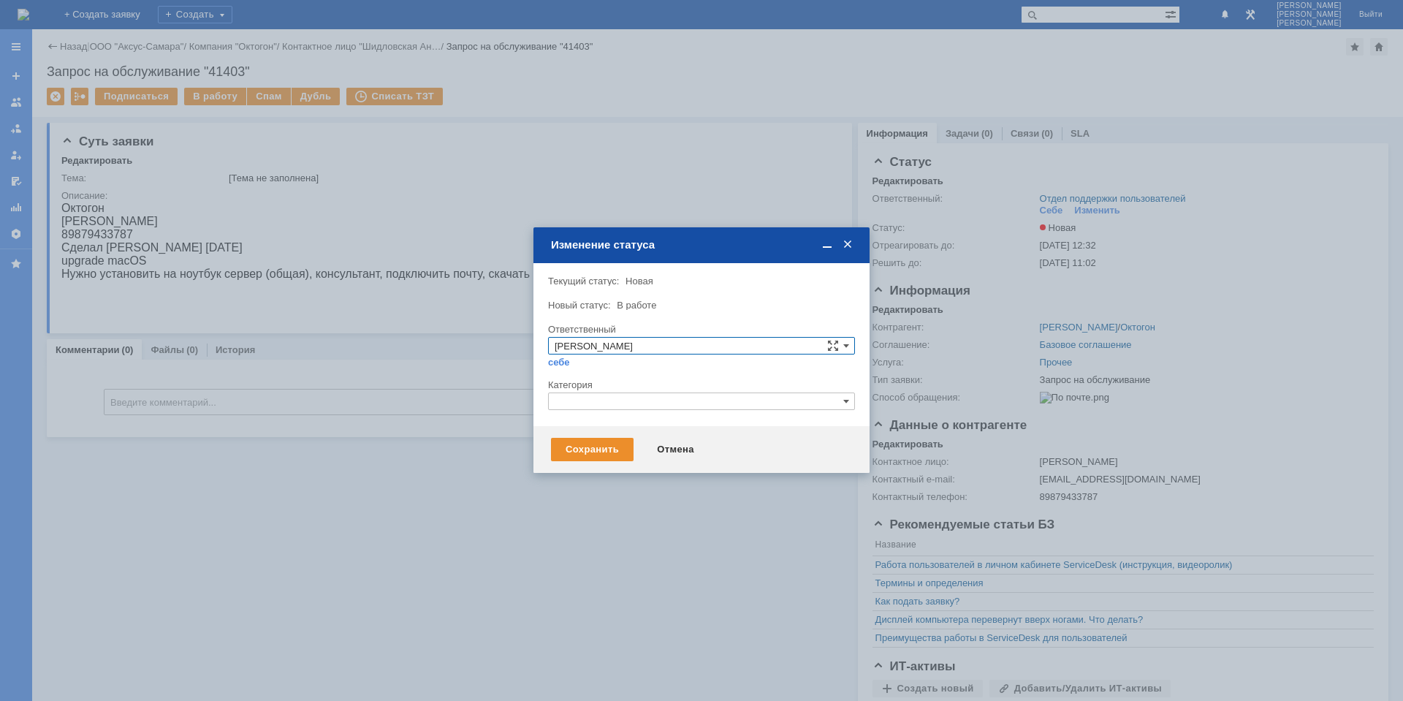
click at [601, 400] on input "text" at bounding box center [701, 401] width 307 height 18
type input "[PERSON_NAME]"
type input "АРМ"
drag, startPoint x: 590, startPoint y: 403, endPoint x: 537, endPoint y: 400, distance: 53.4
click at [537, 400] on div "Внимание! Текущий статус: Новая Новая Новый статус: В работе В работе Ответстве…" at bounding box center [701, 344] width 336 height 163
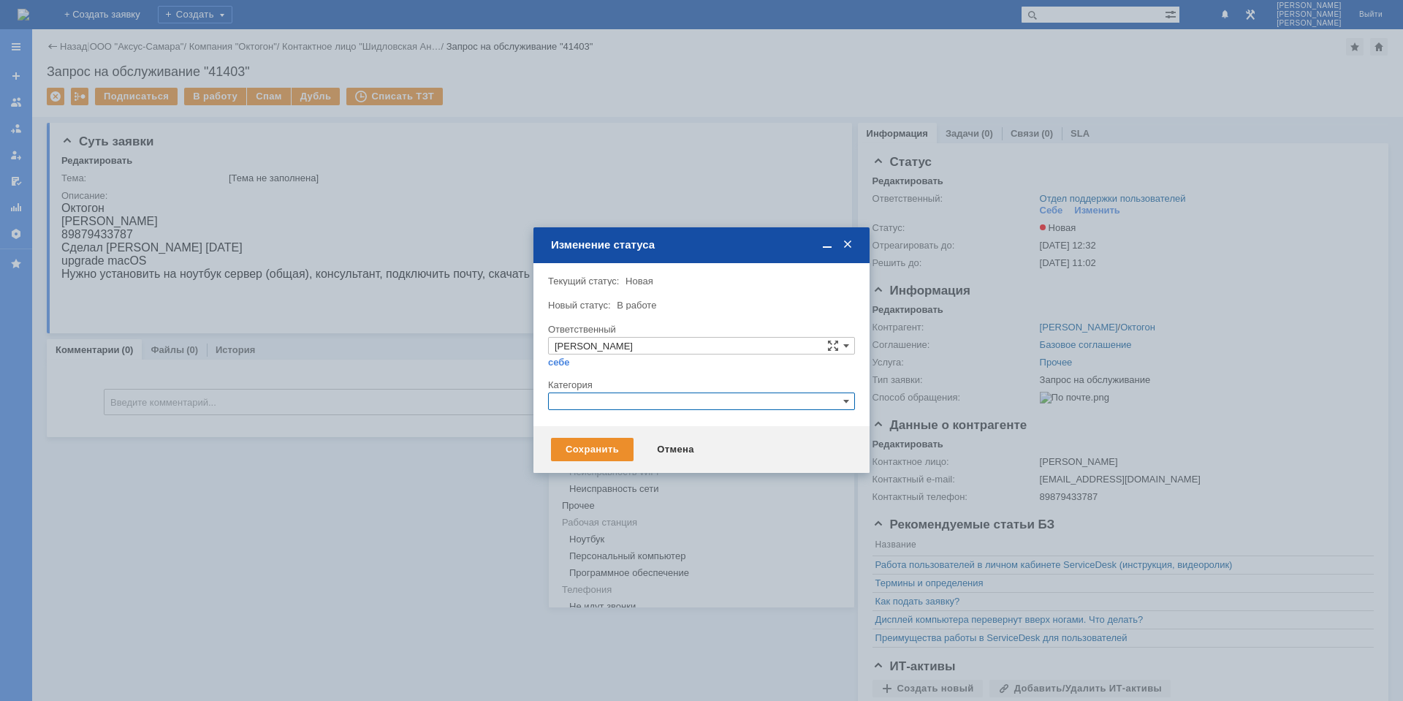
click at [538, 388] on div "Внимание! Текущий статус: Новая Новая Новый статус: В работе В работе Ответстве…" at bounding box center [701, 344] width 336 height 163
click at [598, 448] on div "Сохранить" at bounding box center [592, 449] width 83 height 23
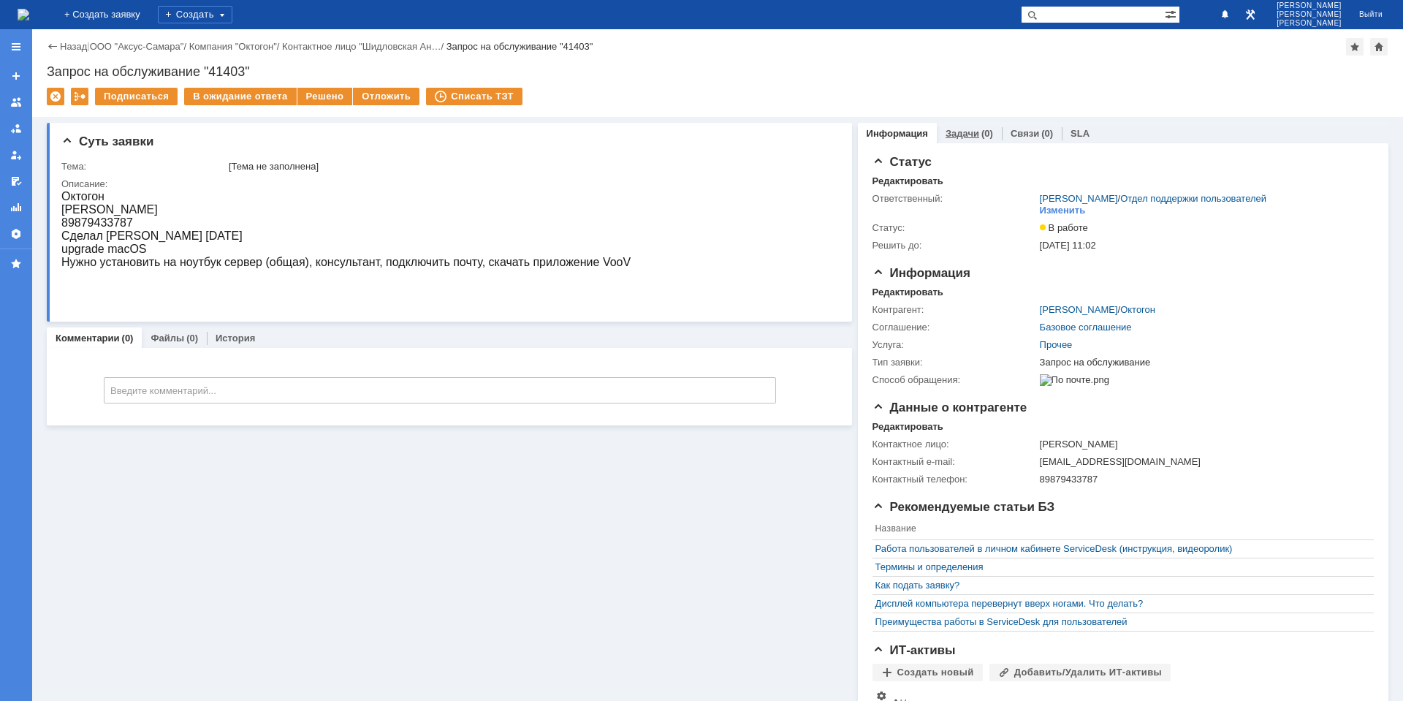
click at [951, 137] on link "Задачи" at bounding box center [962, 133] width 34 height 11
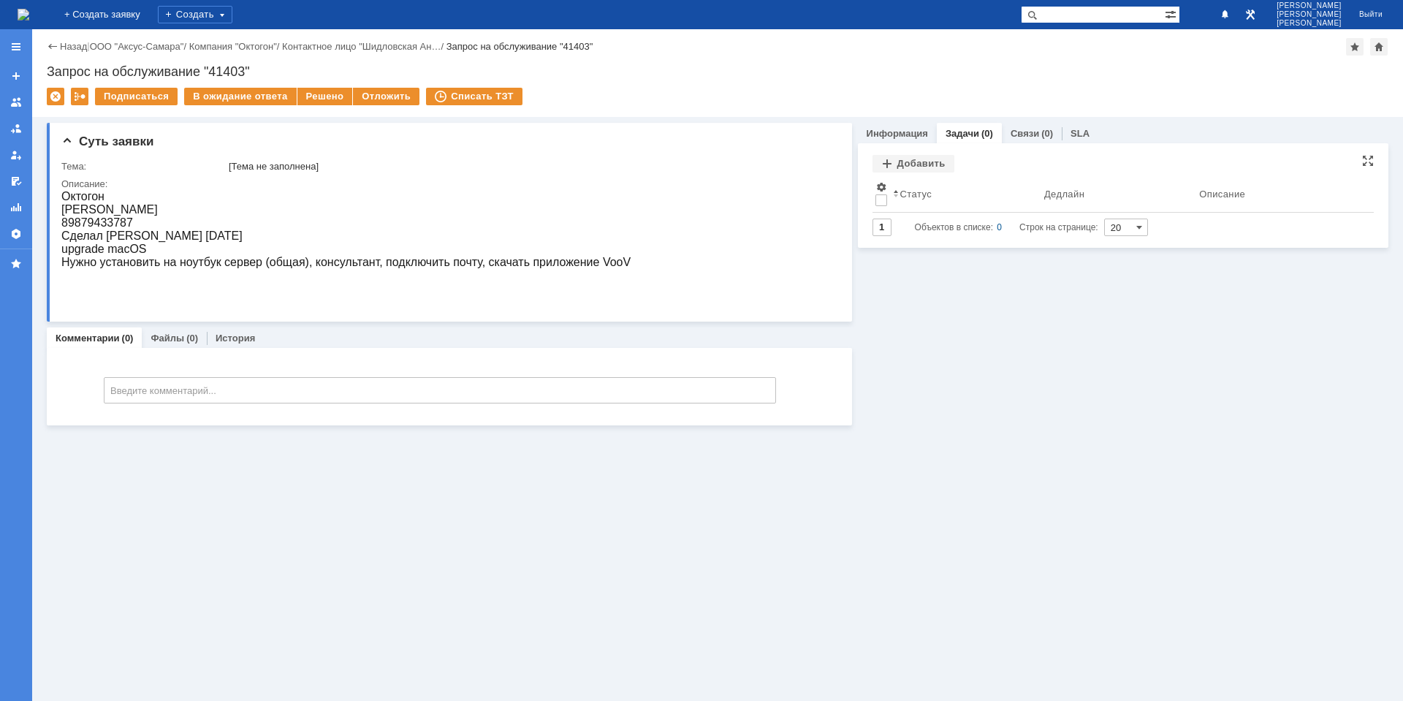
click at [911, 174] on div "Добавить Результаты поиска: Изменить Сбросить Сортировать по: Статус 1 Объектов…" at bounding box center [1122, 195] width 501 height 81
click at [912, 165] on div "Добавить" at bounding box center [913, 164] width 82 height 18
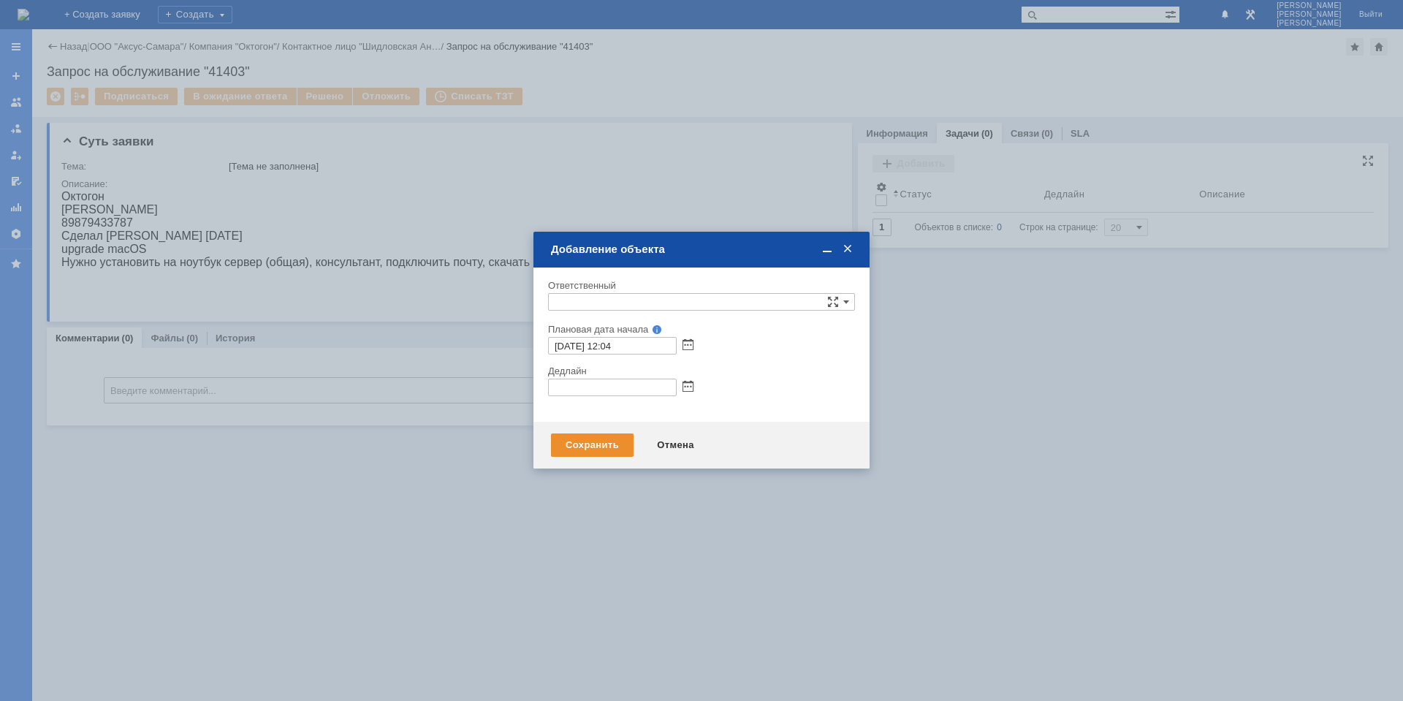
type input "[не указано]"
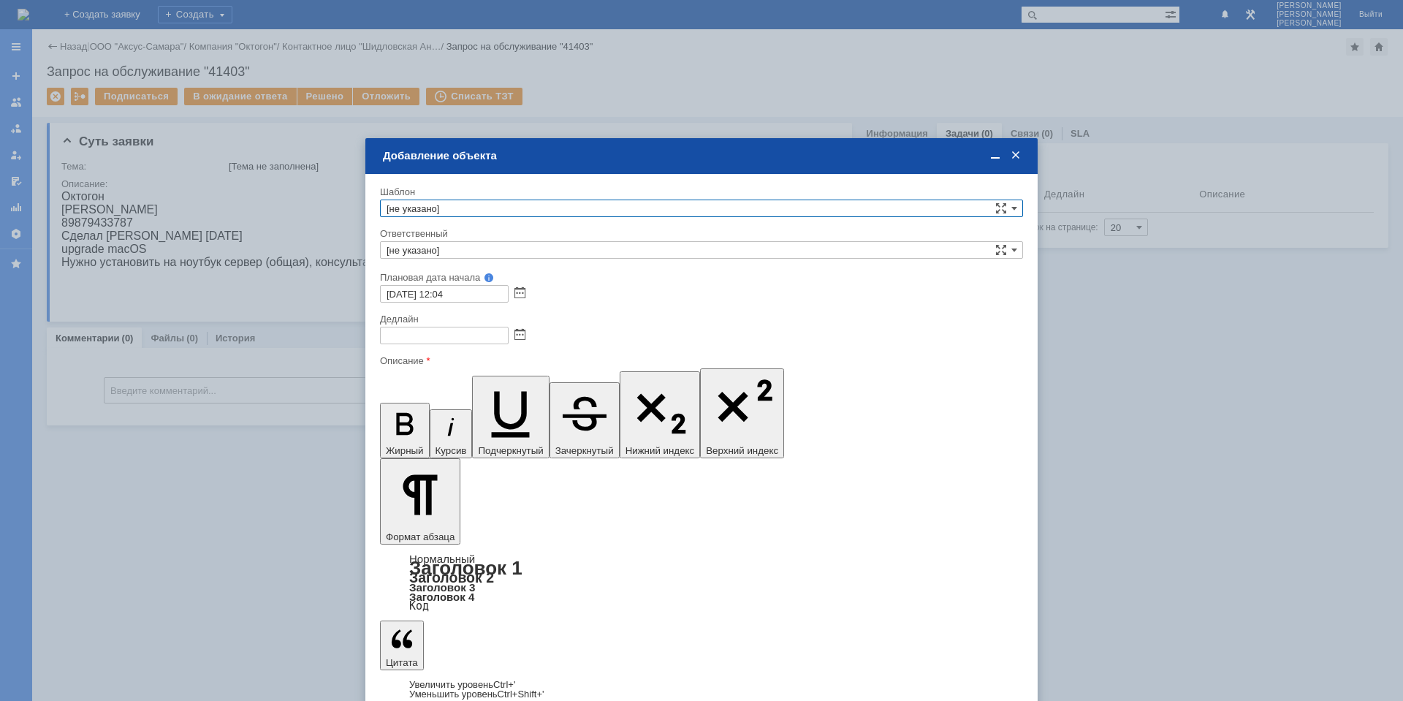
click at [991, 156] on span at bounding box center [995, 155] width 15 height 13
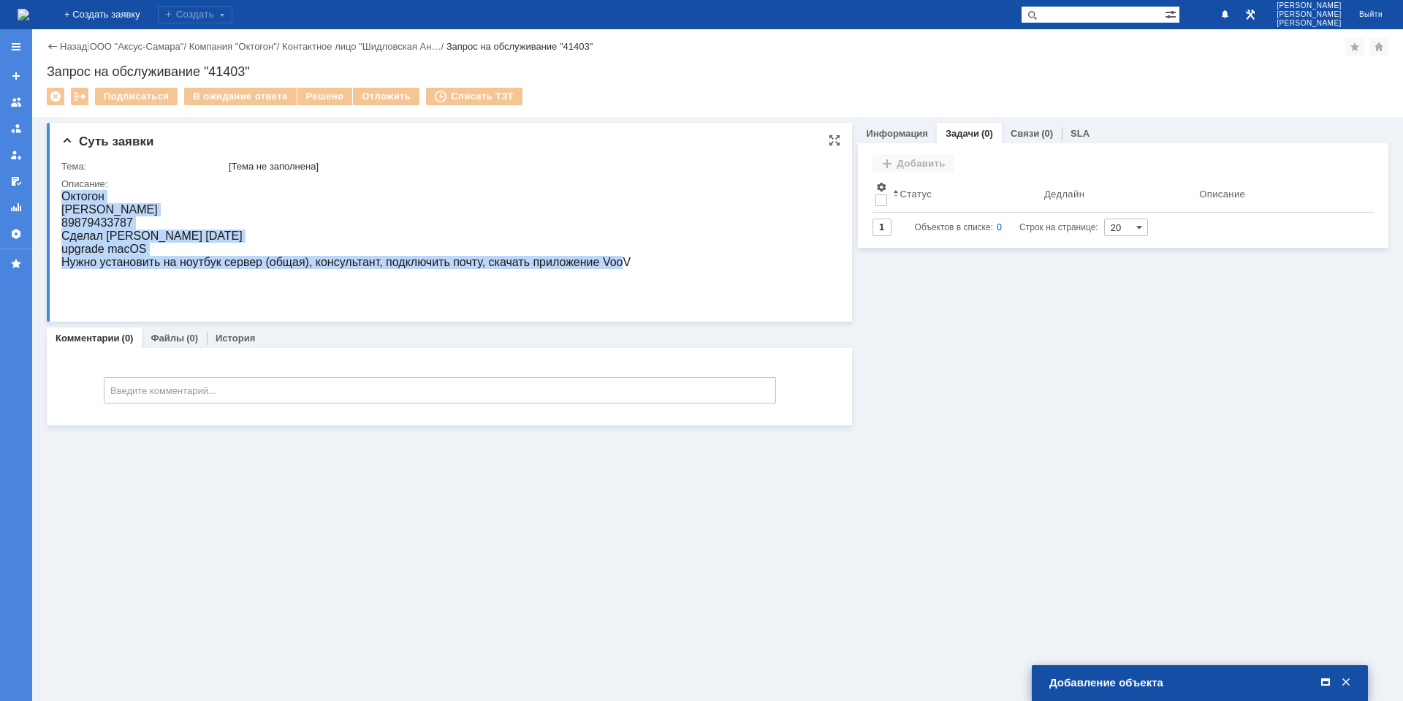
drag, startPoint x: 64, startPoint y: 193, endPoint x: 625, endPoint y: 266, distance: 565.8
click at [625, 266] on div "[PERSON_NAME] 89879433787 Сделал [PERSON_NAME] [DATE] upgrade macOS Нужно устан…" at bounding box center [345, 236] width 569 height 92
drag, startPoint x: 633, startPoint y: 264, endPoint x: 68, endPoint y: 194, distance: 569.7
click at [65, 195] on html "[PERSON_NAME] 89879433787 Сделал [PERSON_NAME] [DATE] upgrade macOS Нужно устан…" at bounding box center [442, 247] width 763 height 114
copy body "[PERSON_NAME] 89879433787 Сделал [PERSON_NAME] [DATE] upgrade macOS Нужно устан…"
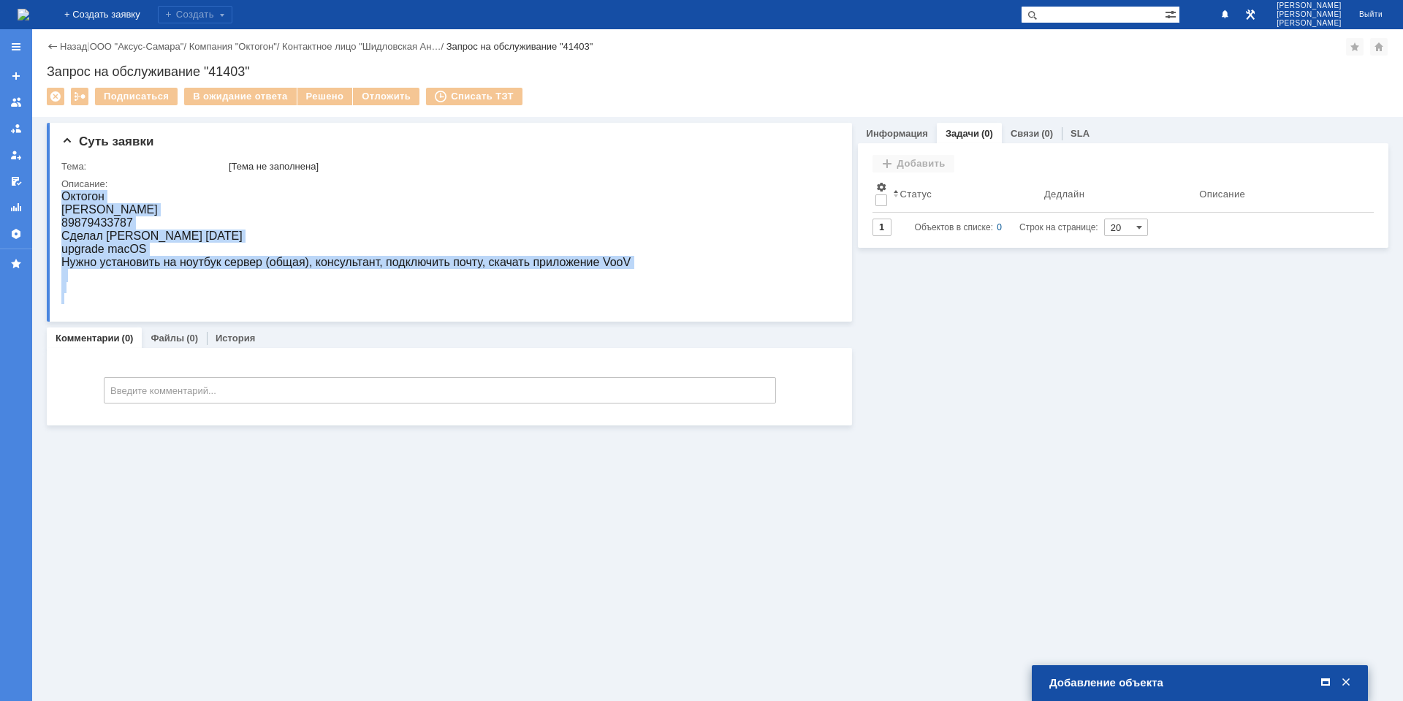
click at [1318, 679] on span at bounding box center [1325, 682] width 15 height 13
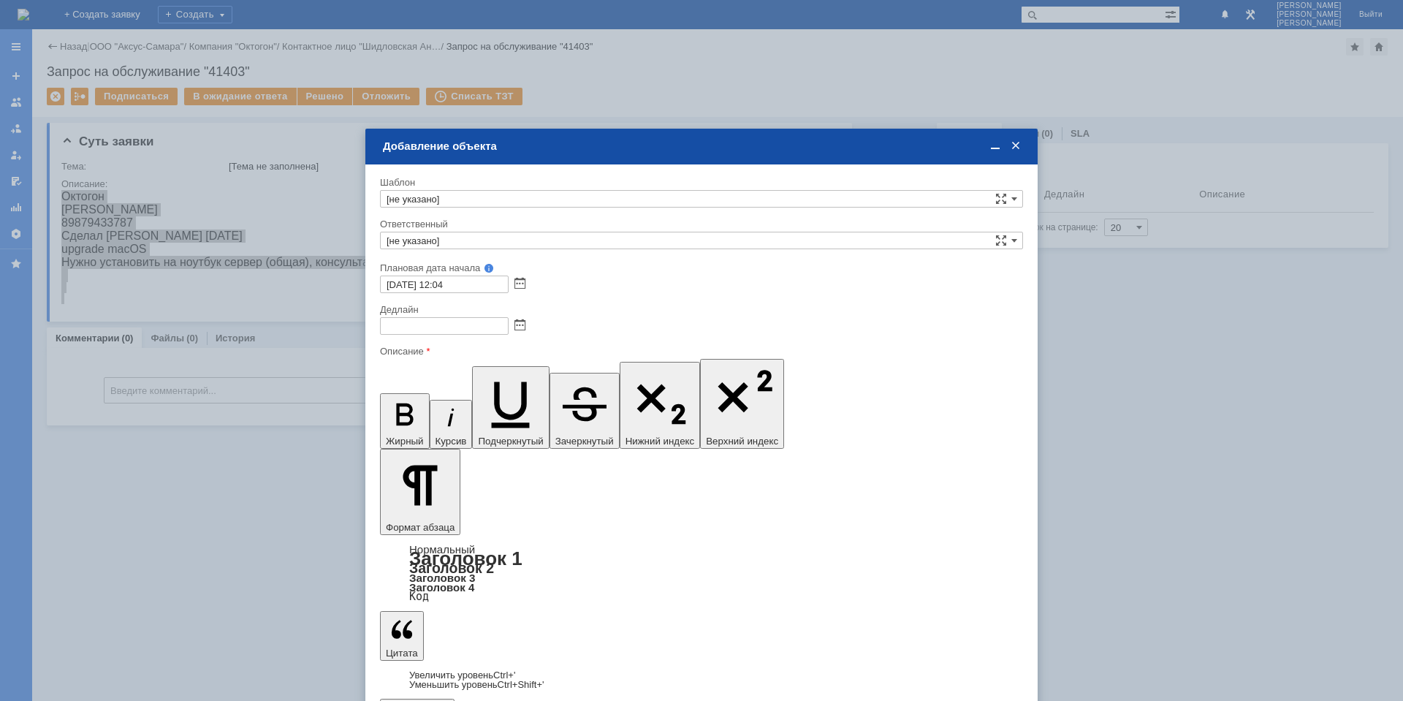
click at [434, 324] on input "text" at bounding box center [444, 326] width 129 height 18
click at [517, 327] on span at bounding box center [519, 326] width 11 height 11
click at [455, 420] on div "21" at bounding box center [462, 425] width 15 height 12
type input "[DATE] 12:04"
click at [426, 202] on input "[не указано]" at bounding box center [701, 199] width 643 height 18
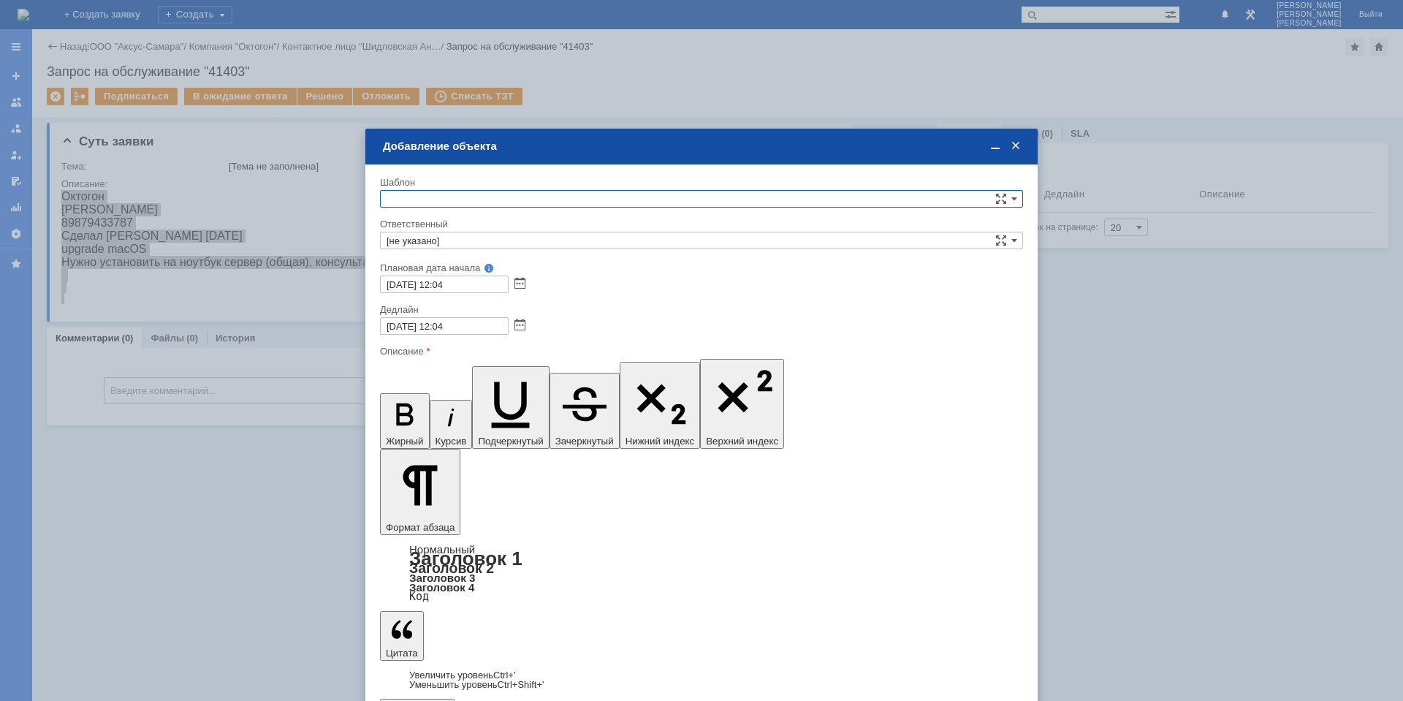
click at [426, 202] on input "text" at bounding box center [701, 199] width 643 height 18
type input "[PERSON_NAME]"
type input "[не указано]"
click at [438, 238] on input "[не указано]" at bounding box center [701, 241] width 643 height 18
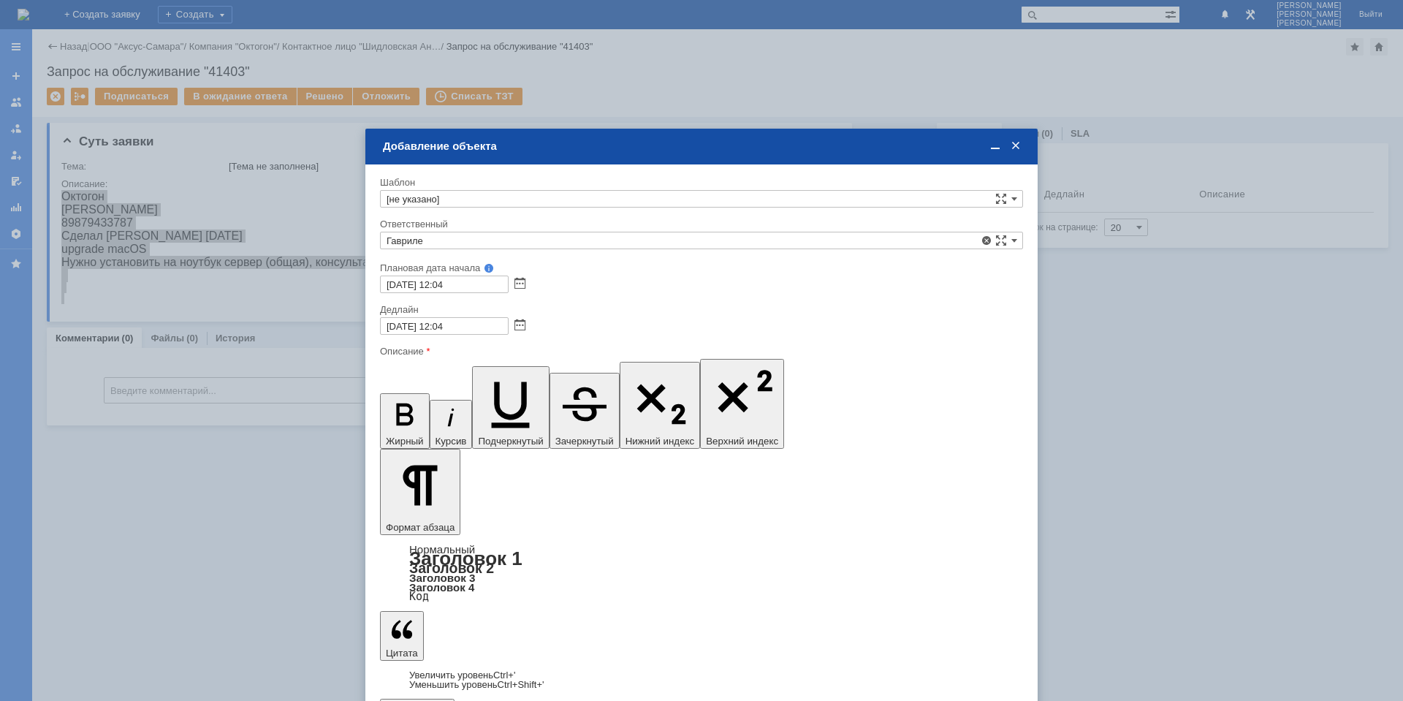
click at [494, 353] on div "[PERSON_NAME]" at bounding box center [701, 359] width 641 height 16
type input "[PERSON_NAME]"
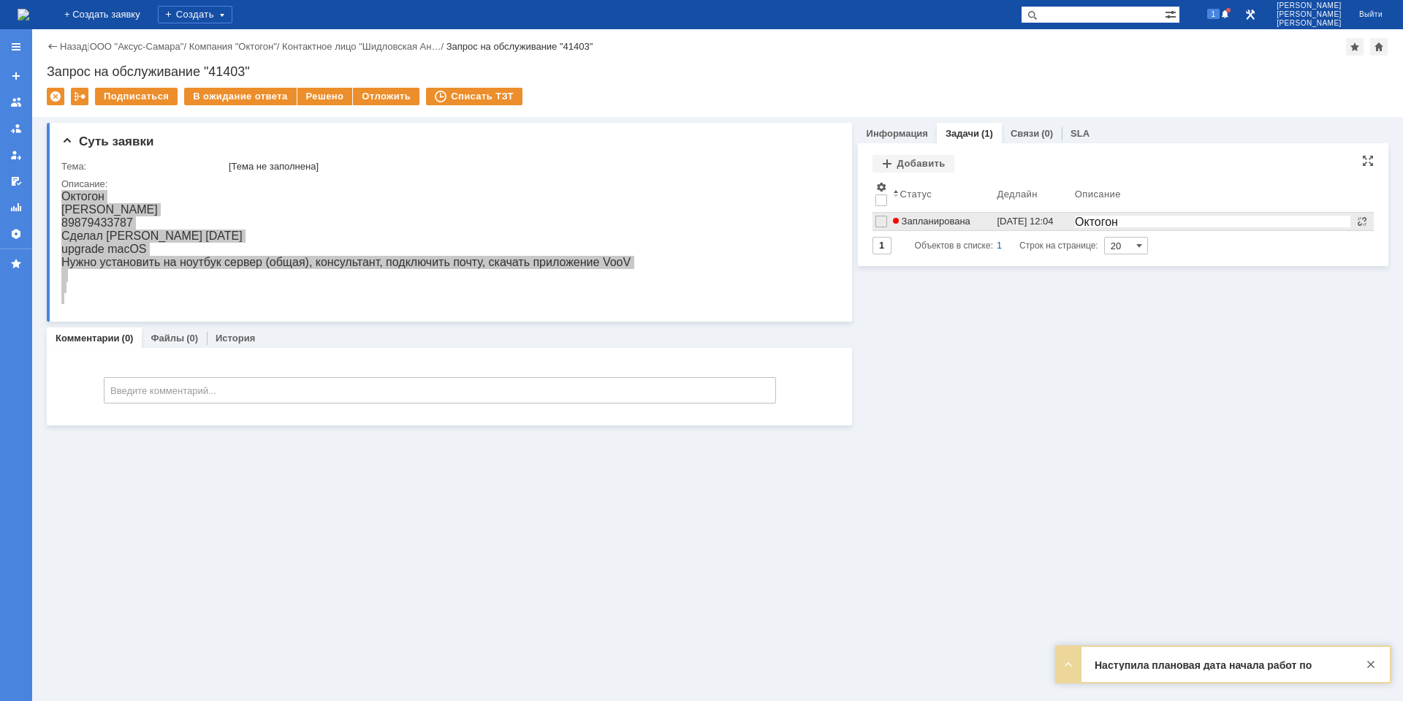
click at [930, 223] on span "Запланирована" at bounding box center [931, 221] width 77 height 11
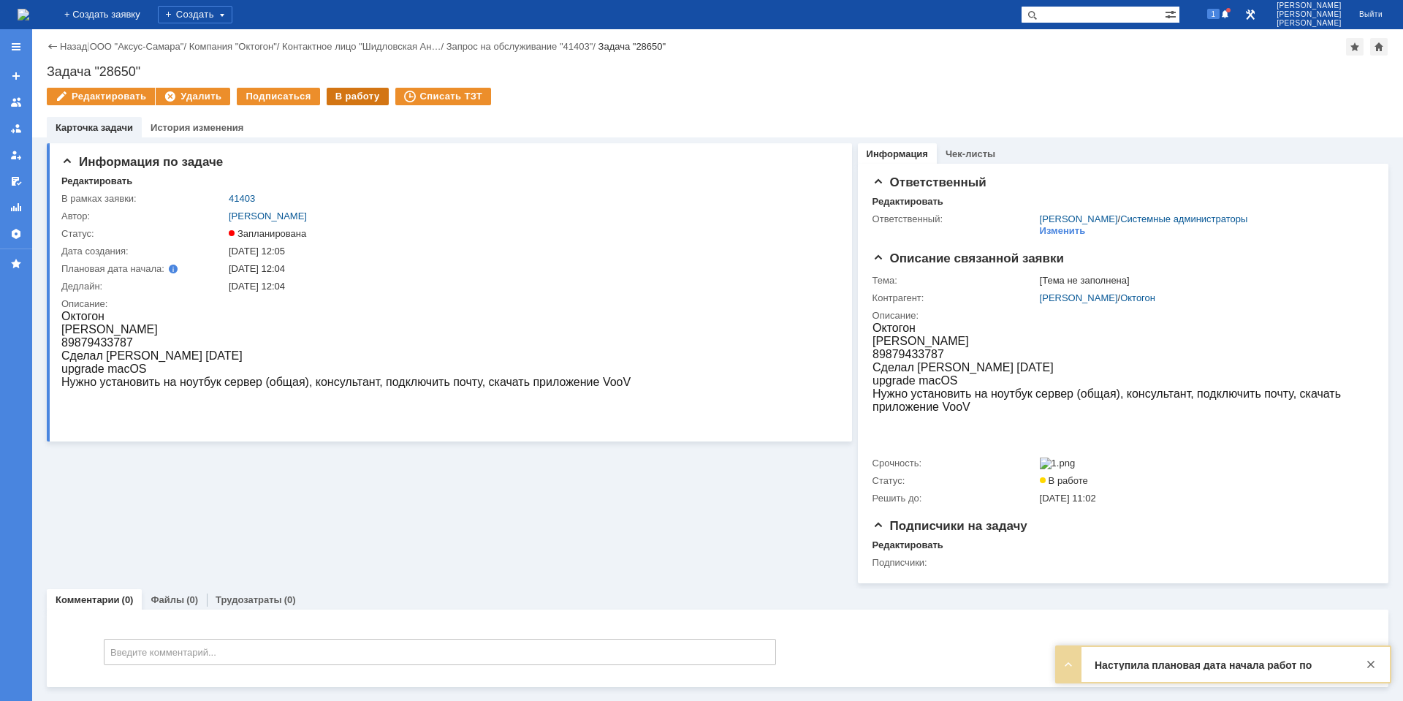
click at [332, 98] on div "В работу" at bounding box center [358, 97] width 62 height 18
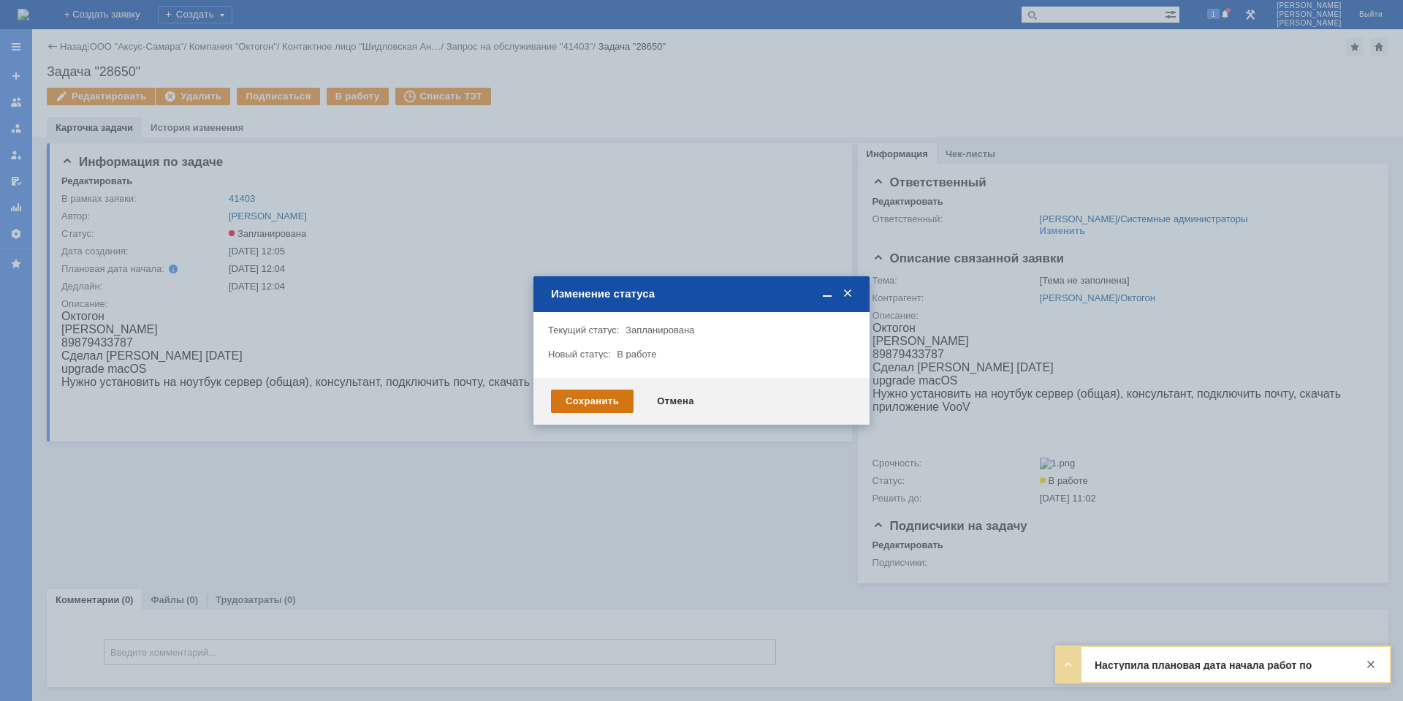
click at [557, 408] on div "Сохранить" at bounding box center [592, 400] width 83 height 23
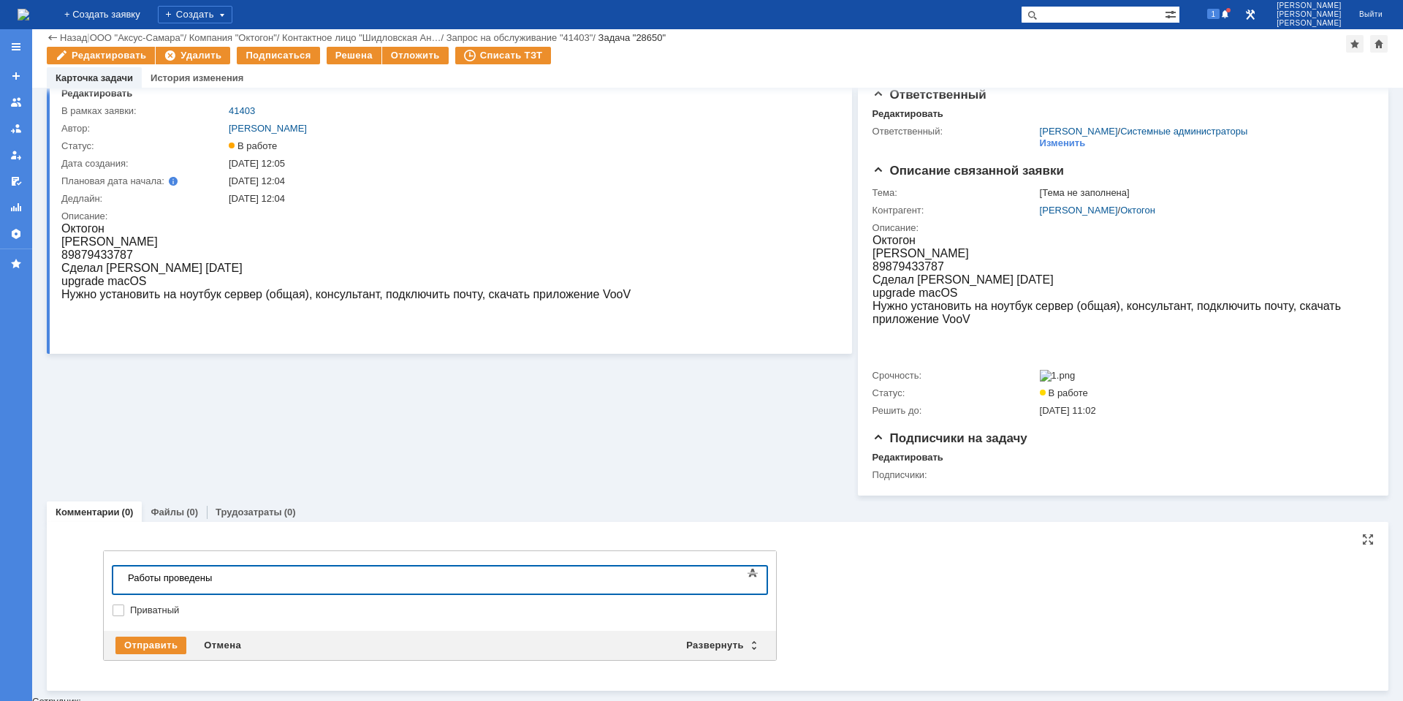
scroll to position [37, 0]
click at [151, 641] on div "Отправить" at bounding box center [150, 646] width 71 height 18
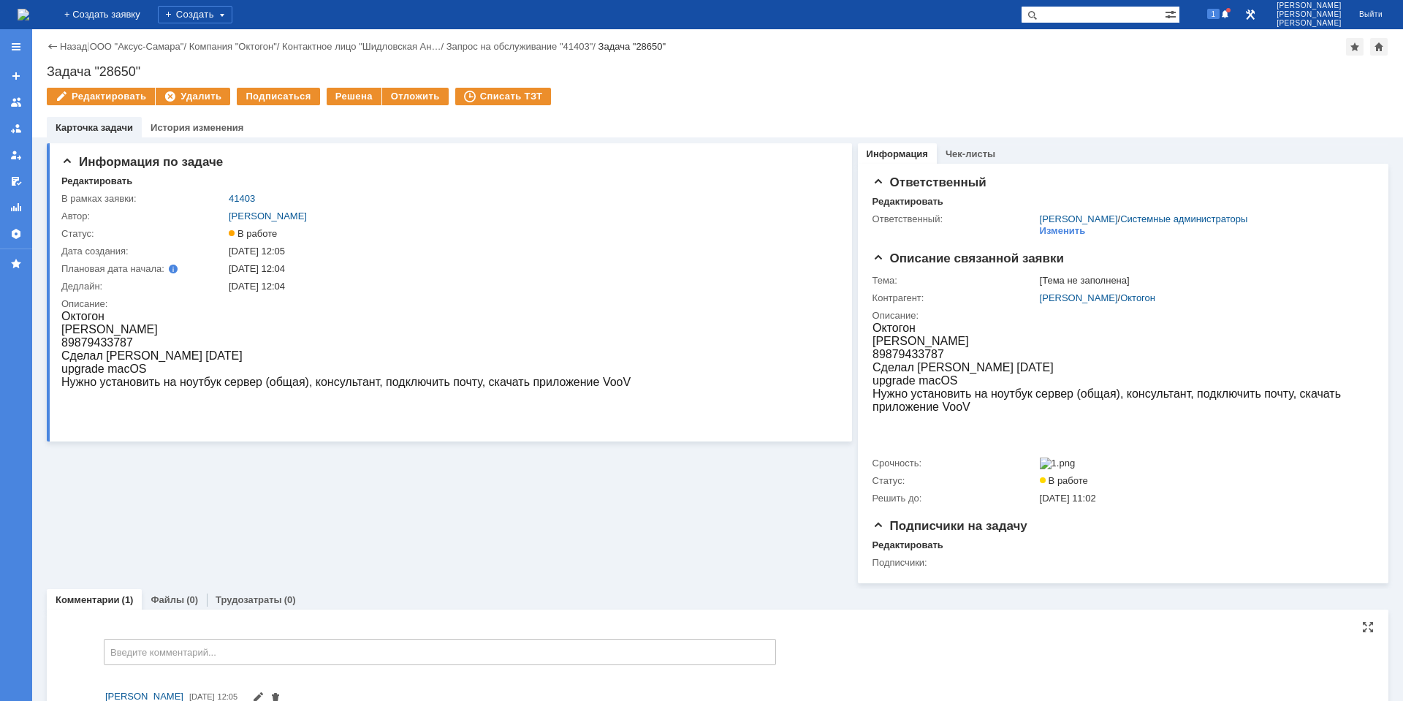
scroll to position [0, 0]
click at [358, 91] on div "Решена" at bounding box center [354, 97] width 55 height 18
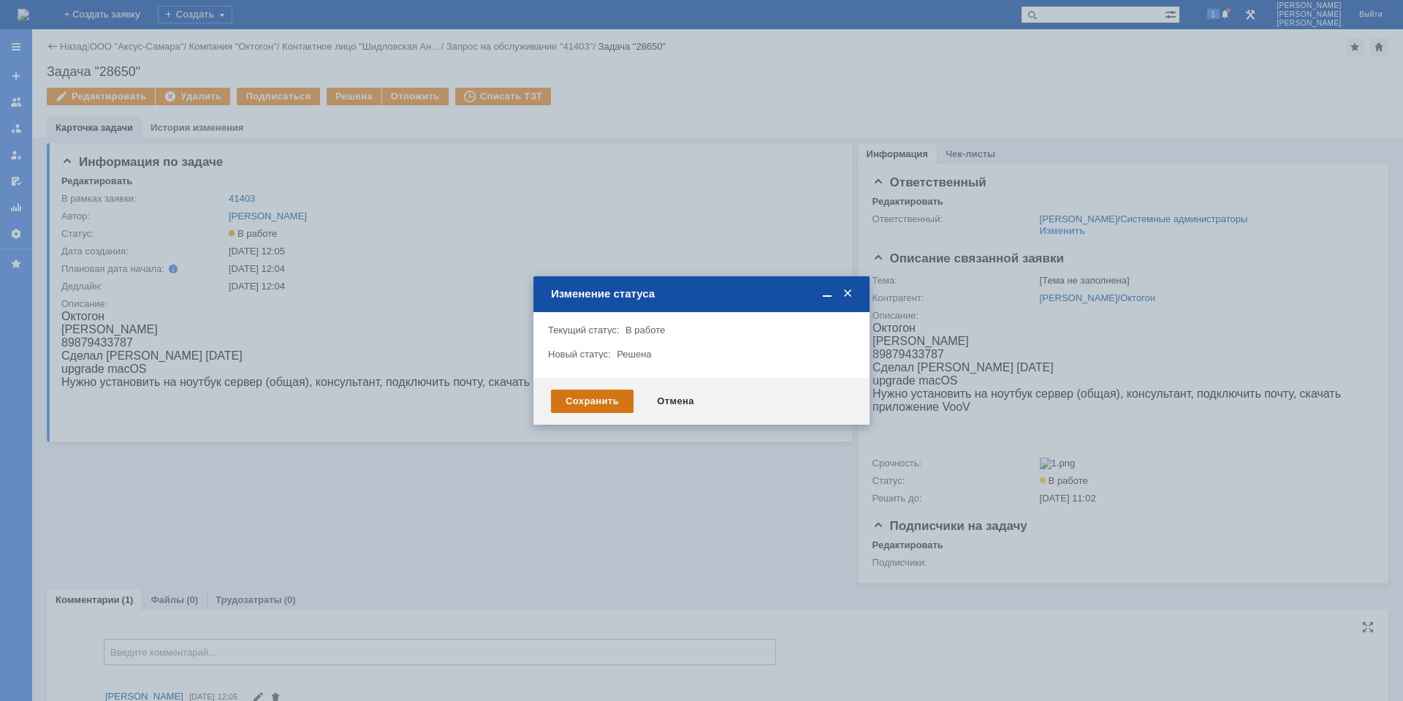
click at [601, 393] on div "Сохранить" at bounding box center [592, 400] width 83 height 23
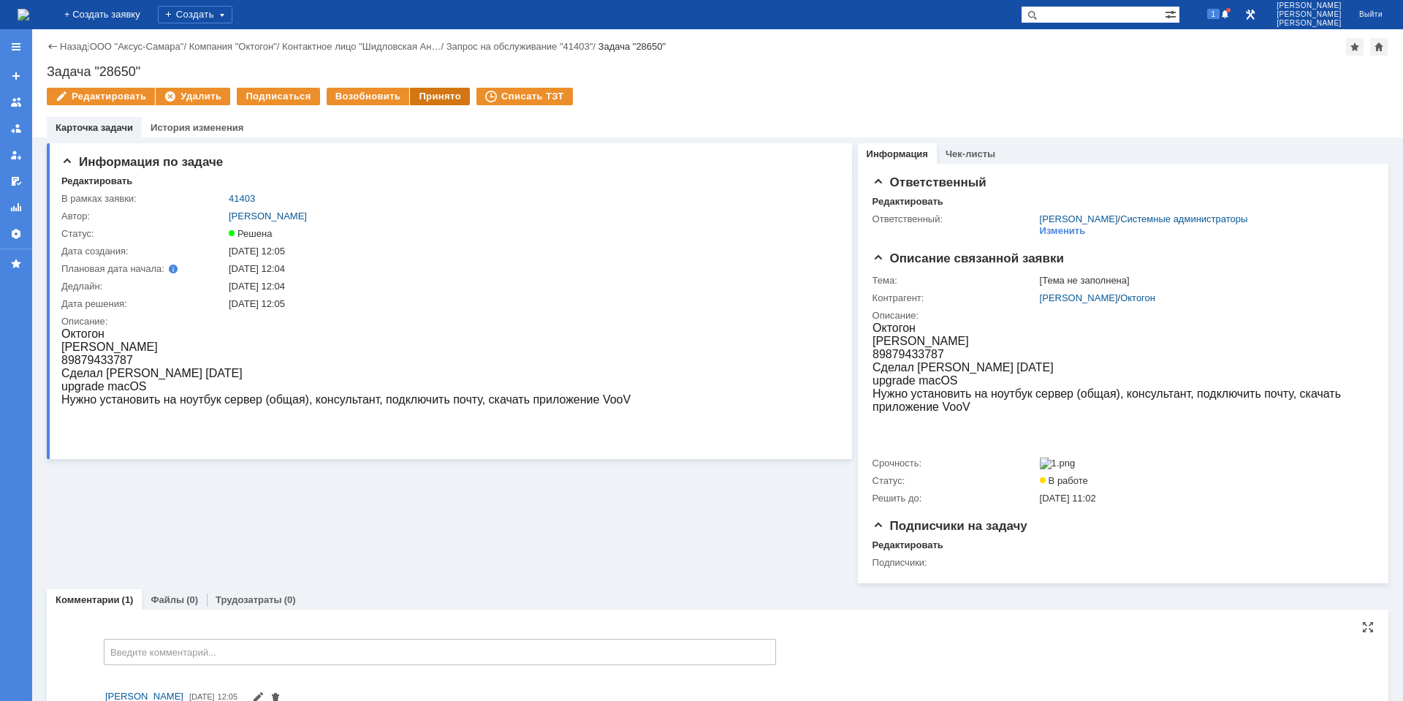
click at [414, 93] on div "Принято" at bounding box center [440, 97] width 60 height 18
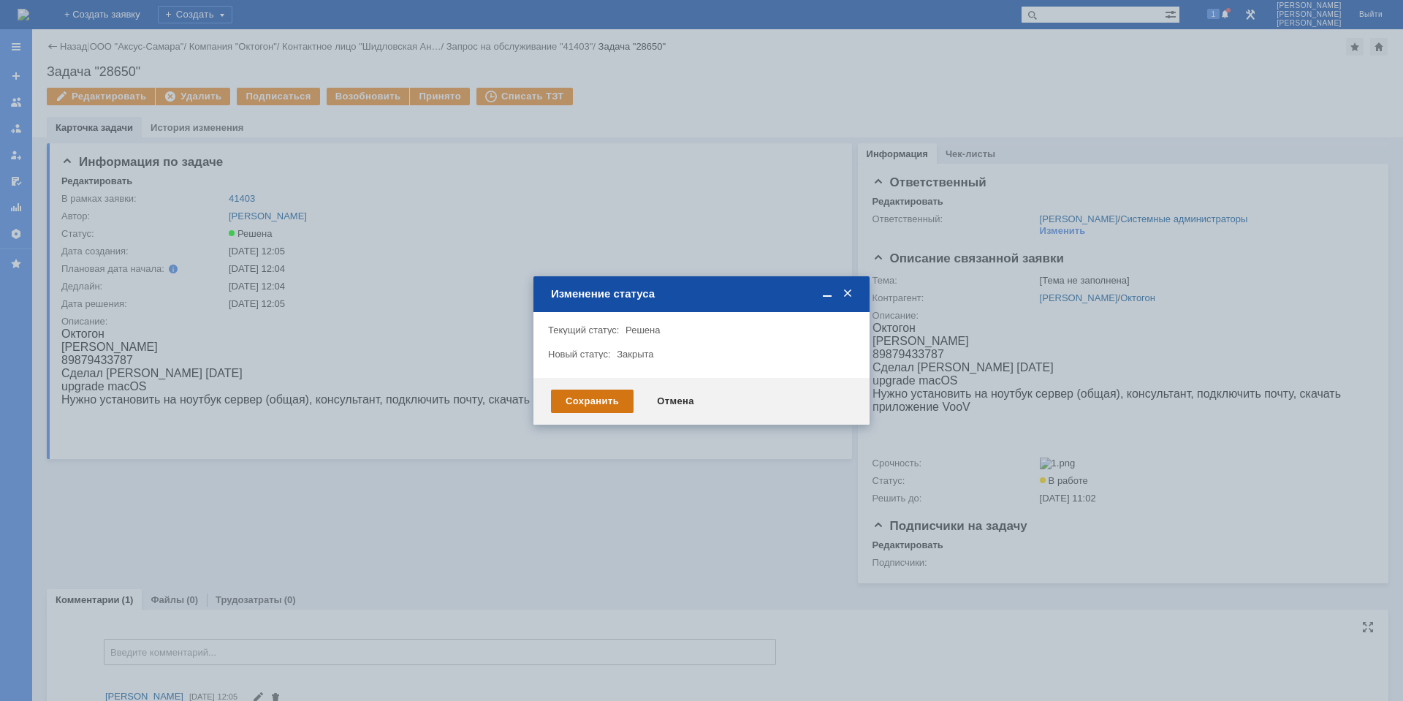
click at [599, 406] on div "Сохранить" at bounding box center [592, 400] width 83 height 23
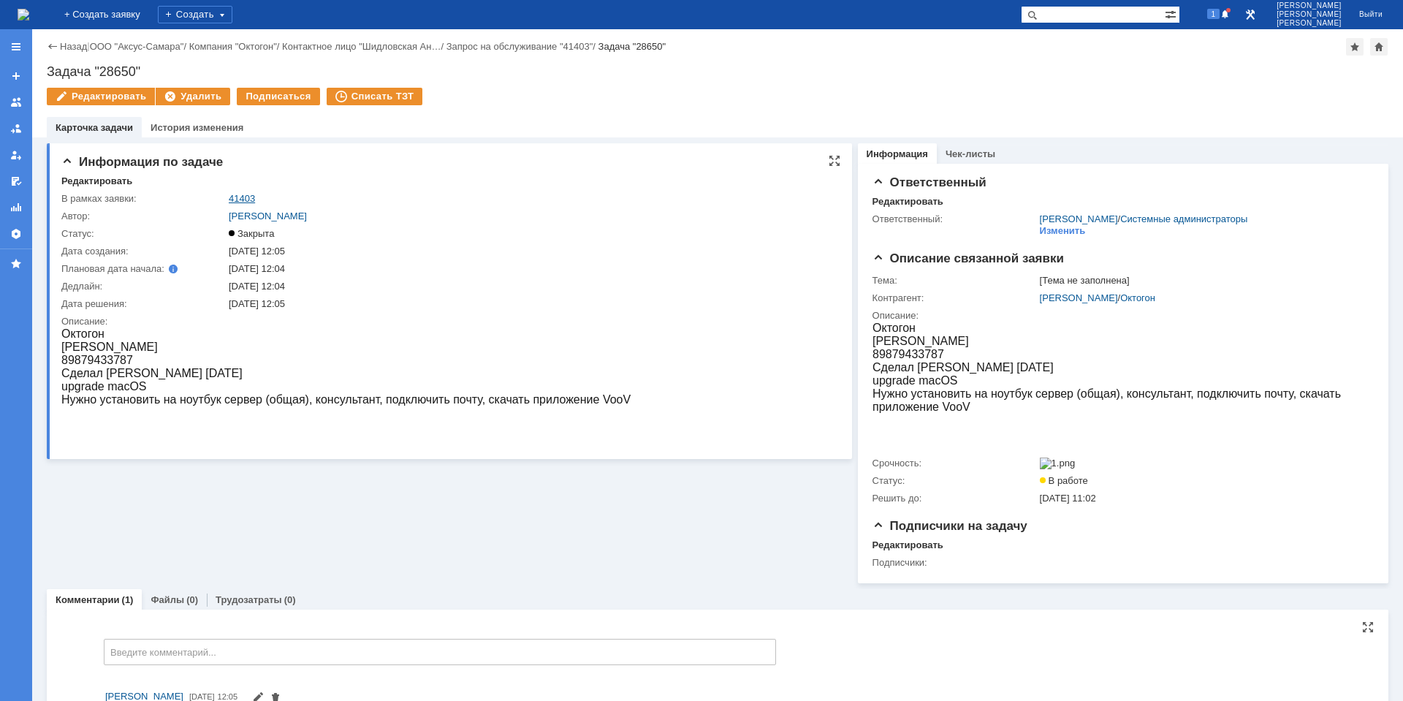
click at [246, 194] on link "41403" at bounding box center [242, 198] width 26 height 11
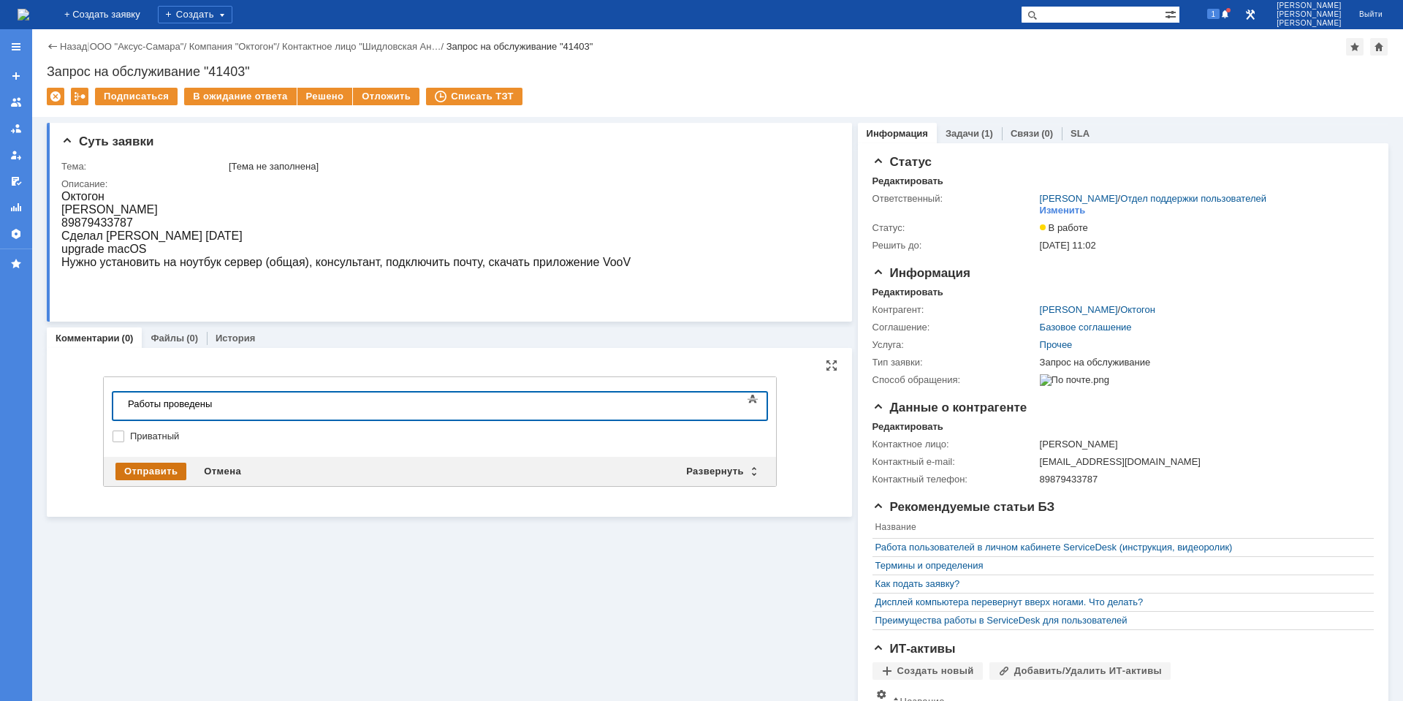
click at [168, 464] on div "Отправить" at bounding box center [150, 471] width 71 height 18
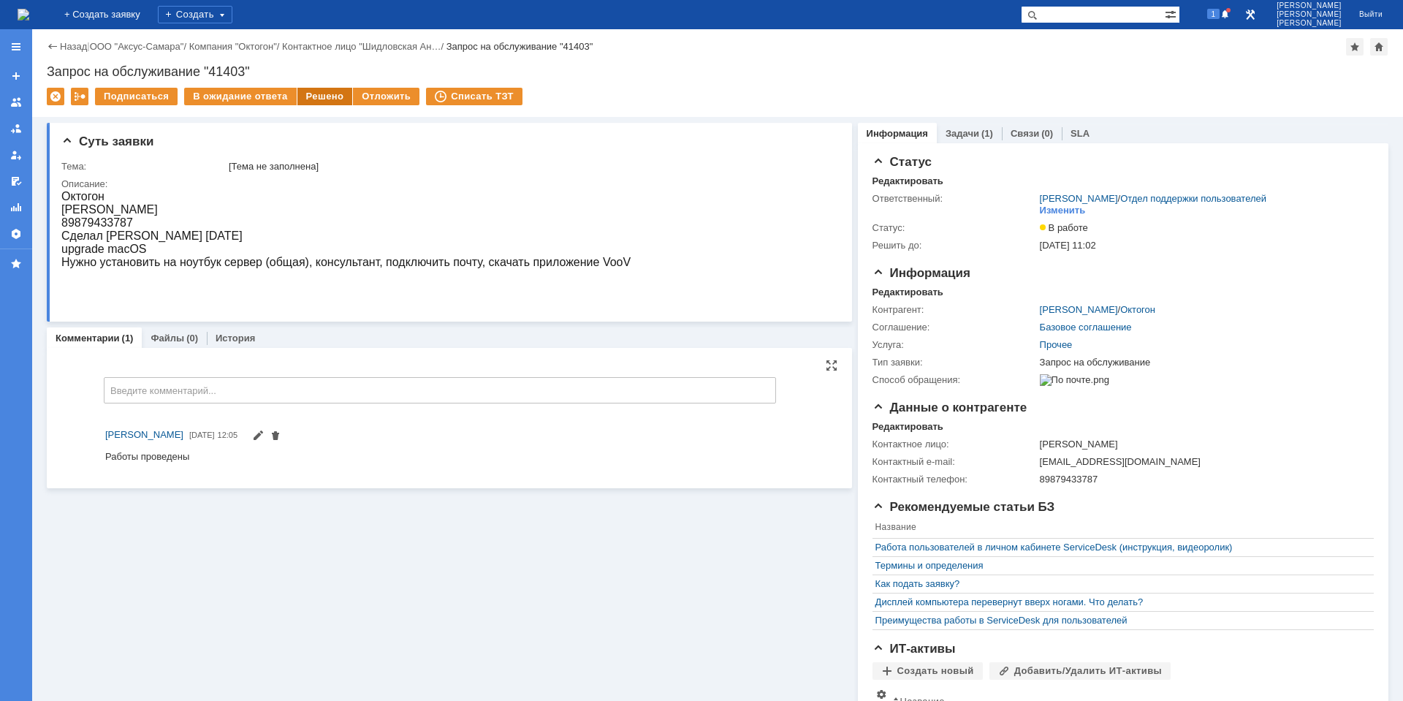
click at [313, 97] on div "Решено" at bounding box center [325, 97] width 56 height 18
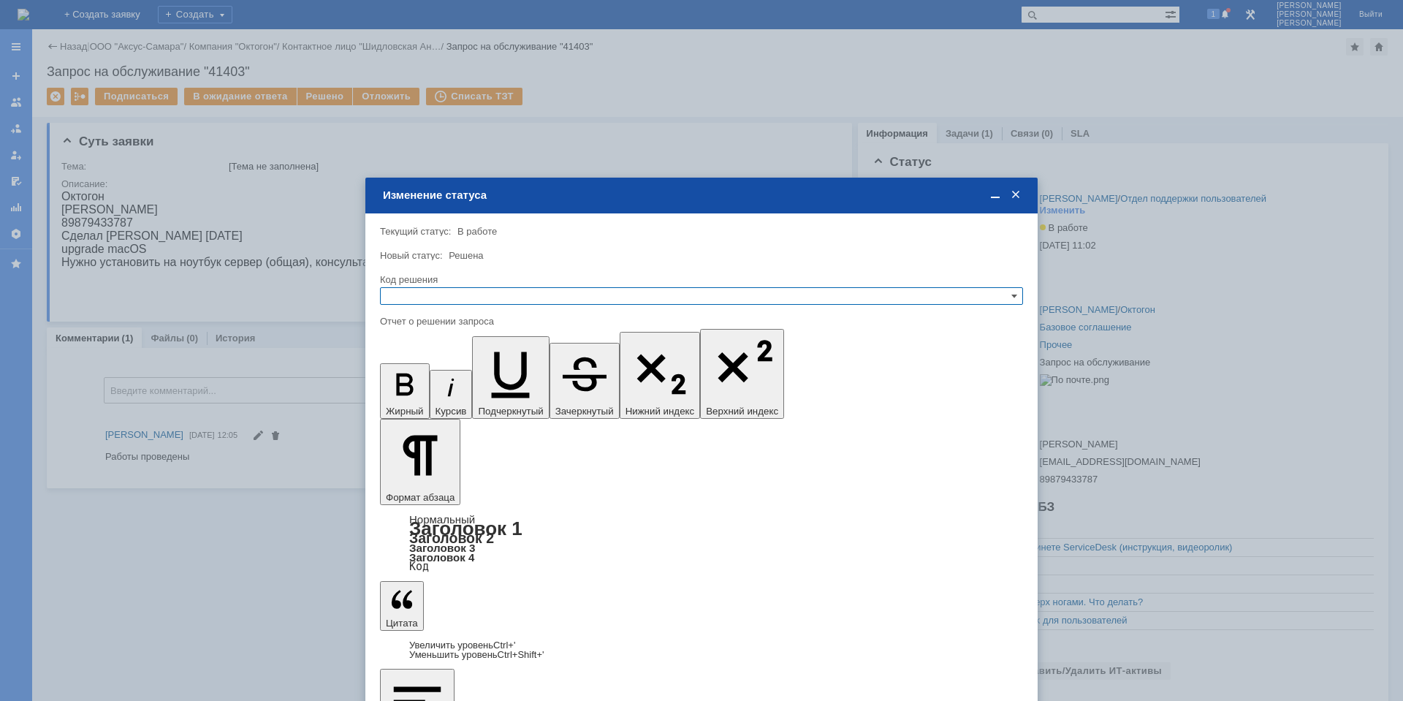
click at [395, 297] on input "text" at bounding box center [701, 296] width 643 height 18
click at [426, 362] on span "Решено" at bounding box center [701, 367] width 630 height 12
type input "Решено"
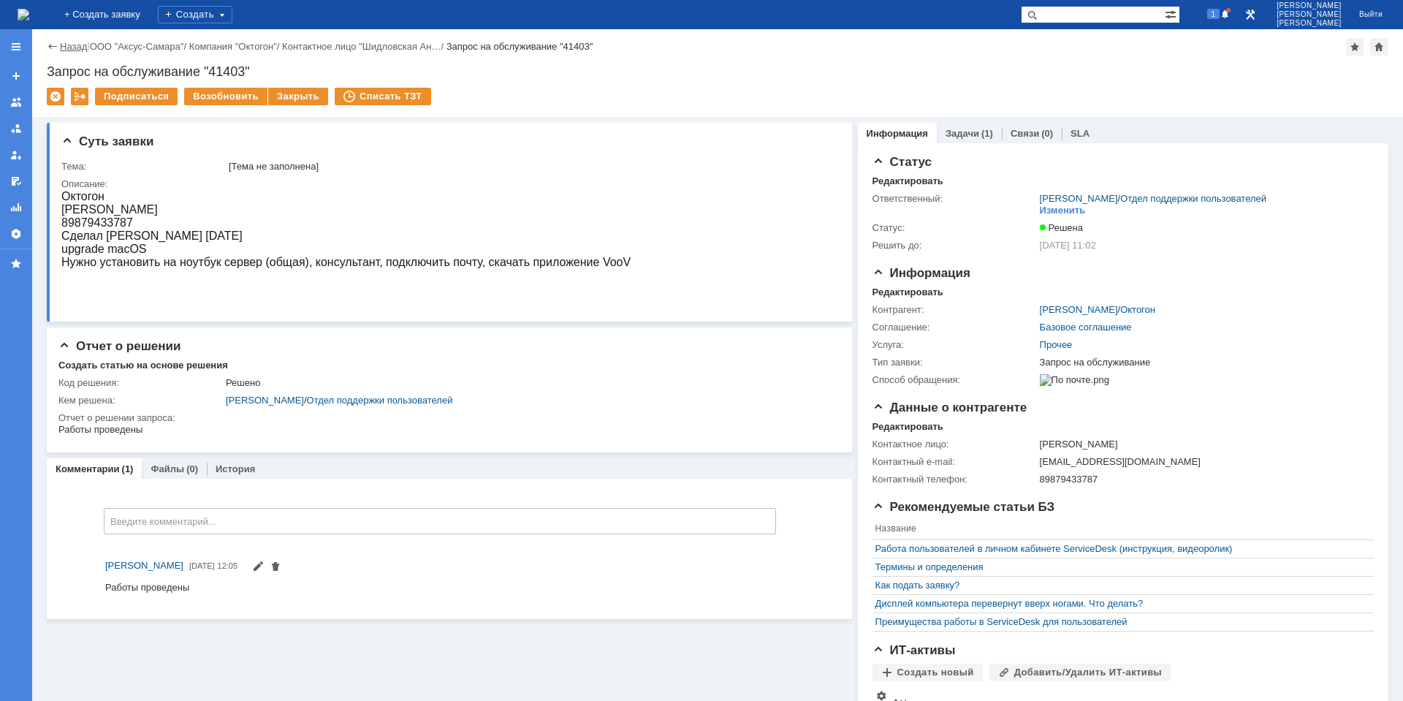
click at [70, 46] on link "Назад" at bounding box center [73, 46] width 27 height 11
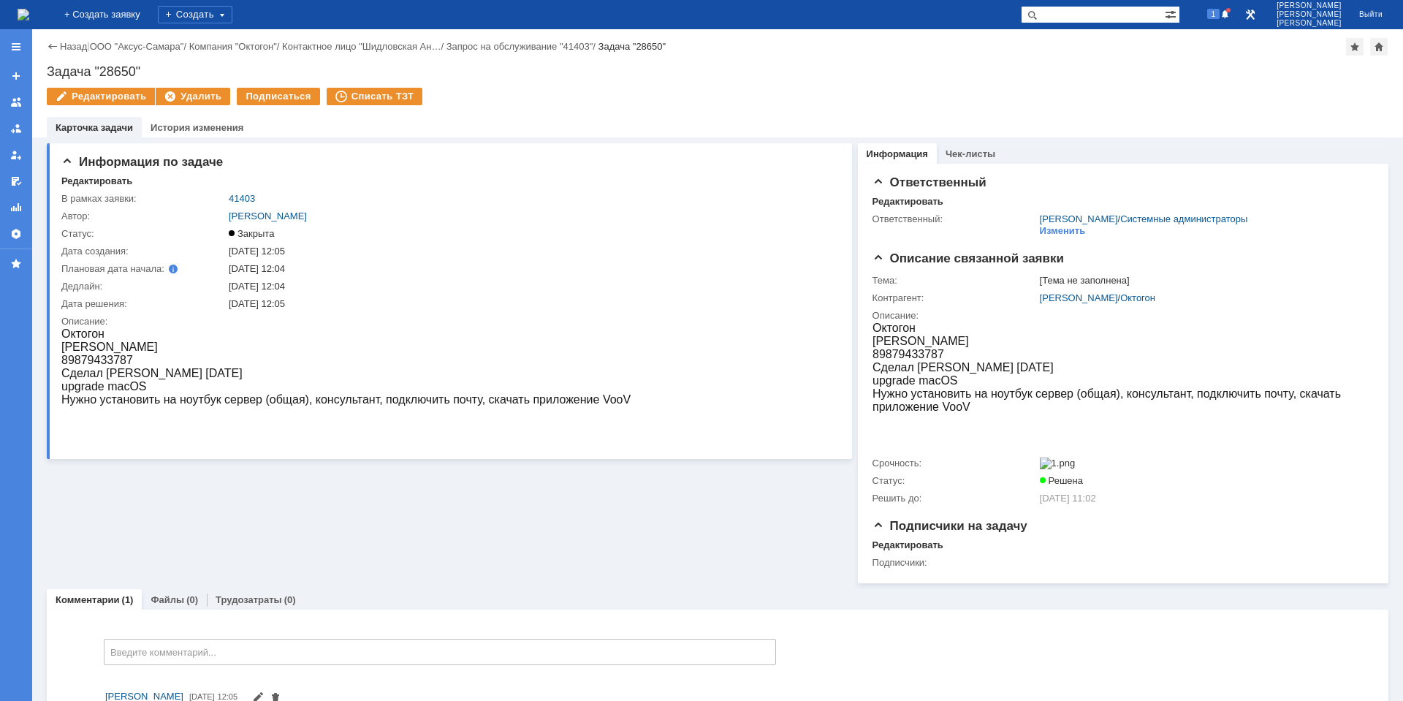
click at [29, 12] on img at bounding box center [24, 15] width 12 height 12
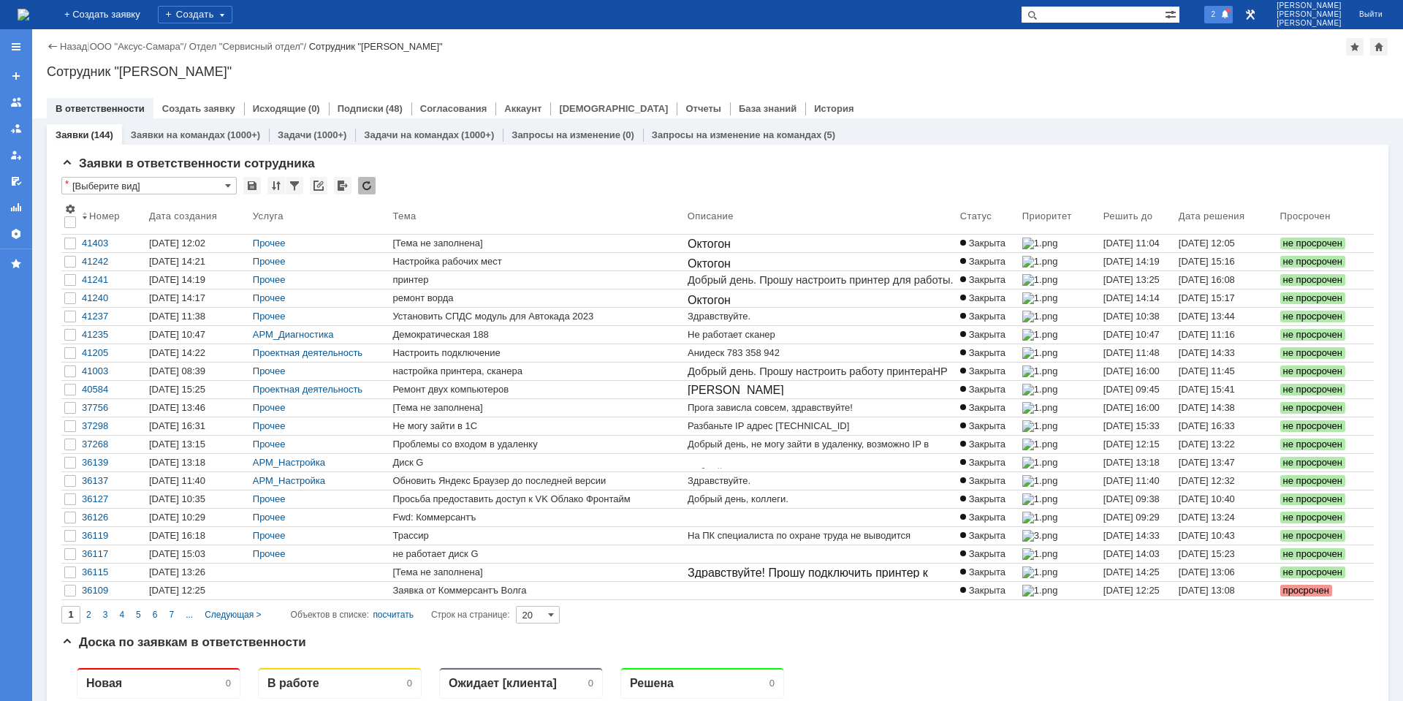
click at [1220, 12] on span "2" at bounding box center [1213, 14] width 13 height 10
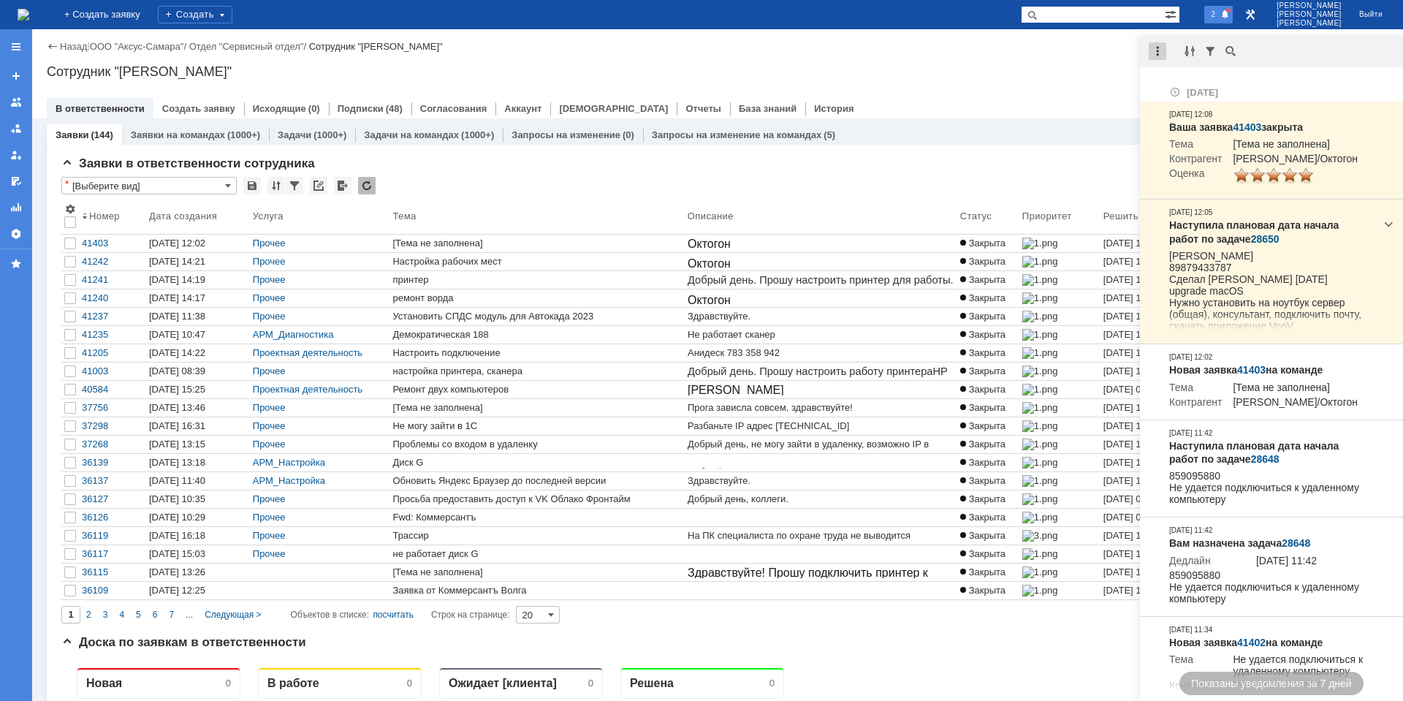
click at [1154, 52] on div at bounding box center [1157, 51] width 18 height 18
click at [1203, 83] on div "Отметить уведомления прочитанными" at bounding box center [1258, 87] width 196 height 9
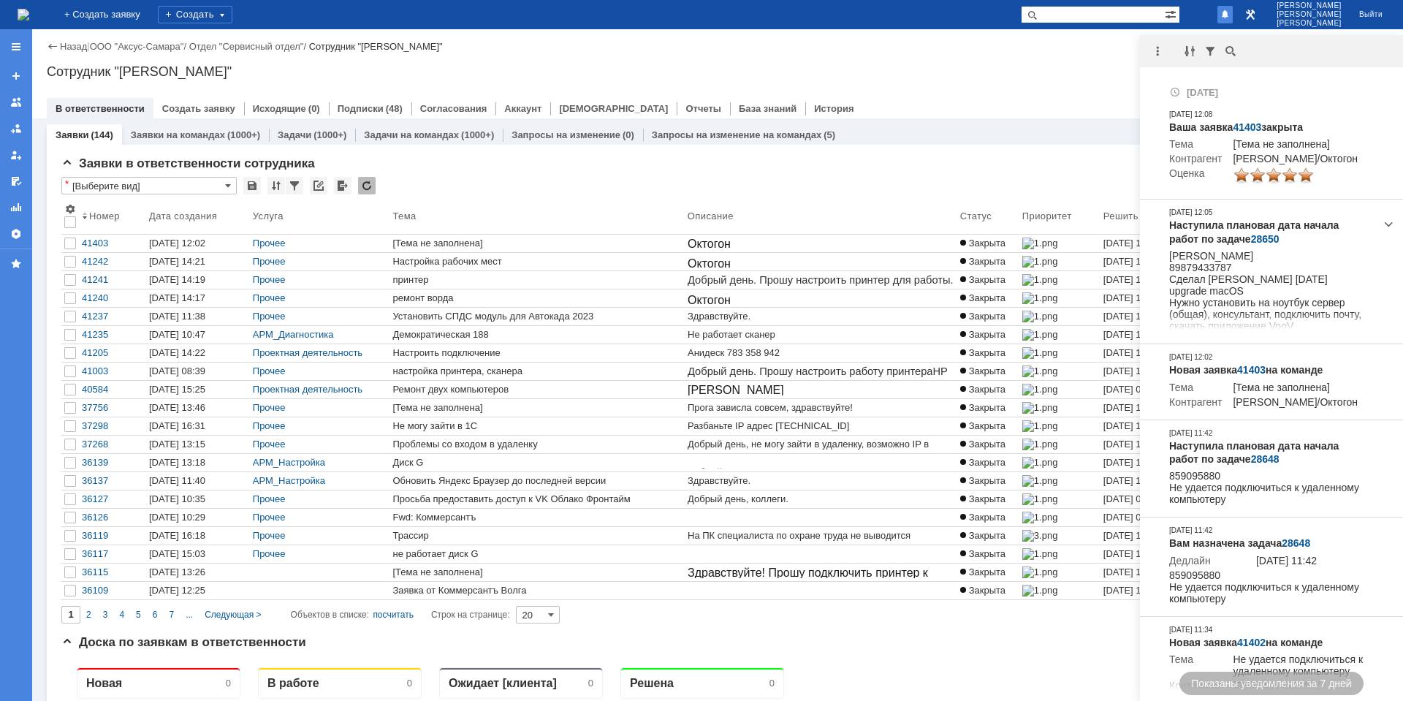
click at [977, 72] on div "Сотрудник "[PERSON_NAME]"" at bounding box center [717, 71] width 1341 height 15
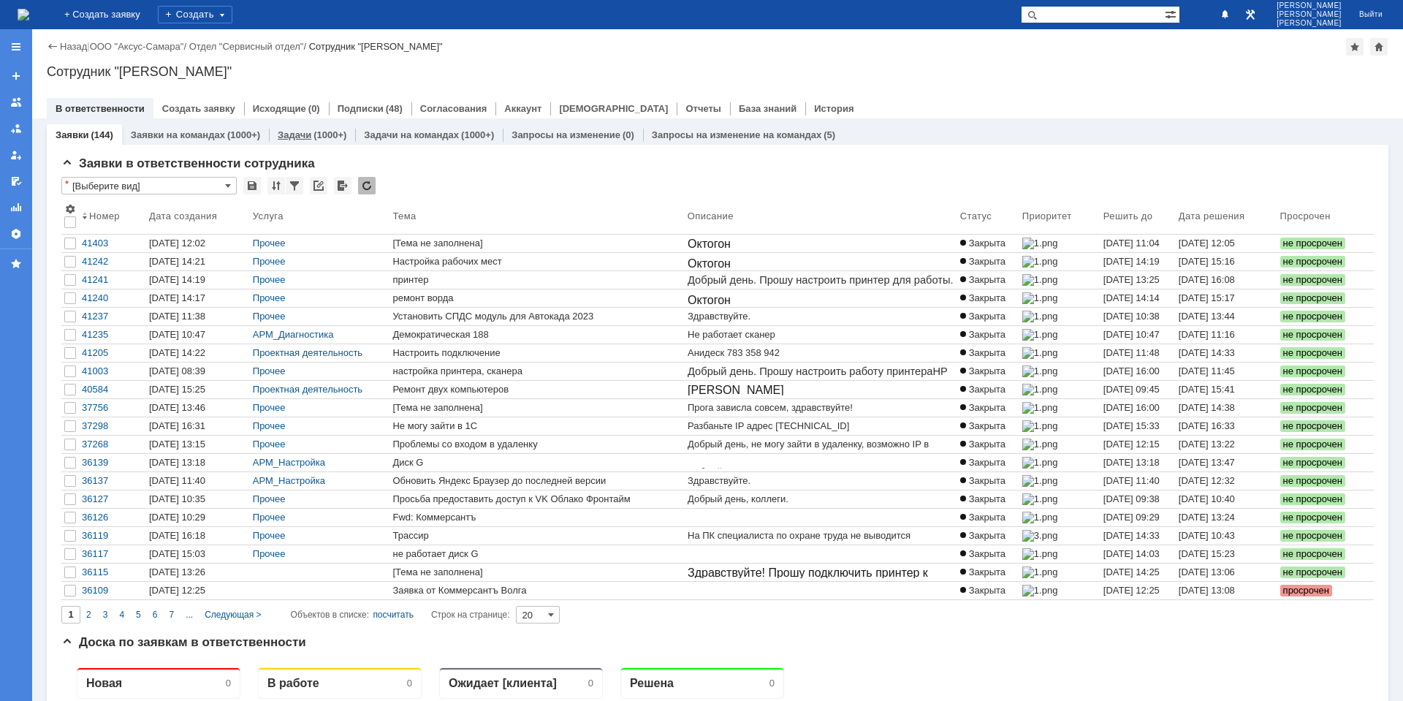
click at [320, 141] on div "Задачи (1000+)" at bounding box center [312, 134] width 86 height 21
